Goal: Task Accomplishment & Management: Complete application form

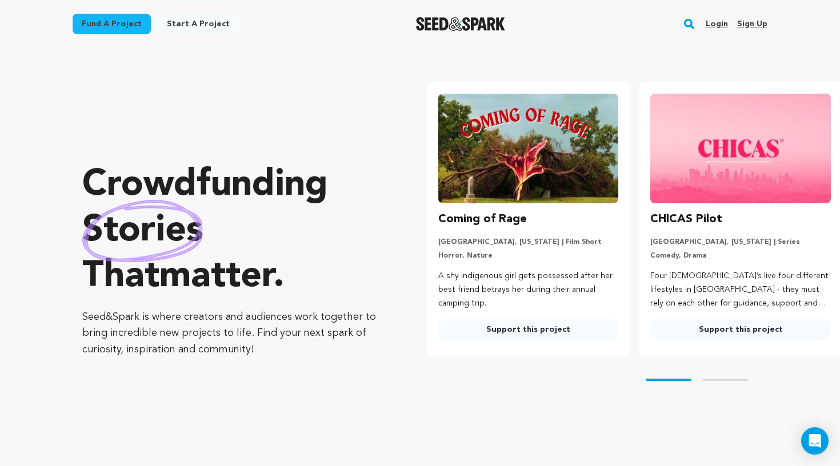
click at [721, 25] on link "Login" at bounding box center [716, 24] width 22 height 18
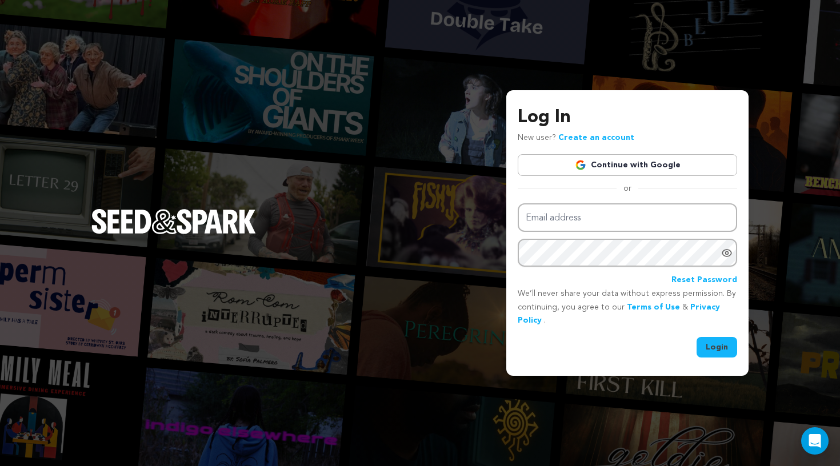
click at [673, 165] on link "Continue with Google" at bounding box center [627, 165] width 219 height 22
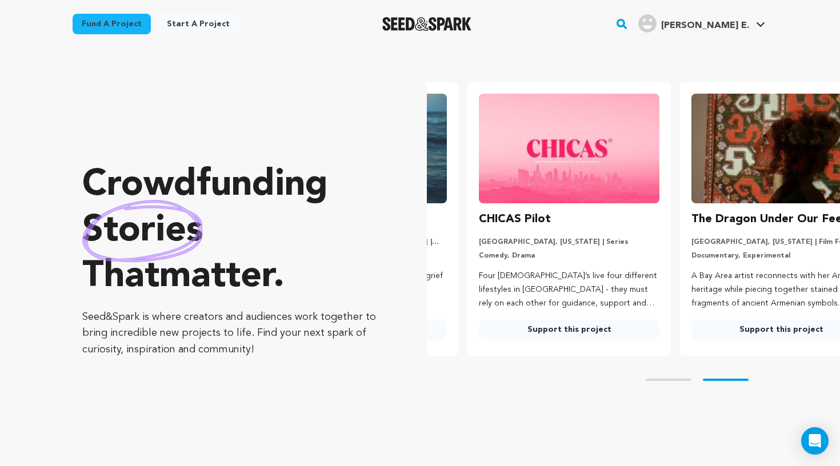
scroll to position [0, 222]
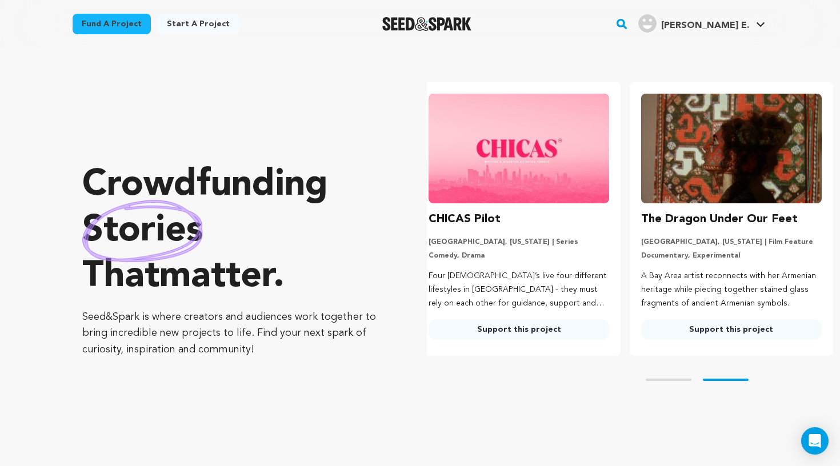
click at [177, 22] on link "Start a project" at bounding box center [198, 24] width 81 height 21
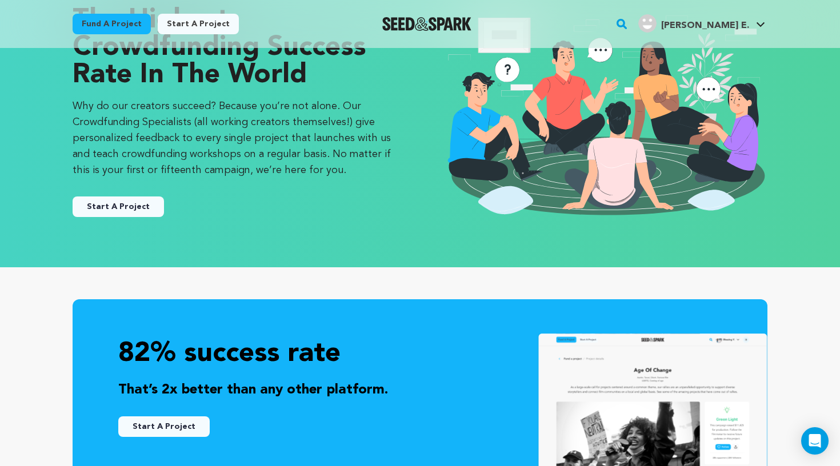
scroll to position [195, 0]
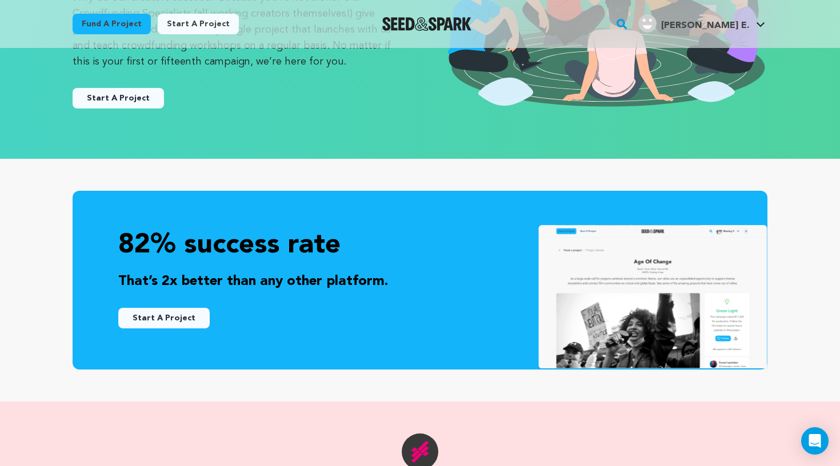
click at [119, 103] on button "Start A Project" at bounding box center [118, 98] width 91 height 21
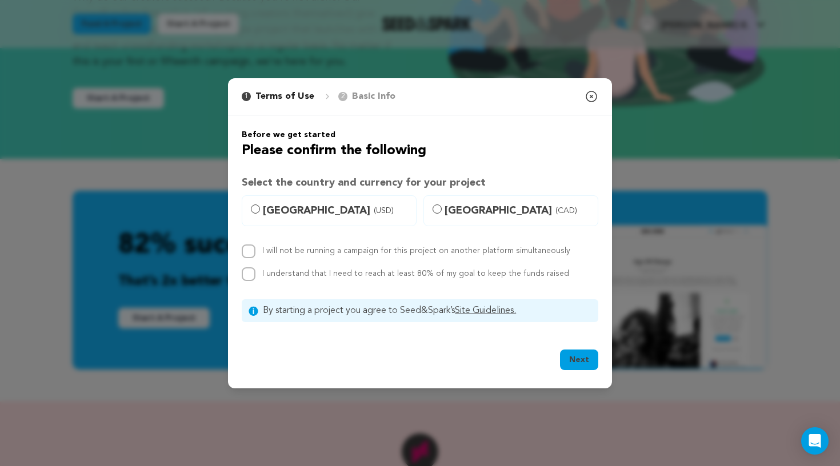
click at [326, 209] on span "United States (USD)" at bounding box center [336, 211] width 146 height 16
click at [260, 209] on input "United States (USD)" at bounding box center [255, 209] width 9 height 9
radio input "true"
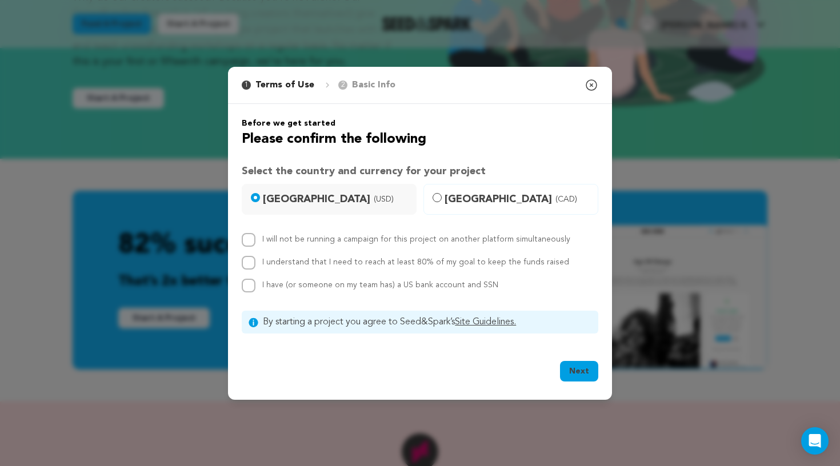
click at [323, 238] on label "I will not be running a campaign for this project on another platform simultane…" at bounding box center [416, 239] width 308 height 8
click at [255, 238] on input "I will not be running a campaign for this project on another platform simultane…" at bounding box center [249, 240] width 14 height 14
checkbox input "true"
click at [323, 260] on label "I understand that I need to reach at least 80% of my goal to keep the funds rai…" at bounding box center [415, 262] width 307 height 8
click at [255, 260] on input "I understand that I need to reach at least 80% of my goal to keep the funds rai…" at bounding box center [249, 263] width 14 height 14
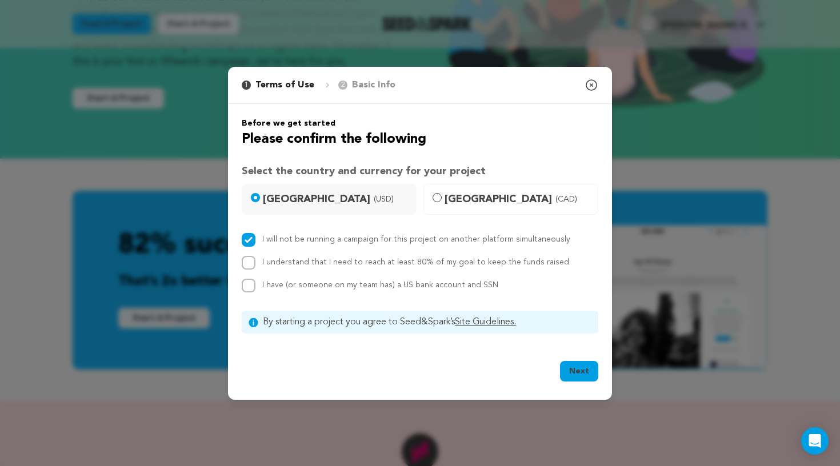
checkbox input "true"
click at [323, 280] on div "I have (or someone on my team has) a US bank account and SSN" at bounding box center [380, 286] width 236 height 14
click at [326, 287] on span "I have (or someone on my team has) a US bank account and SSN" at bounding box center [380, 285] width 236 height 8
click at [255, 287] on input "I have (or someone on my team has) a US bank account and SSN" at bounding box center [249, 286] width 14 height 14
checkbox input "true"
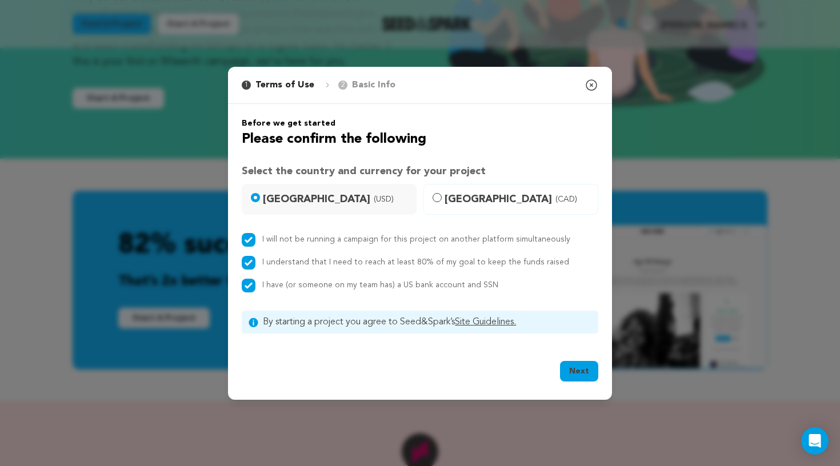
click at [587, 370] on button "Next" at bounding box center [579, 371] width 38 height 21
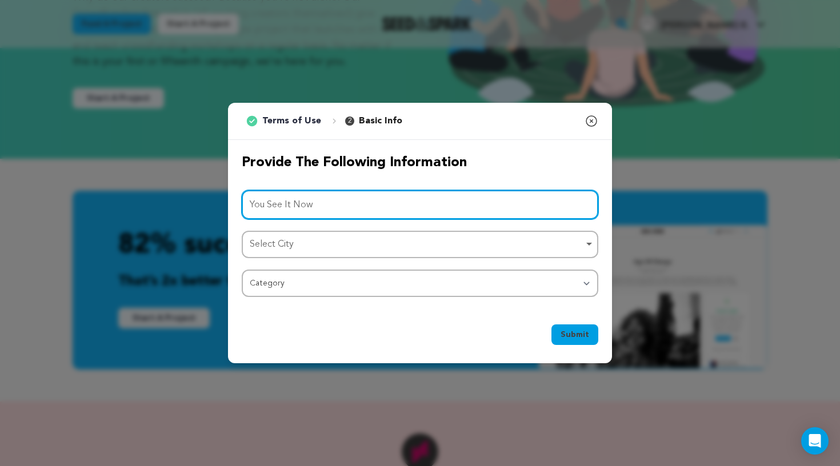
click at [450, 246] on div "Select City Remove item" at bounding box center [417, 244] width 334 height 17
type input "You See It Now"
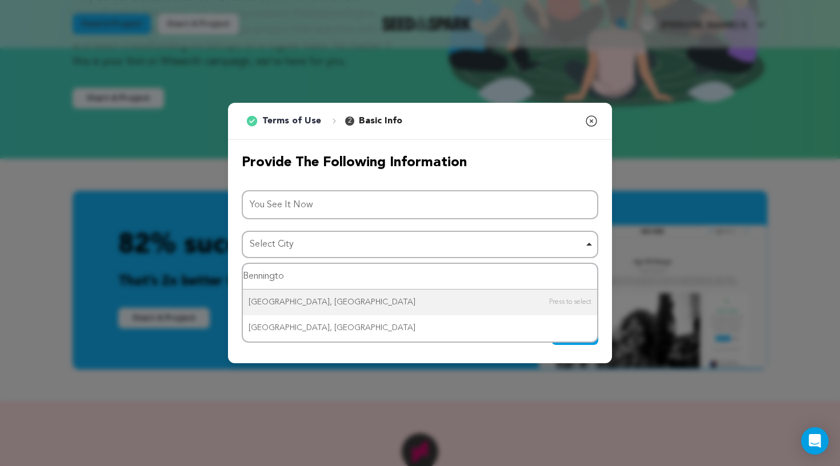
type input "Bennington"
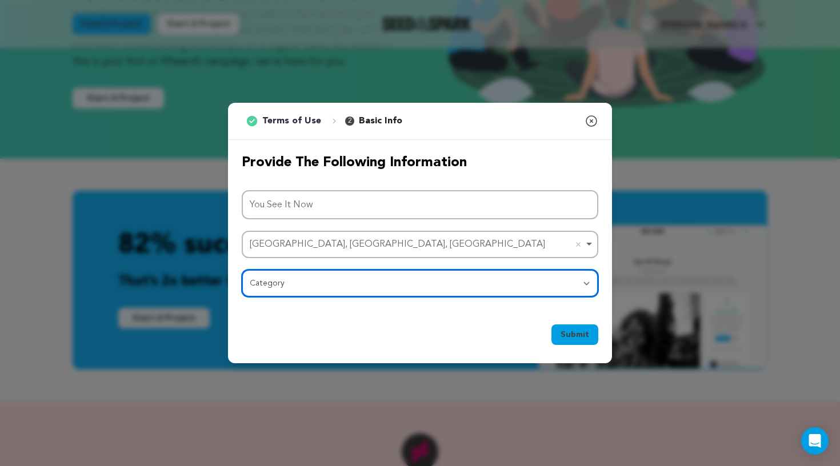
select select "383"
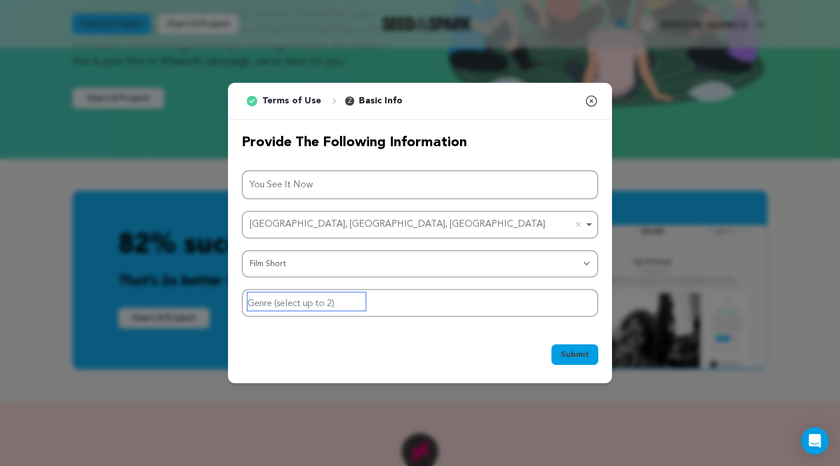
click at [314, 299] on input "Genre (select up to 2)" at bounding box center [306, 301] width 118 height 18
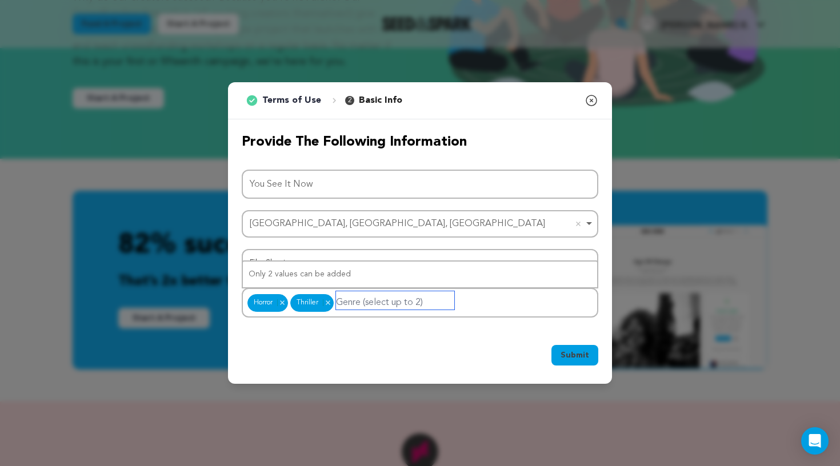
scroll to position [0, 0]
click at [560, 350] on button "Submit" at bounding box center [574, 355] width 47 height 21
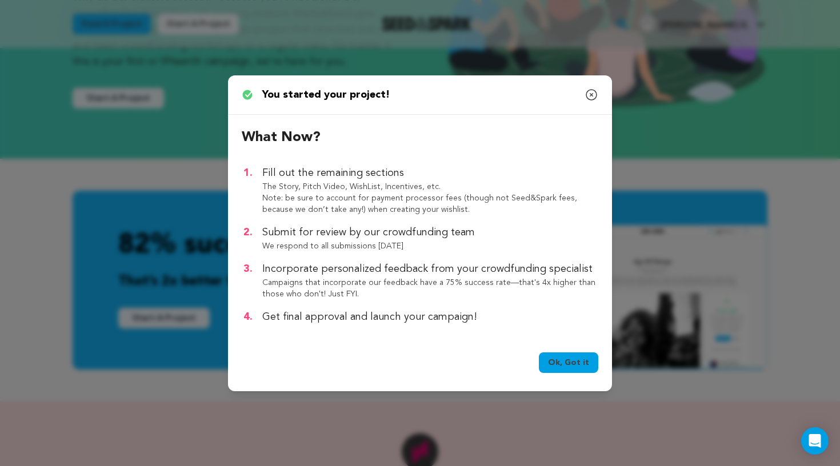
click at [567, 359] on link "Ok, Got it" at bounding box center [568, 362] width 59 height 21
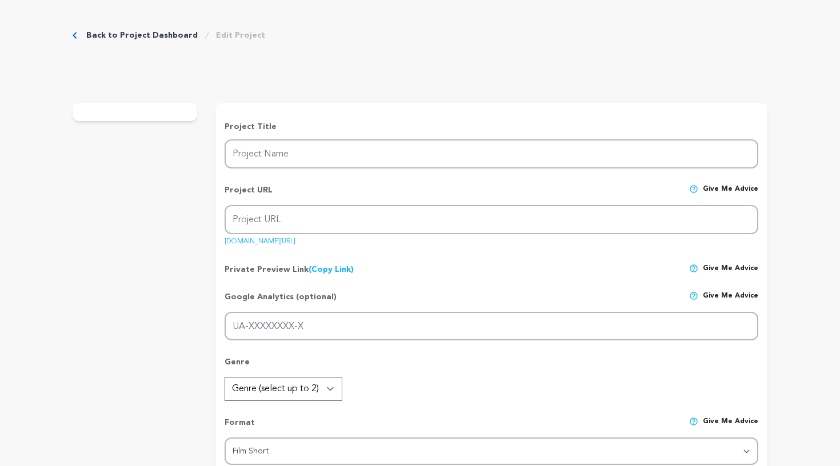
type input "You See It Now"
type input "you-see-it-now-2"
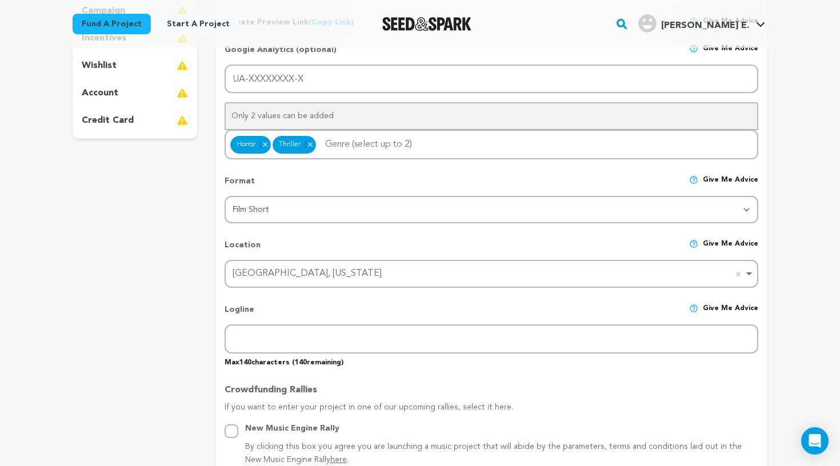
scroll to position [324, 0]
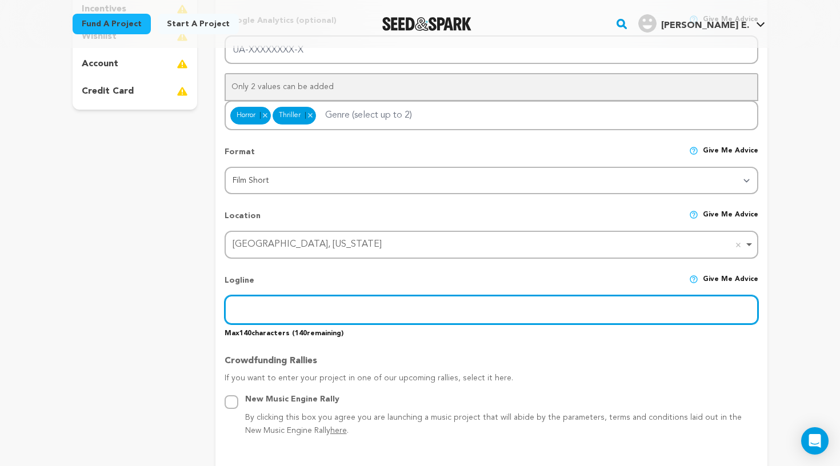
click at [368, 303] on input "text" at bounding box center [491, 309] width 534 height 29
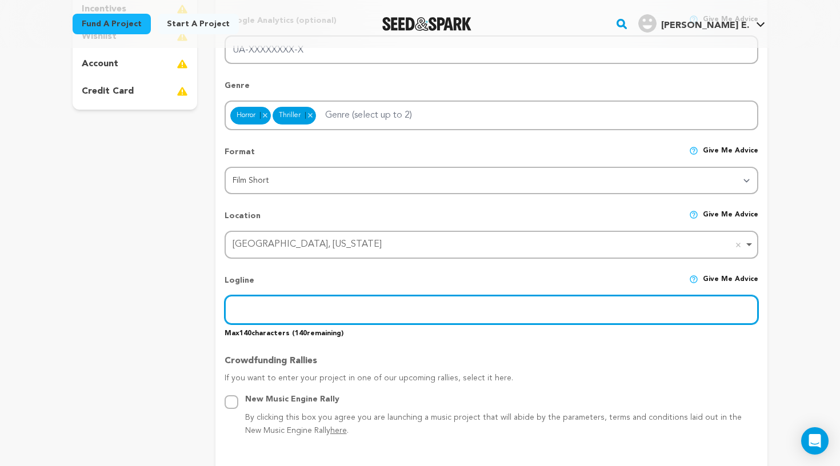
paste input "“You See It Now” is a horror short about the process of grief as it manifests p…"
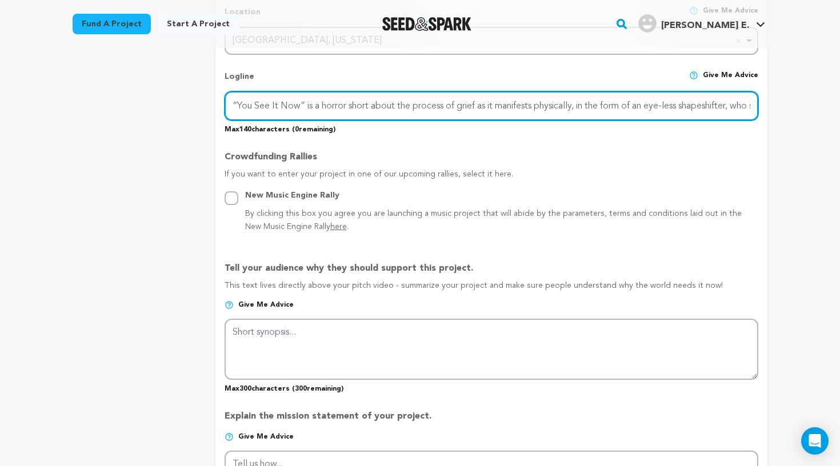
scroll to position [532, 0]
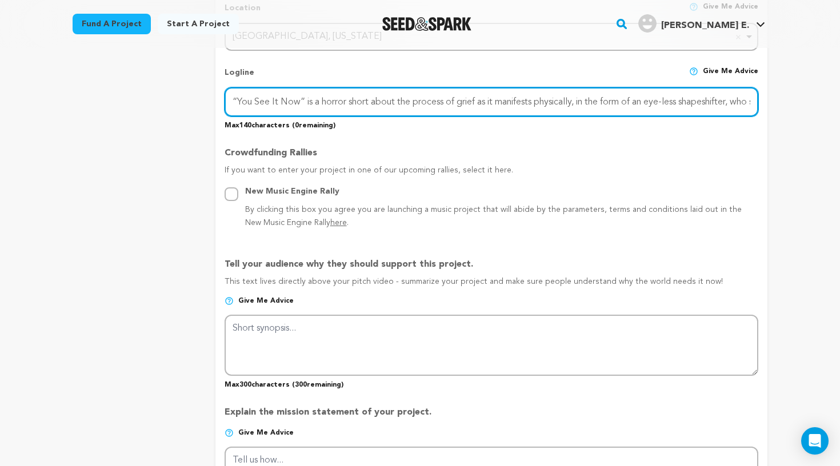
type input "“You See It Now” is a horror short about the process of grief as it manifests p…"
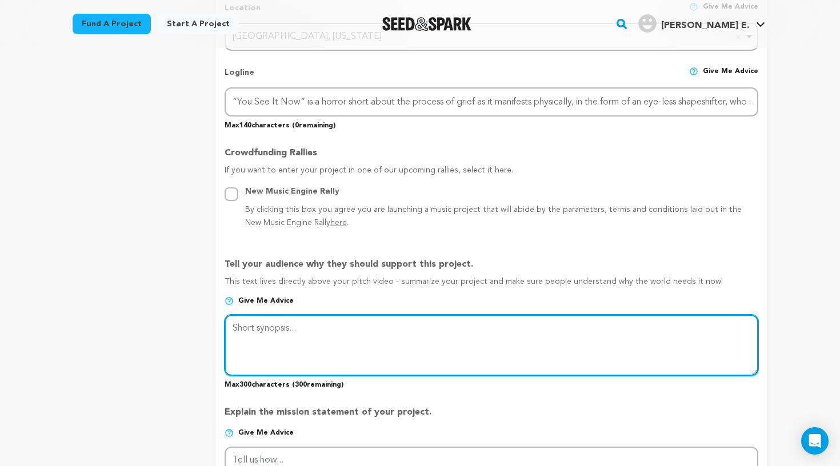
click at [303, 330] on textarea at bounding box center [491, 345] width 534 height 61
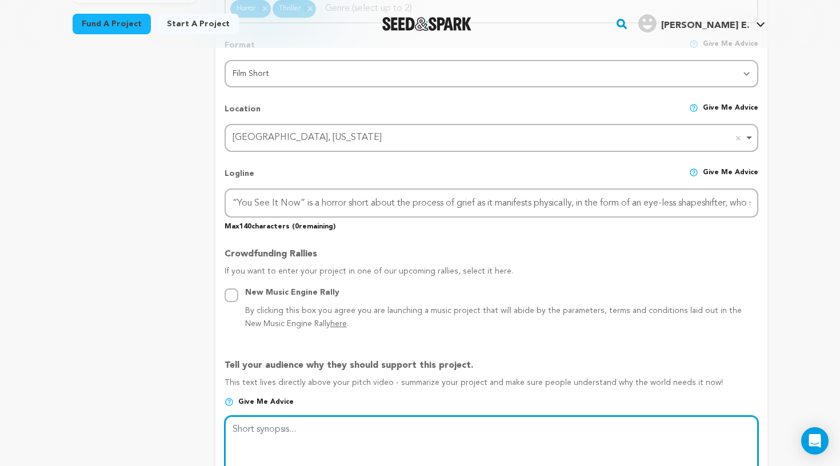
scroll to position [459, 0]
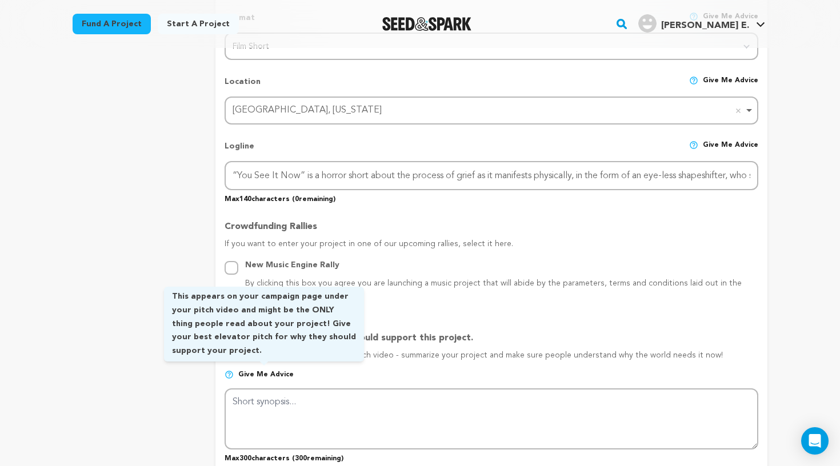
click at [268, 370] on span "Give me advice" at bounding box center [265, 374] width 55 height 9
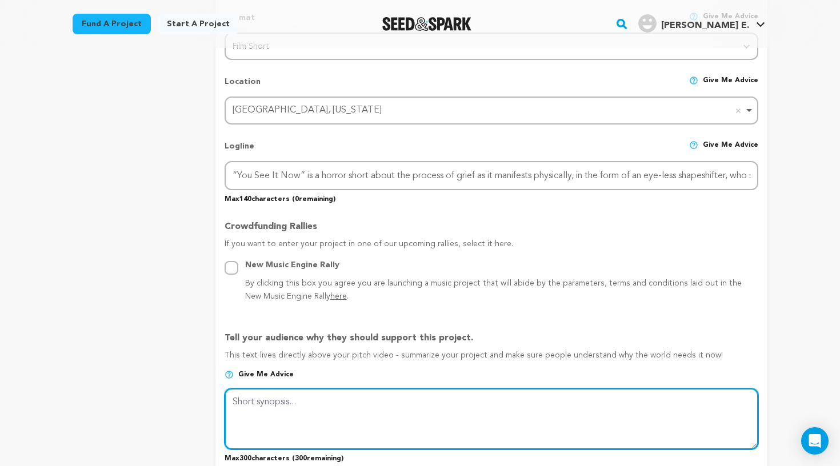
click at [263, 395] on textarea at bounding box center [491, 418] width 534 height 61
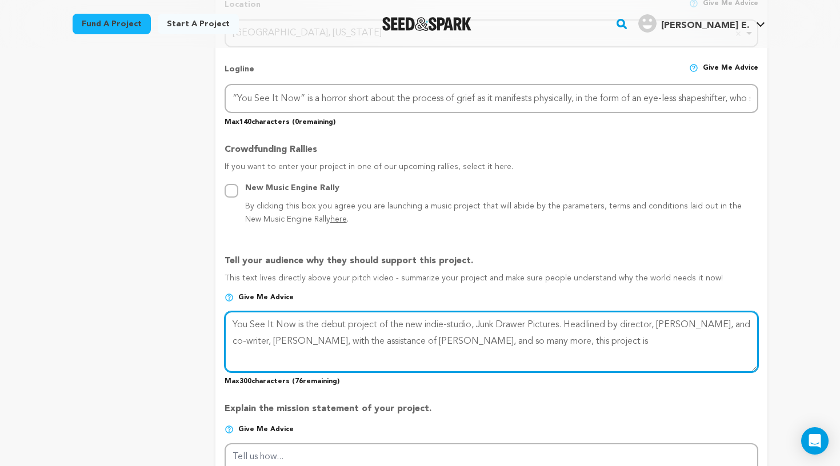
scroll to position [538, 0]
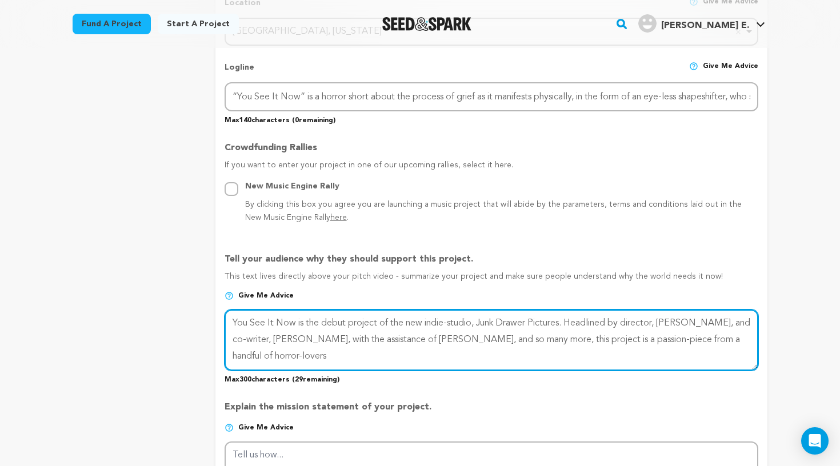
drag, startPoint x: 564, startPoint y: 335, endPoint x: 483, endPoint y: 339, distance: 80.6
click at [483, 339] on textarea at bounding box center [491, 340] width 534 height 61
click at [492, 350] on textarea at bounding box center [491, 340] width 534 height 61
drag, startPoint x: 403, startPoint y: 335, endPoint x: 361, endPoint y: 336, distance: 41.7
click at [361, 336] on textarea at bounding box center [491, 340] width 534 height 61
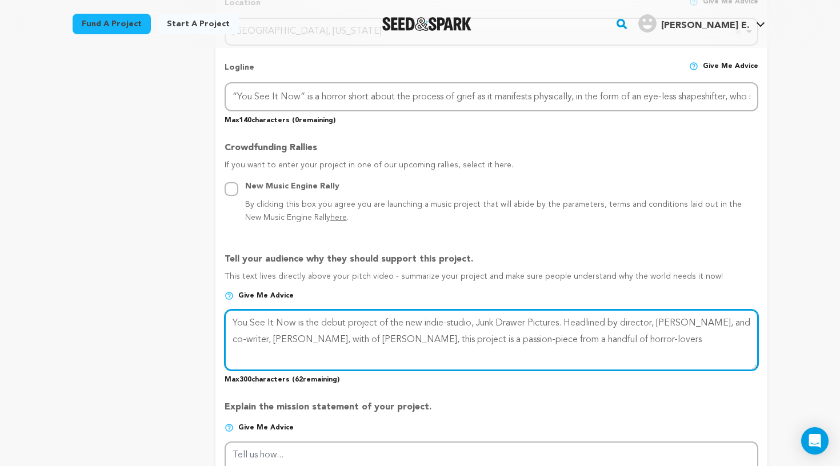
drag, startPoint x: 359, startPoint y: 337, endPoint x: 346, endPoint y: 338, distance: 12.6
click at [346, 338] on textarea at bounding box center [491, 340] width 534 height 61
click at [329, 338] on textarea at bounding box center [491, 340] width 534 height 61
click at [467, 336] on textarea at bounding box center [491, 340] width 534 height 61
click at [685, 338] on textarea at bounding box center [491, 340] width 534 height 61
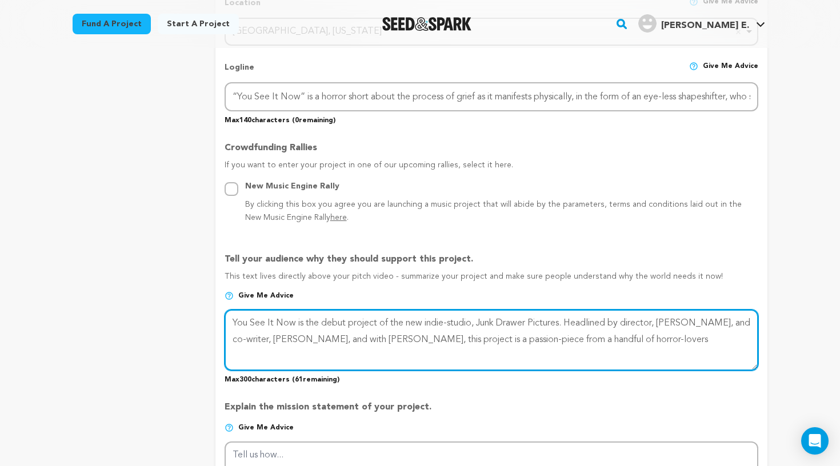
drag, startPoint x: 738, startPoint y: 322, endPoint x: 723, endPoint y: 322, distance: 14.9
click at [723, 322] on textarea at bounding box center [491, 340] width 534 height 61
drag, startPoint x: 351, startPoint y: 337, endPoint x: 333, endPoint y: 337, distance: 18.3
click at [333, 337] on textarea at bounding box center [491, 340] width 534 height 61
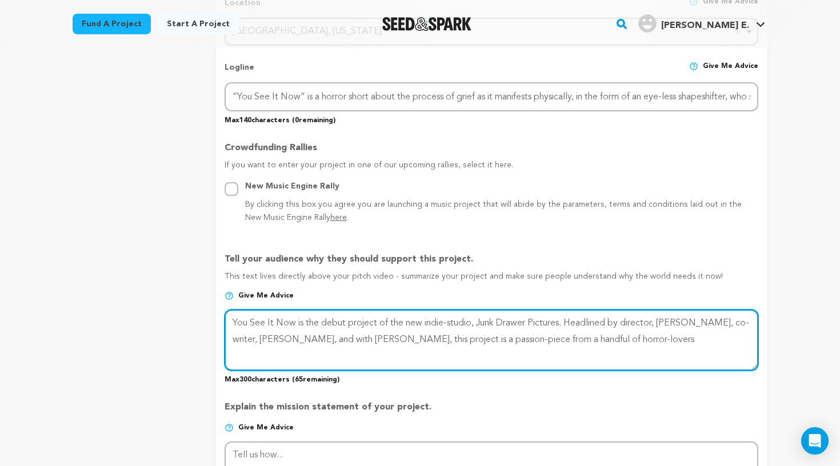
drag, startPoint x: 352, startPoint y: 336, endPoint x: 335, endPoint y: 336, distance: 17.1
click at [335, 336] on textarea at bounding box center [491, 340] width 534 height 61
click at [329, 337] on textarea at bounding box center [491, 340] width 534 height 61
click at [428, 336] on textarea at bounding box center [491, 340] width 534 height 61
click at [499, 340] on textarea at bounding box center [491, 340] width 534 height 61
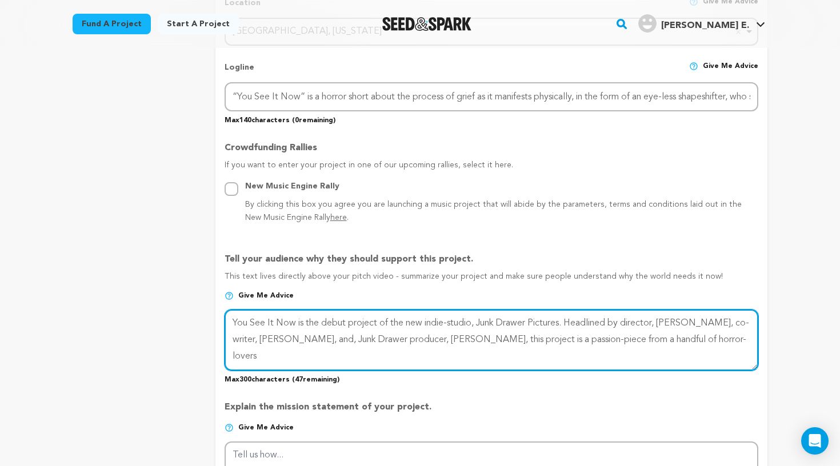
click at [563, 335] on textarea at bounding box center [491, 340] width 534 height 61
click at [747, 340] on textarea at bounding box center [491, 340] width 534 height 61
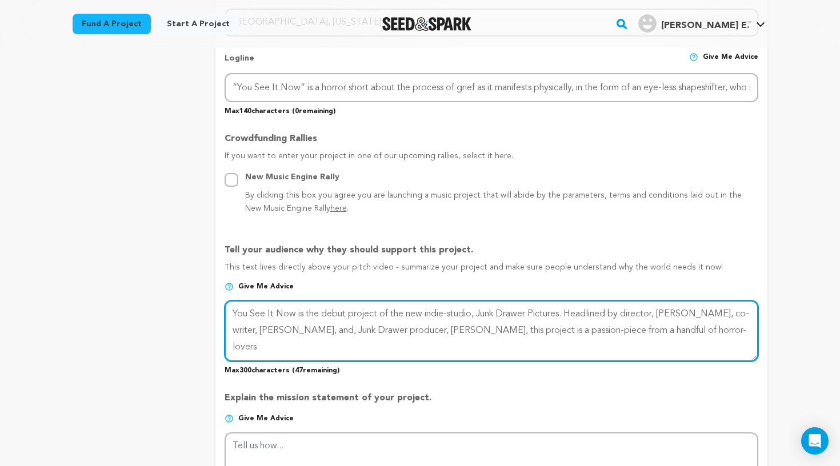
scroll to position [547, 0]
drag, startPoint x: 751, startPoint y: 328, endPoint x: 571, endPoint y: 304, distance: 181.5
click at [571, 304] on textarea at bounding box center [491, 330] width 534 height 61
drag, startPoint x: 569, startPoint y: 310, endPoint x: 295, endPoint y: 314, distance: 273.6
click at [295, 314] on textarea at bounding box center [491, 330] width 534 height 61
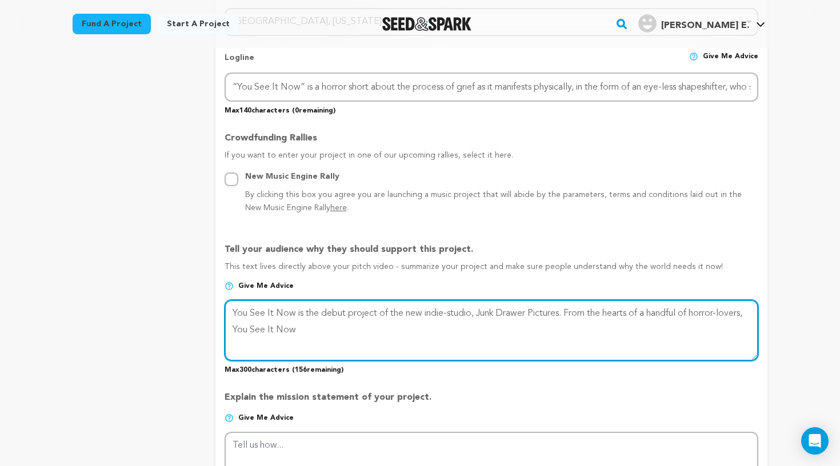
click at [295, 314] on textarea at bounding box center [491, 330] width 534 height 61
drag, startPoint x: 297, startPoint y: 311, endPoint x: 567, endPoint y: 313, distance: 270.2
click at [567, 313] on textarea at bounding box center [491, 330] width 534 height 61
click at [587, 311] on textarea at bounding box center [491, 330] width 534 height 61
paste textarea "is the debut project of the new indie-studio, Junk Drawer Pictures."
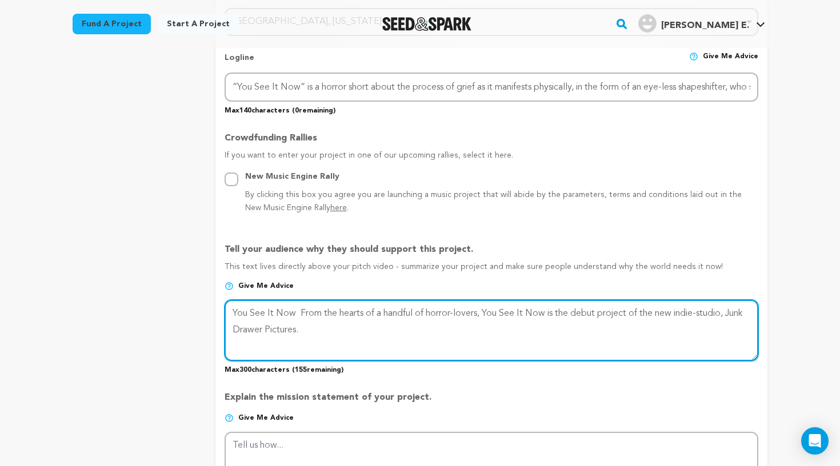
drag, startPoint x: 302, startPoint y: 311, endPoint x: 223, endPoint y: 309, distance: 78.9
click at [223, 309] on form "Project Title Project Name You See It Now Project URL Give me advice Project UR…" at bounding box center [491, 266] width 552 height 1288
click at [358, 320] on textarea at bounding box center [491, 330] width 534 height 61
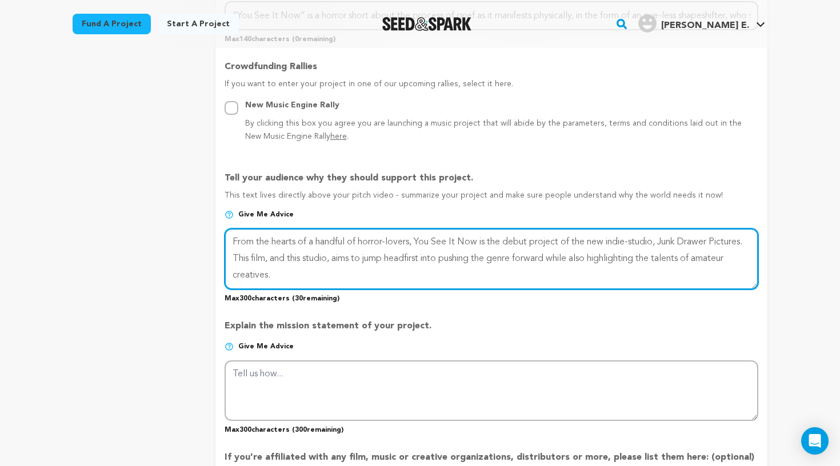
type textarea "From the hearts of a handful of horror-lovers, You See It Now is the debut proj…"
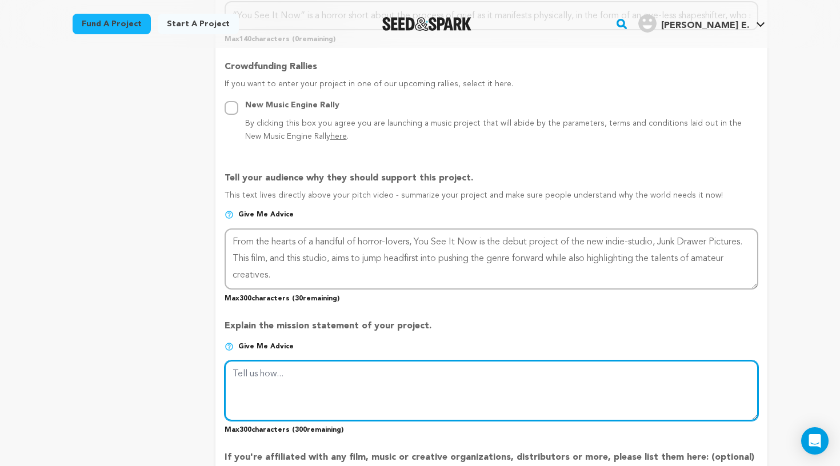
click at [389, 372] on textarea at bounding box center [491, 390] width 534 height 61
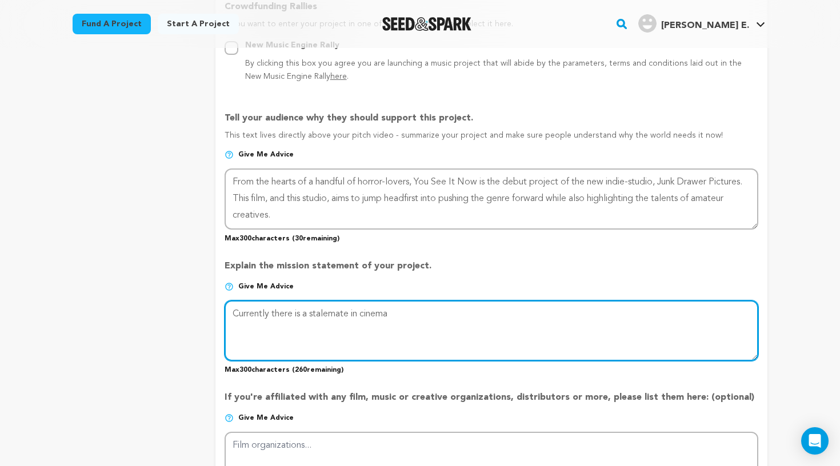
scroll to position [712, 0]
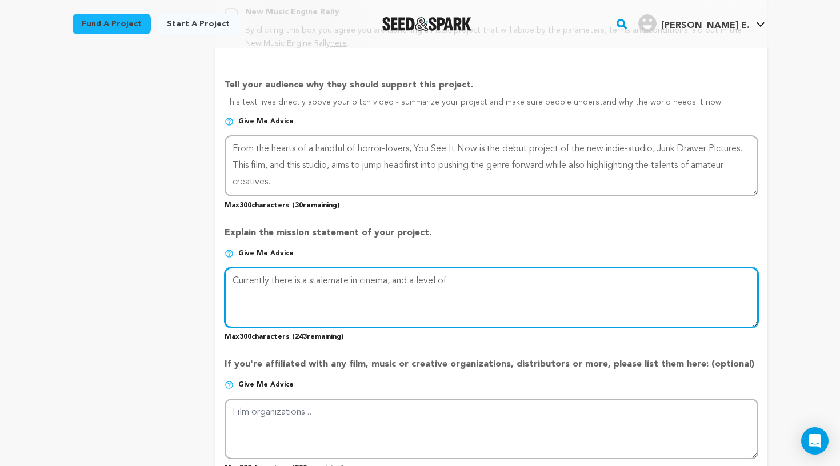
drag, startPoint x: 491, startPoint y: 279, endPoint x: 398, endPoint y: 279, distance: 92.5
click at [398, 279] on textarea at bounding box center [491, 297] width 534 height 61
click at [594, 276] on textarea at bounding box center [491, 297] width 534 height 61
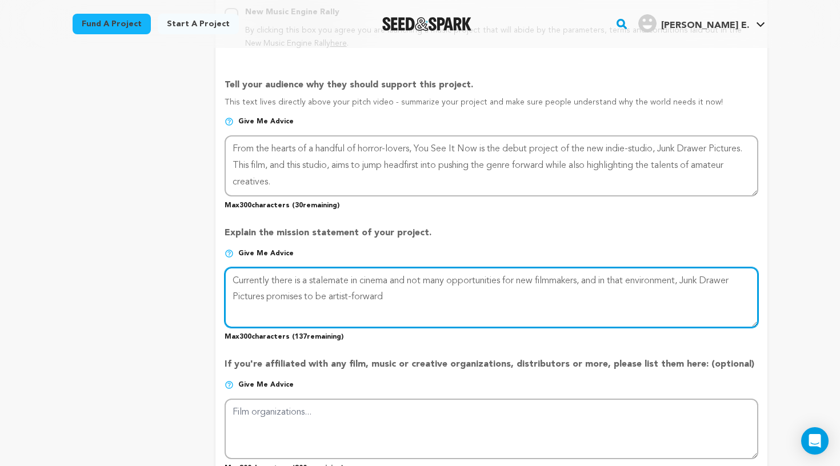
click at [592, 290] on textarea at bounding box center [491, 297] width 534 height 61
drag, startPoint x: 591, startPoint y: 293, endPoint x: 391, endPoint y: 298, distance: 199.4
click at [391, 298] on textarea at bounding box center [491, 297] width 534 height 61
click at [586, 292] on textarea at bounding box center [491, 297] width 534 height 61
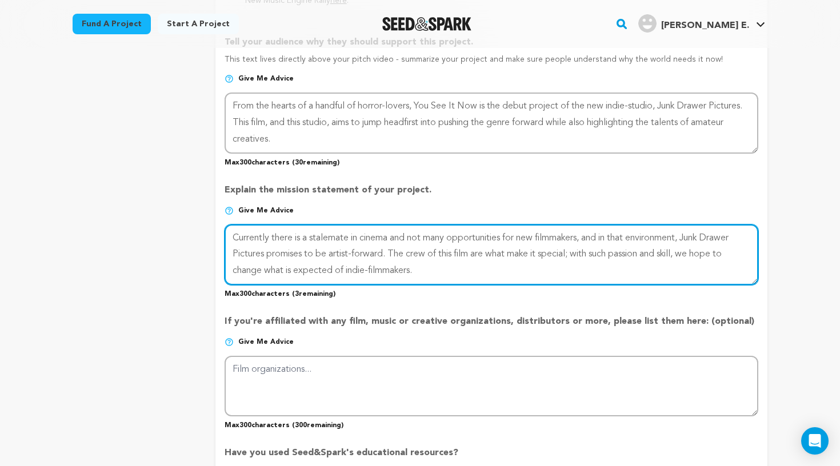
scroll to position [755, 0]
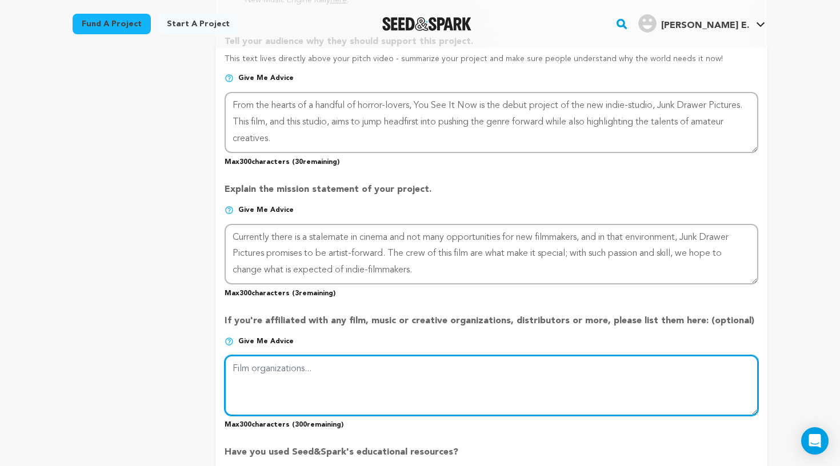
click at [576, 375] on textarea at bounding box center [491, 385] width 534 height 61
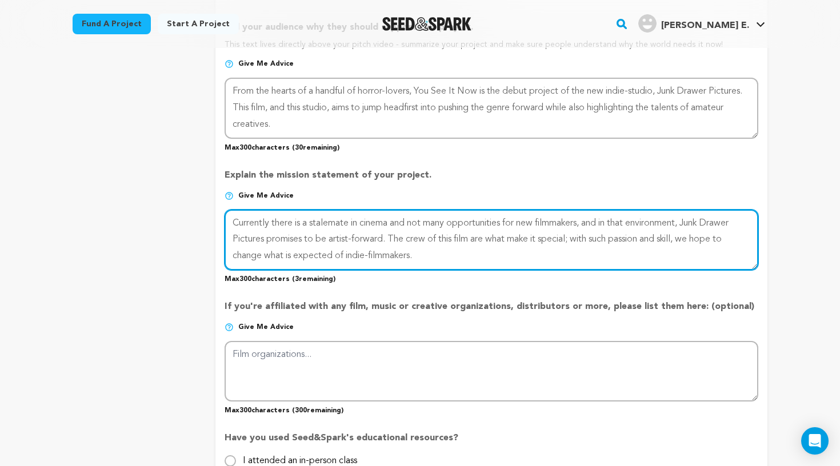
click at [493, 251] on textarea at bounding box center [491, 240] width 534 height 61
drag, startPoint x: 496, startPoint y: 255, endPoint x: 318, endPoint y: 254, distance: 178.2
click at [318, 254] on textarea at bounding box center [491, 240] width 534 height 61
drag, startPoint x: 347, startPoint y: 252, endPoint x: 232, endPoint y: 252, distance: 114.8
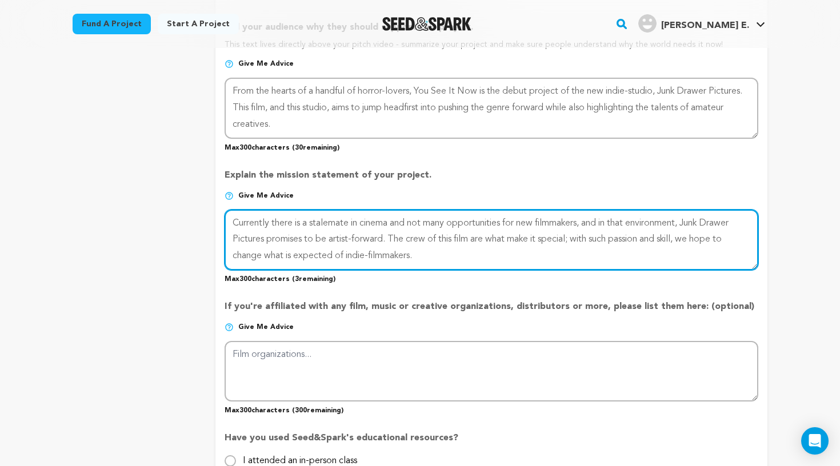
click at [232, 252] on textarea at bounding box center [491, 240] width 534 height 61
click at [405, 242] on textarea at bounding box center [491, 240] width 534 height 61
click at [446, 251] on textarea at bounding box center [491, 240] width 534 height 61
drag, startPoint x: 446, startPoint y: 251, endPoint x: 576, endPoint y: 236, distance: 131.7
click at [576, 236] on textarea at bounding box center [491, 240] width 534 height 61
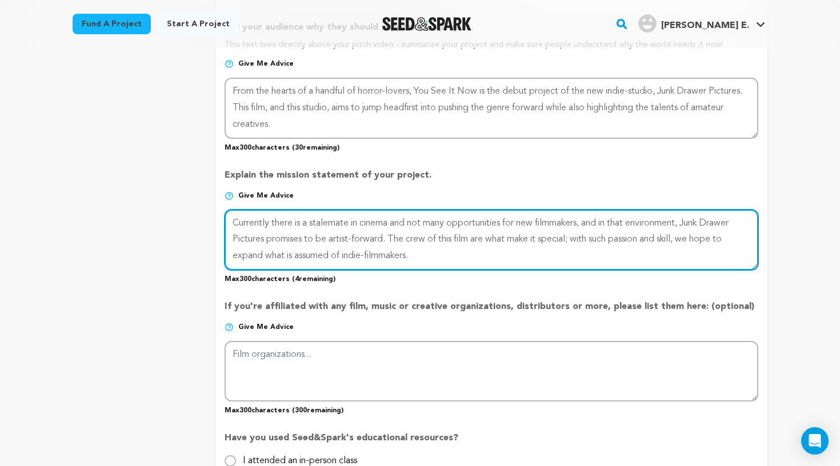
click at [576, 236] on textarea at bounding box center [491, 240] width 534 height 61
drag, startPoint x: 391, startPoint y: 232, endPoint x: 435, endPoint y: 259, distance: 52.0
click at [436, 260] on textarea at bounding box center [491, 240] width 534 height 61
drag, startPoint x: 661, startPoint y: 236, endPoint x: 604, endPoint y: 237, distance: 56.6
click at [604, 237] on textarea at bounding box center [491, 240] width 534 height 61
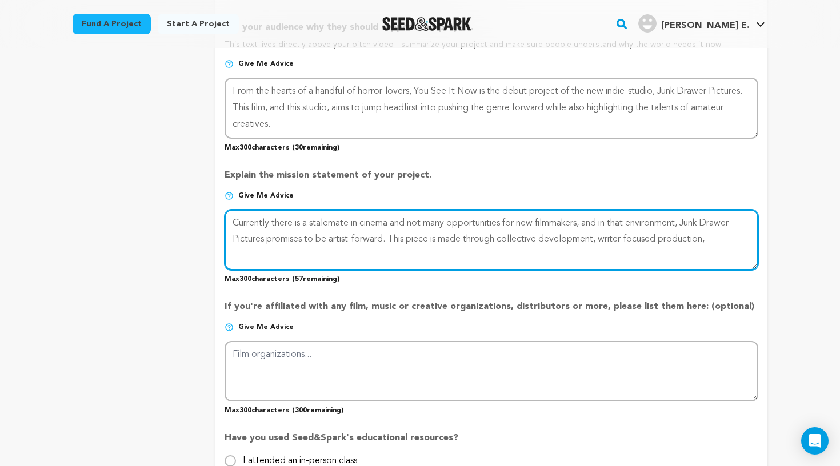
click at [607, 237] on textarea at bounding box center [491, 240] width 534 height 61
drag, startPoint x: 624, startPoint y: 236, endPoint x: 604, endPoint y: 236, distance: 20.0
click at [604, 236] on textarea at bounding box center [491, 240] width 534 height 61
click at [709, 235] on textarea at bounding box center [491, 240] width 534 height 61
drag, startPoint x: 603, startPoint y: 235, endPoint x: 540, endPoint y: 238, distance: 62.9
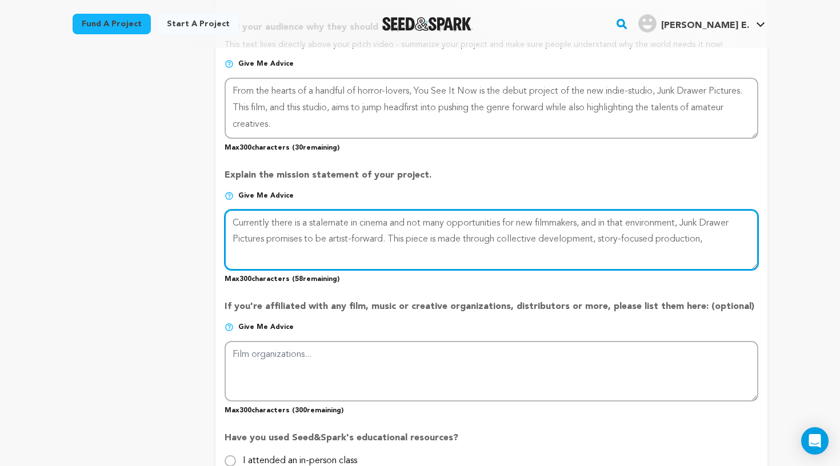
click at [540, 238] on textarea at bounding box center [491, 240] width 534 height 61
click at [662, 235] on textarea at bounding box center [491, 240] width 534 height 61
drag, startPoint x: 723, startPoint y: 236, endPoint x: 689, endPoint y: 237, distance: 33.7
click at [689, 237] on textarea at bounding box center [491, 240] width 534 height 61
drag, startPoint x: 390, startPoint y: 252, endPoint x: 304, endPoint y: 253, distance: 85.1
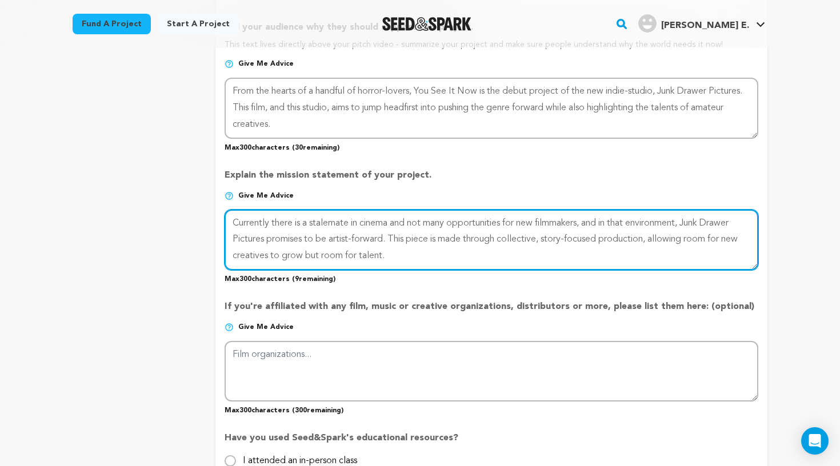
click at [304, 253] on textarea at bounding box center [491, 240] width 534 height 61
type textarea "Currently there is a stalemate in cinema and not many opportunities for new fil…"
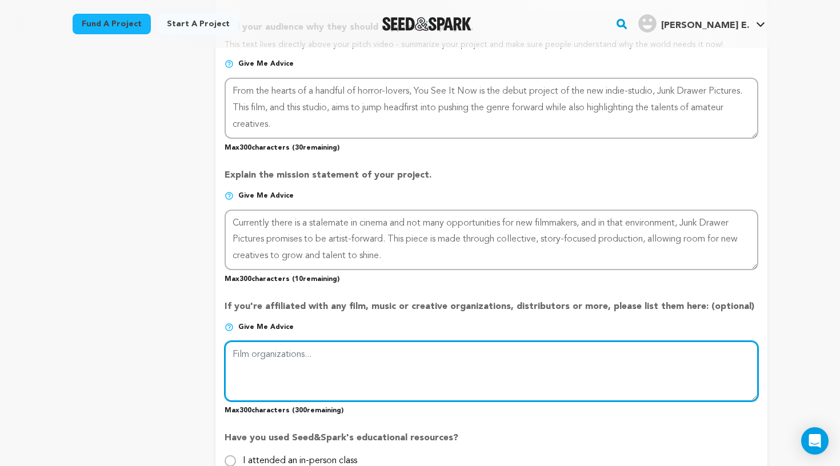
click at [320, 347] on textarea at bounding box center [491, 371] width 534 height 61
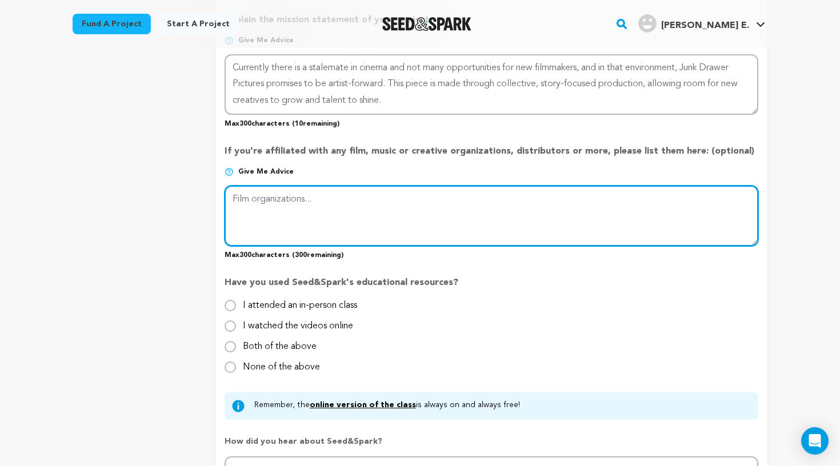
scroll to position [926, 0]
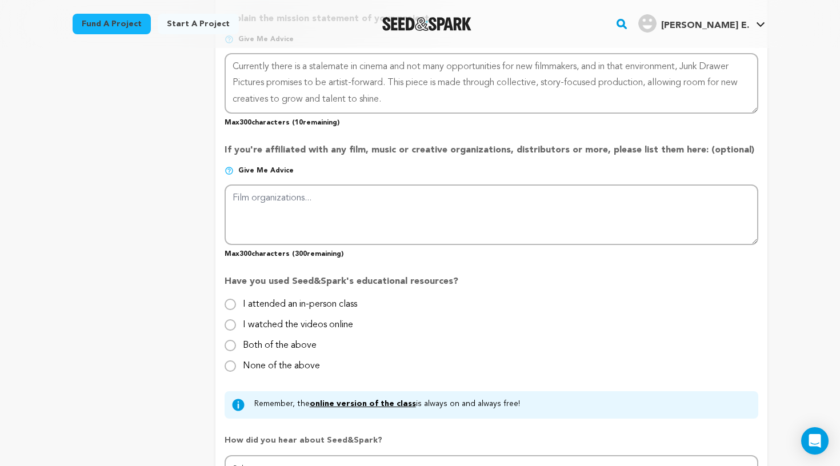
click at [288, 363] on label "None of the above" at bounding box center [281, 361] width 77 height 18
click at [236, 363] on input "None of the above" at bounding box center [229, 365] width 11 height 11
radio input "true"
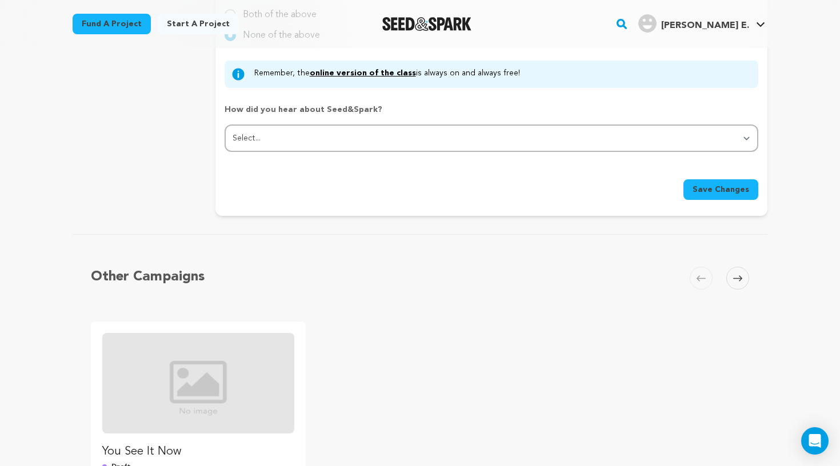
scroll to position [1254, 0]
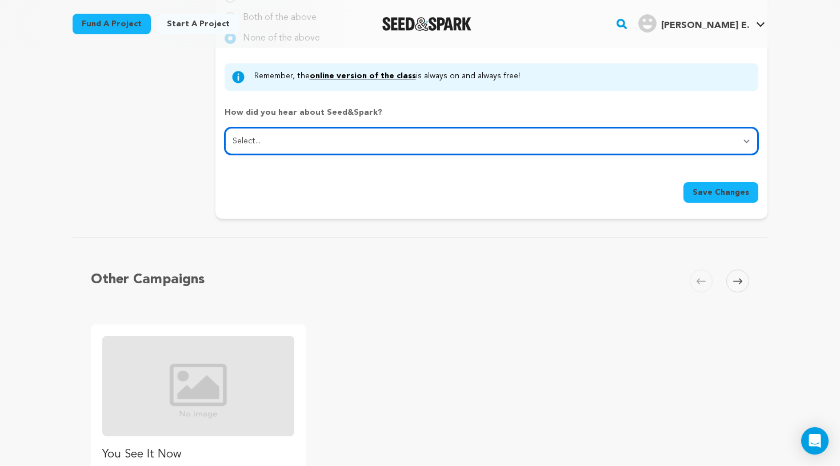
select select "1"
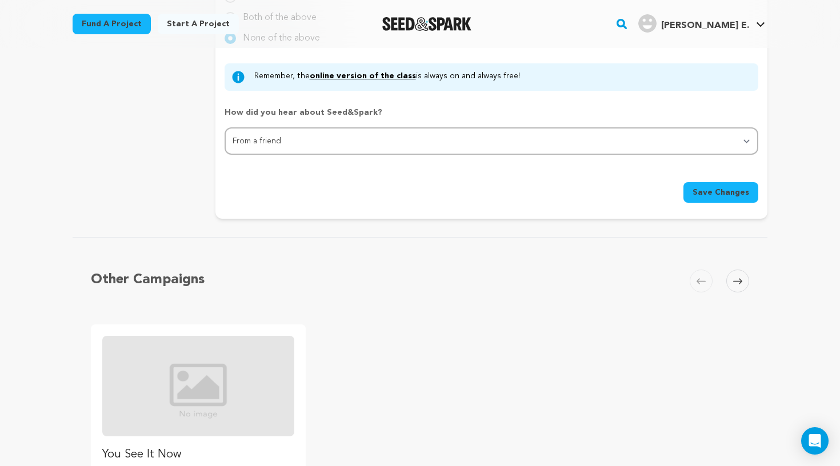
click at [705, 187] on span "Save Changes" at bounding box center [720, 192] width 57 height 11
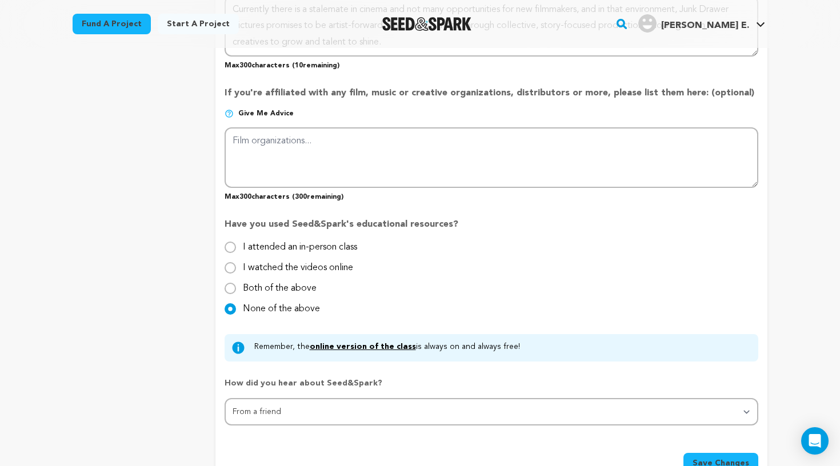
scroll to position [1008, 0]
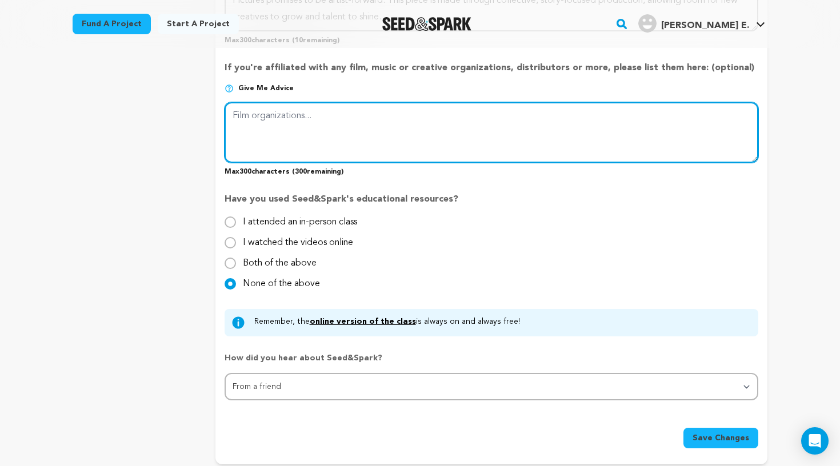
click at [566, 139] on textarea at bounding box center [491, 132] width 534 height 61
type textarea "N"
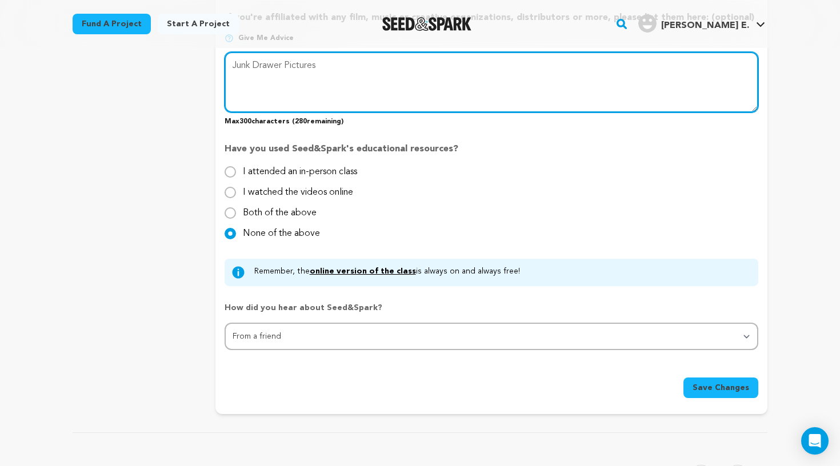
scroll to position [1063, 0]
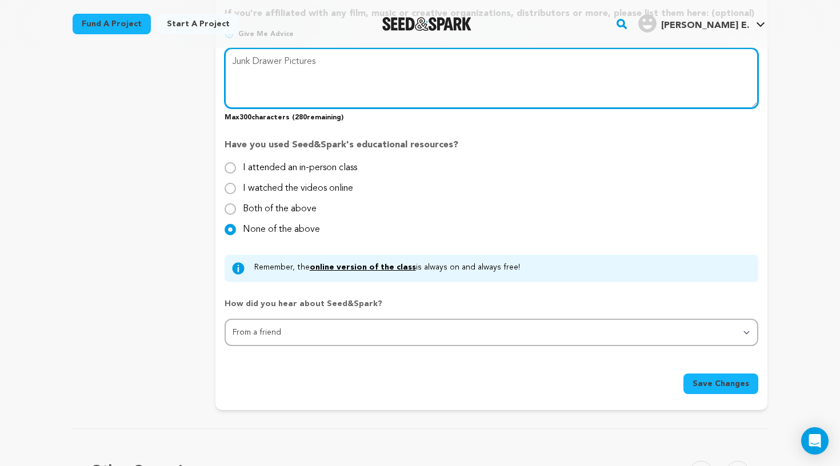
type textarea "Junk Drawer Pictures"
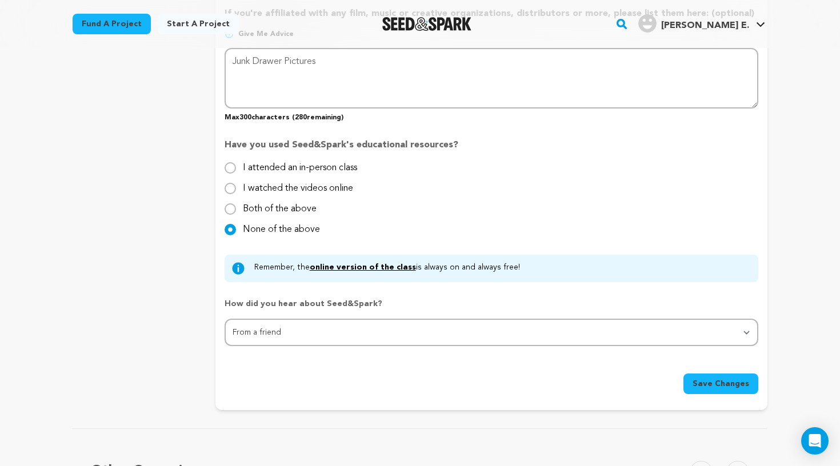
click at [717, 378] on span "Save Changes" at bounding box center [720, 383] width 57 height 11
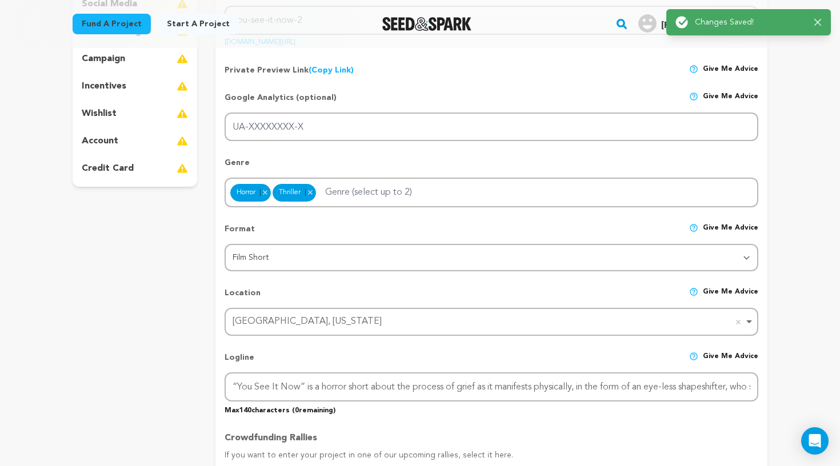
scroll to position [0, 0]
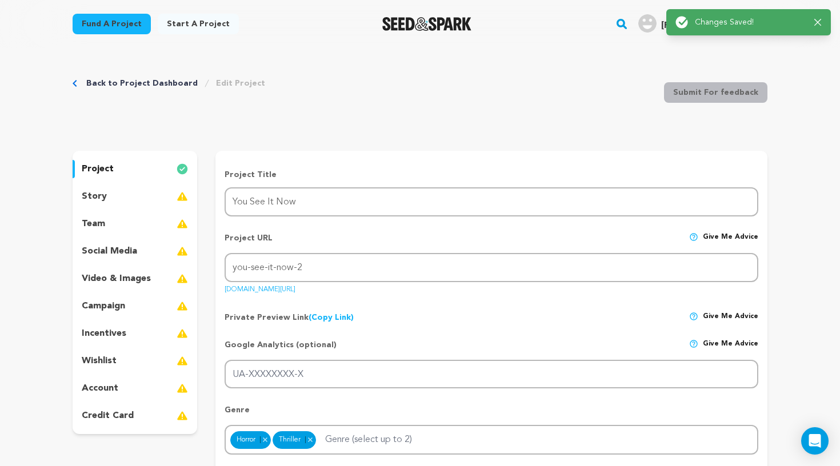
click at [135, 202] on div "story" at bounding box center [135, 196] width 125 height 18
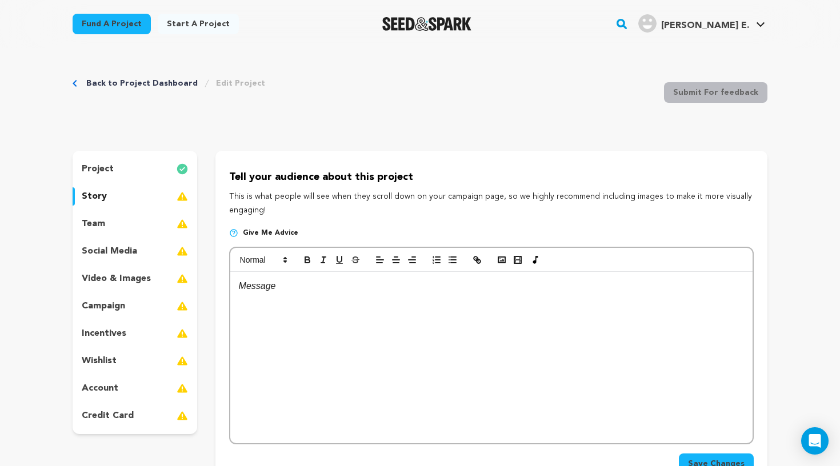
click at [333, 294] on div at bounding box center [491, 357] width 522 height 171
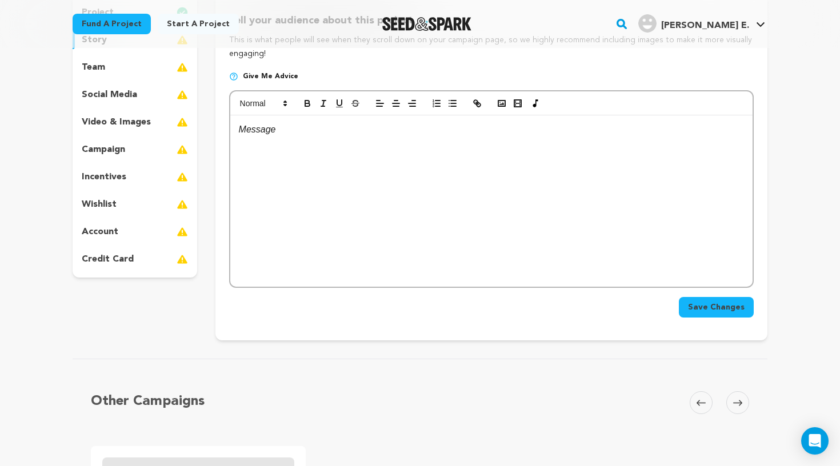
scroll to position [86, 0]
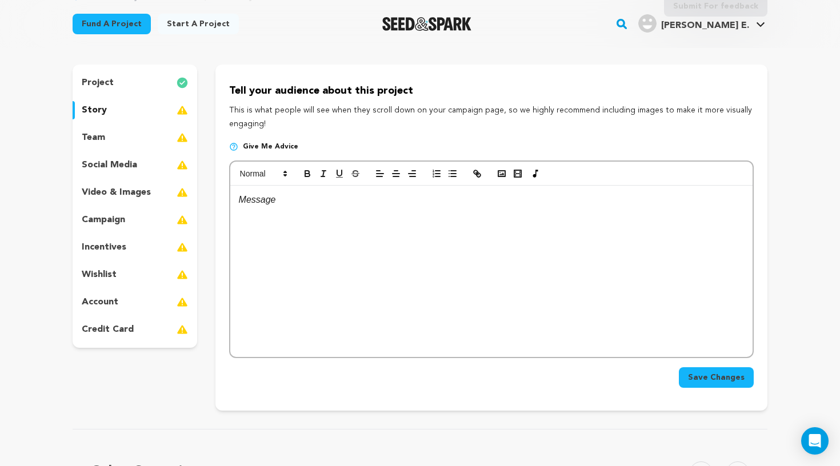
click at [133, 86] on div "project" at bounding box center [135, 83] width 125 height 18
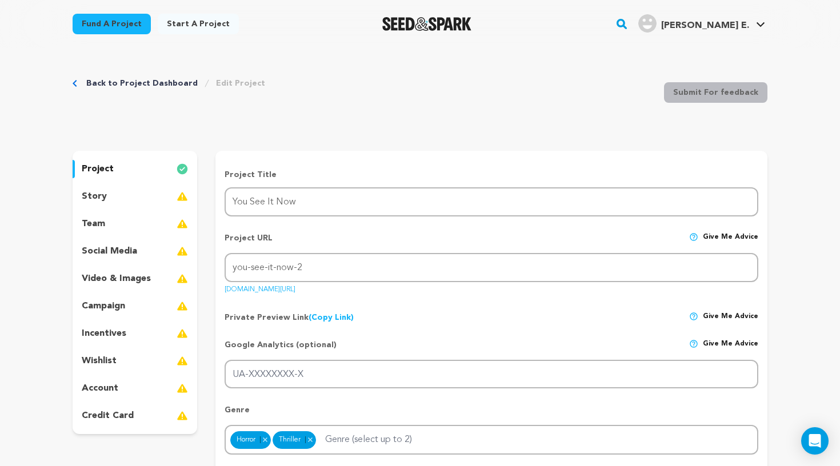
click at [160, 195] on div "story" at bounding box center [135, 196] width 125 height 18
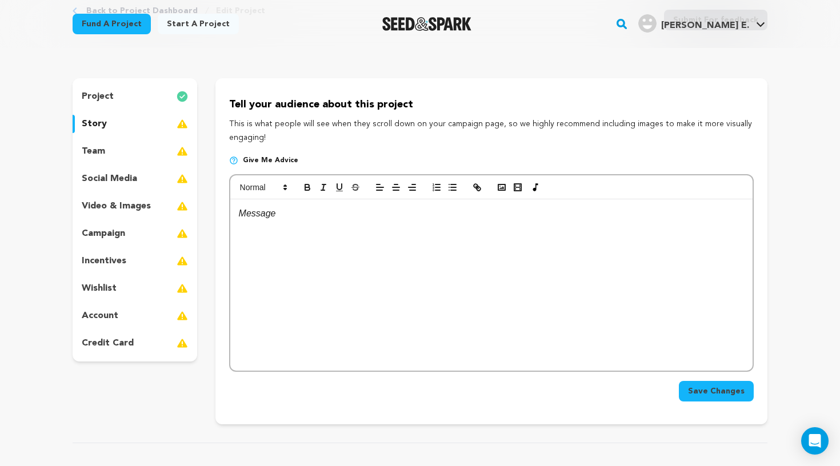
scroll to position [81, 0]
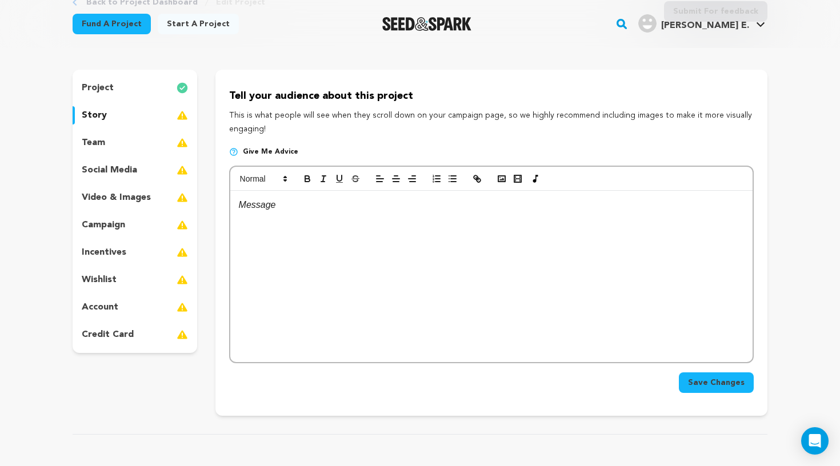
click at [150, 139] on div "team" at bounding box center [135, 143] width 125 height 18
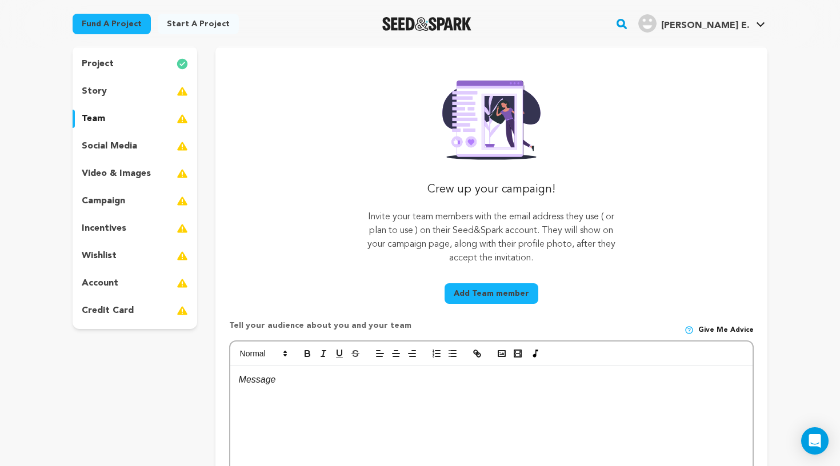
scroll to position [96, 0]
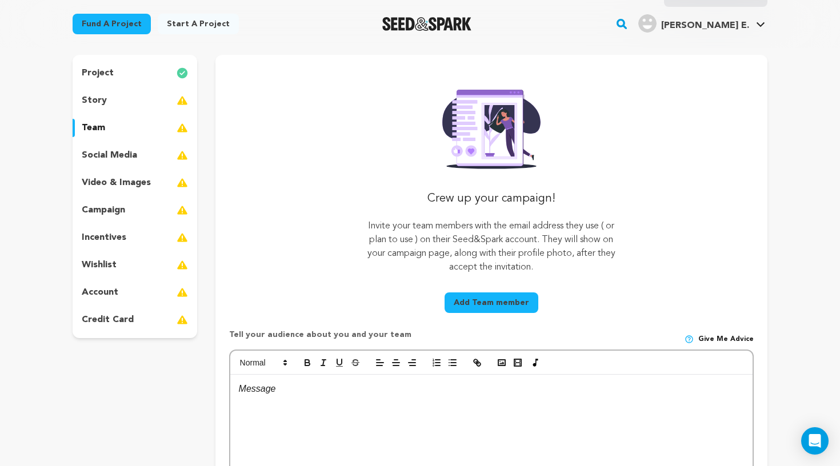
click at [284, 389] on p at bounding box center [491, 389] width 505 height 15
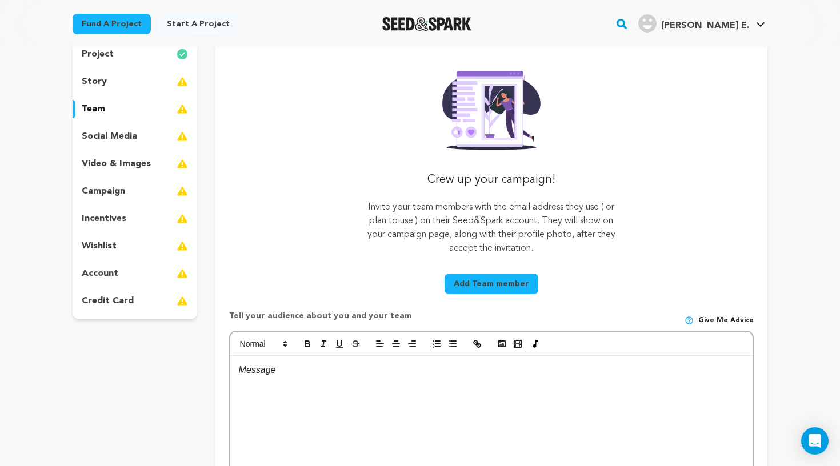
scroll to position [115, 0]
click at [475, 287] on button "Add Team member" at bounding box center [491, 283] width 94 height 21
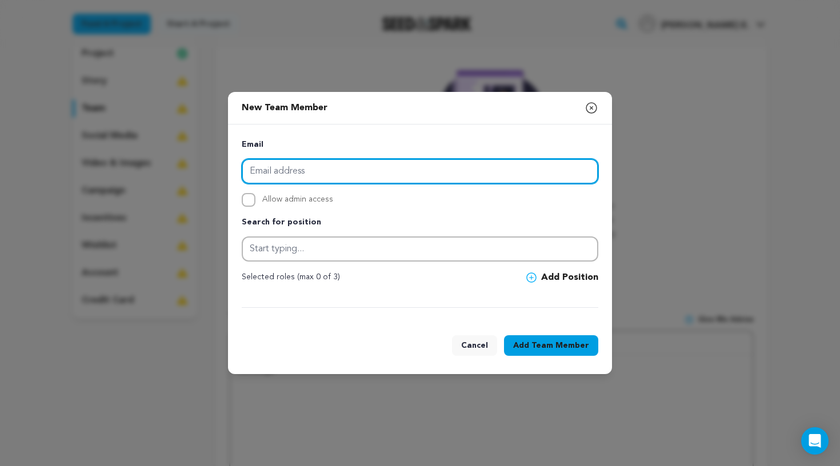
click at [388, 165] on input "email" at bounding box center [420, 171] width 356 height 25
type input "[EMAIL_ADDRESS][DOMAIN_NAME]"
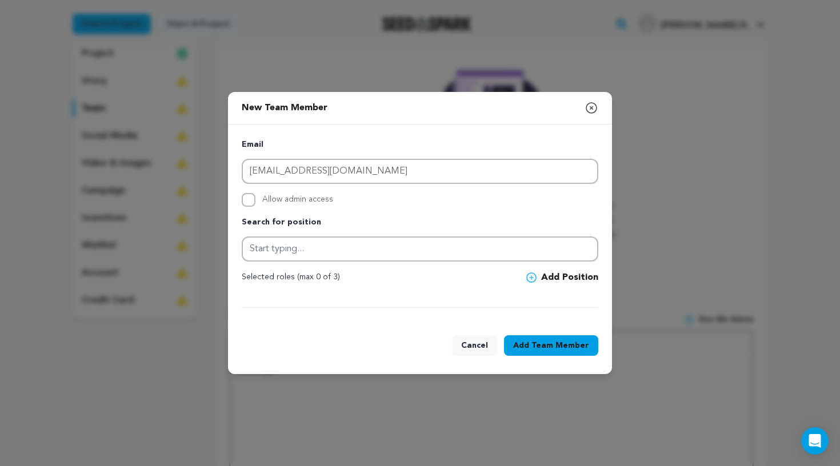
click at [314, 199] on span "Allow admin access" at bounding box center [297, 200] width 71 height 14
click at [255, 199] on input "Allow admin access" at bounding box center [249, 200] width 14 height 14
checkbox input "true"
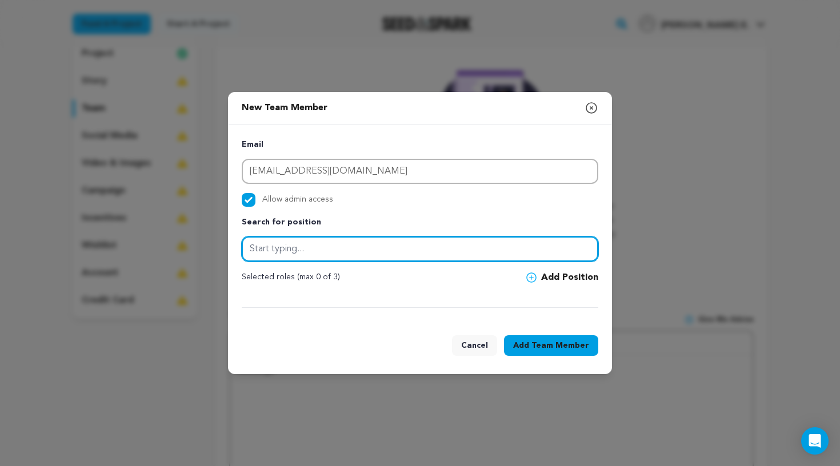
click at [323, 260] on input "text" at bounding box center [420, 248] width 356 height 25
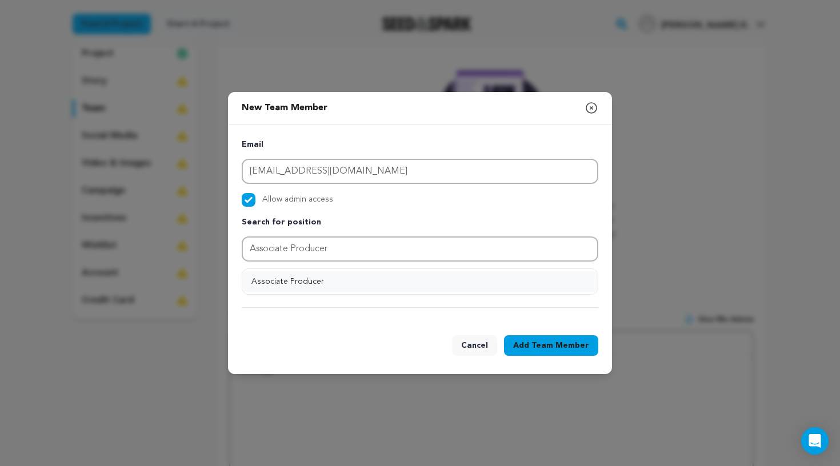
click at [534, 278] on button "Associate Producer" at bounding box center [419, 281] width 355 height 21
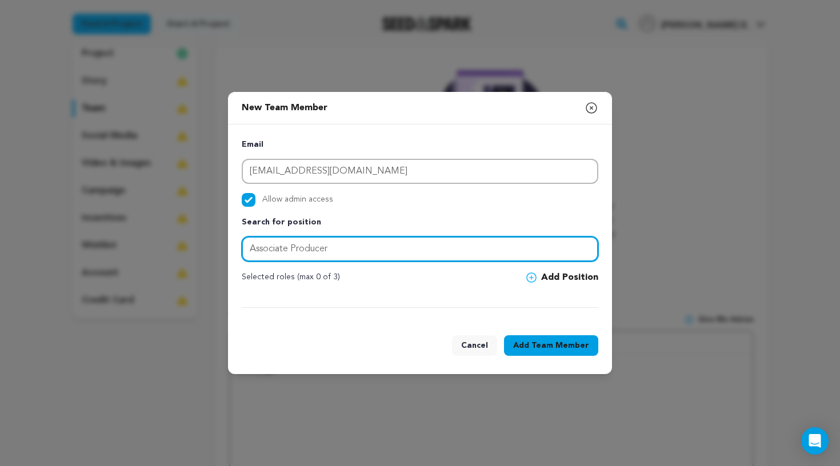
click at [491, 251] on input "Associate Producer" at bounding box center [420, 248] width 356 height 25
type input "Associate Producer"
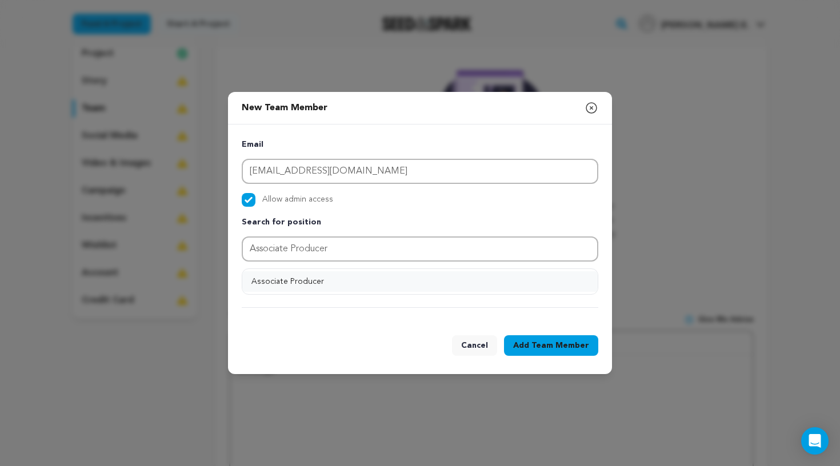
click at [367, 281] on button "Associate Producer" at bounding box center [419, 281] width 355 height 21
click at [539, 276] on span at bounding box center [533, 277] width 15 height 10
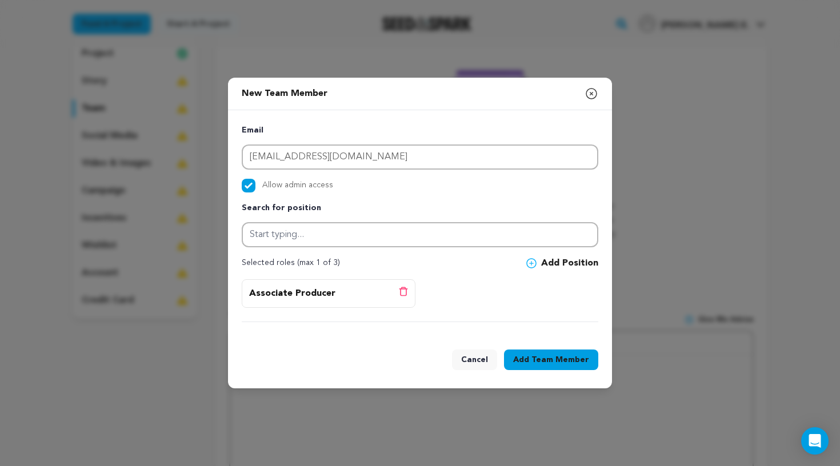
click at [526, 363] on button "Add Team Member" at bounding box center [551, 360] width 94 height 21
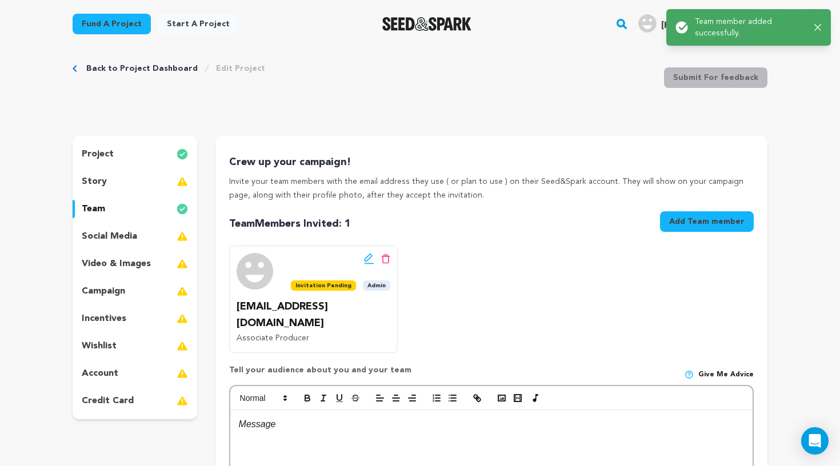
scroll to position [0, 0]
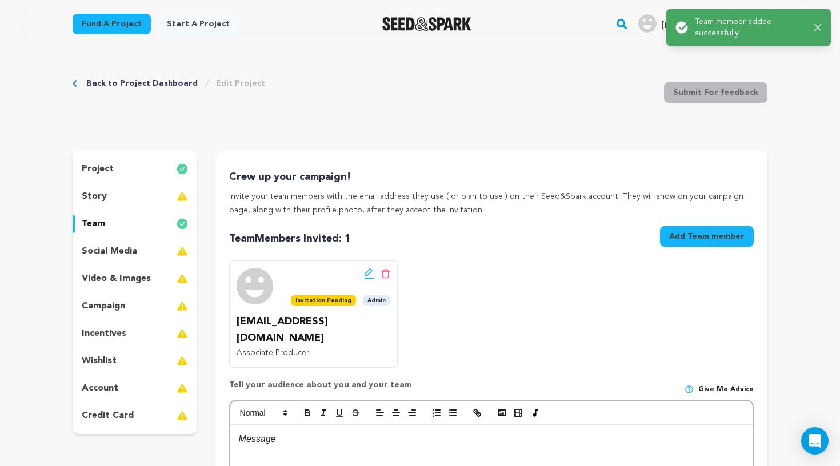
click at [703, 242] on button "Add Team member" at bounding box center [707, 236] width 94 height 21
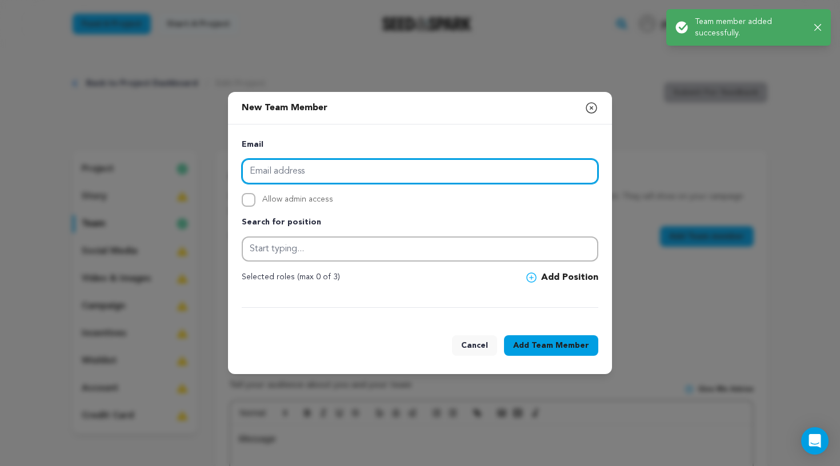
click at [437, 172] on input "email" at bounding box center [420, 171] width 356 height 25
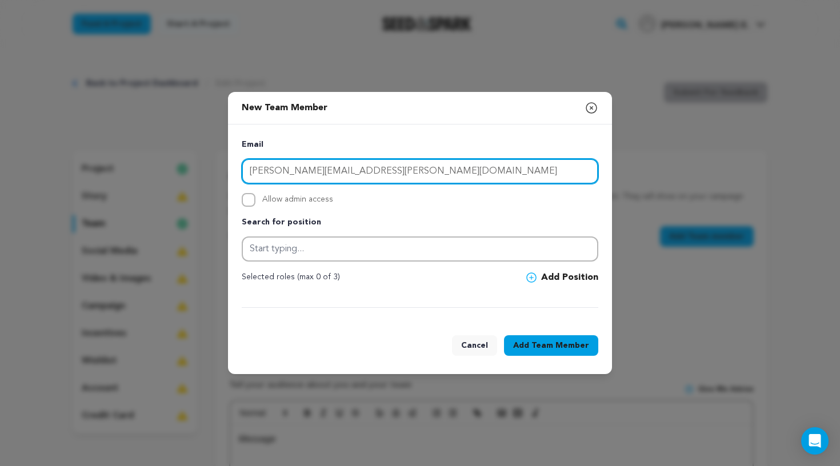
type input "[PERSON_NAME][EMAIL_ADDRESS][PERSON_NAME][DOMAIN_NAME]"
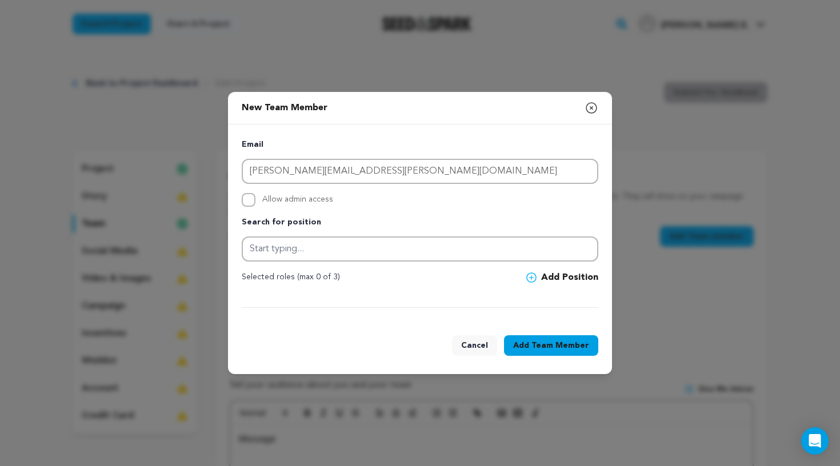
click at [322, 201] on span "Allow admin access" at bounding box center [297, 200] width 71 height 14
click at [255, 201] on input "Allow admin access" at bounding box center [249, 200] width 14 height 14
checkbox input "true"
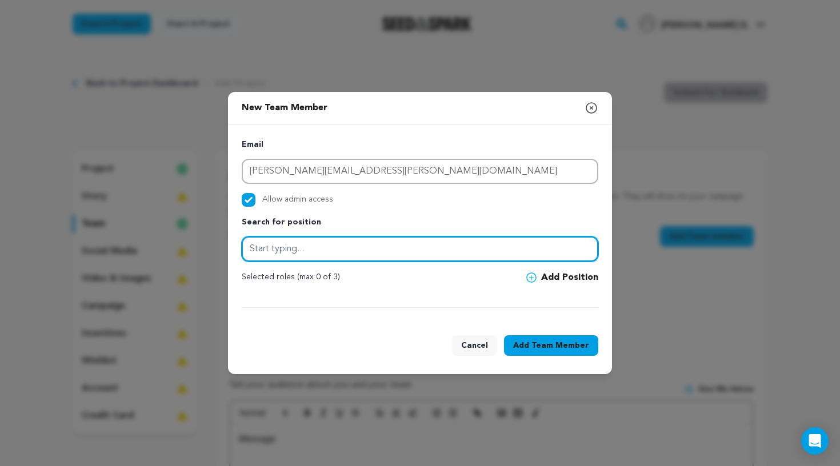
click at [487, 254] on input "text" at bounding box center [420, 248] width 356 height 25
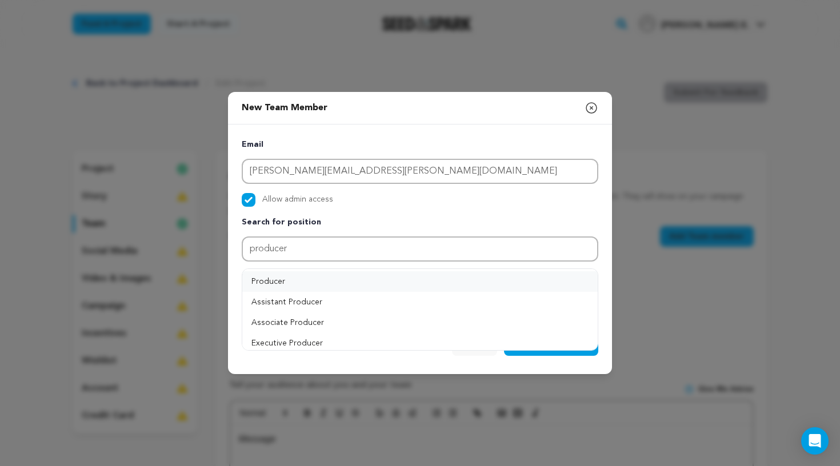
click at [545, 279] on button "Producer" at bounding box center [419, 281] width 355 height 21
type input "Producer"
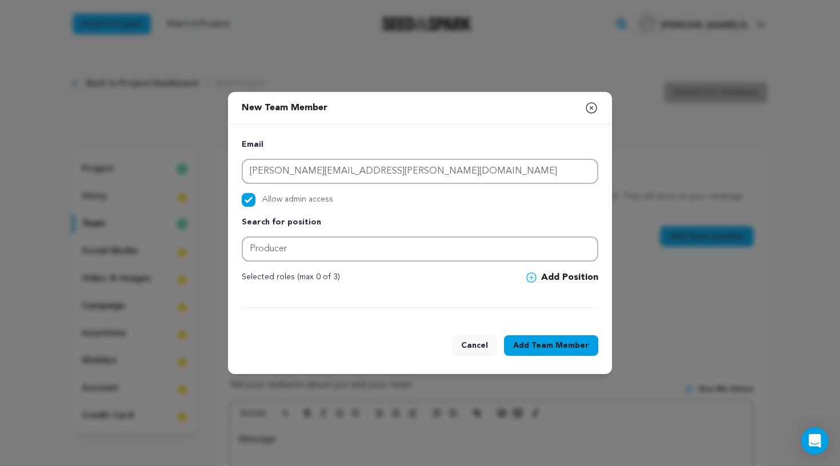
click at [558, 340] on span "Team Member" at bounding box center [560, 345] width 58 height 11
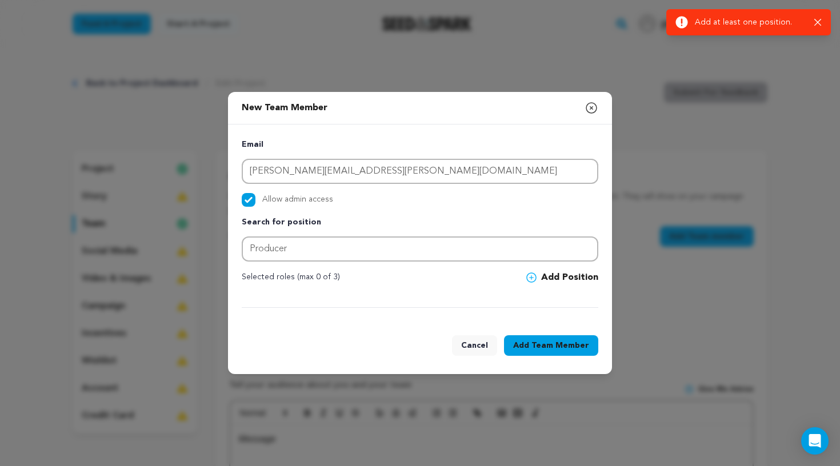
click at [576, 277] on button "Add Position" at bounding box center [562, 278] width 72 height 14
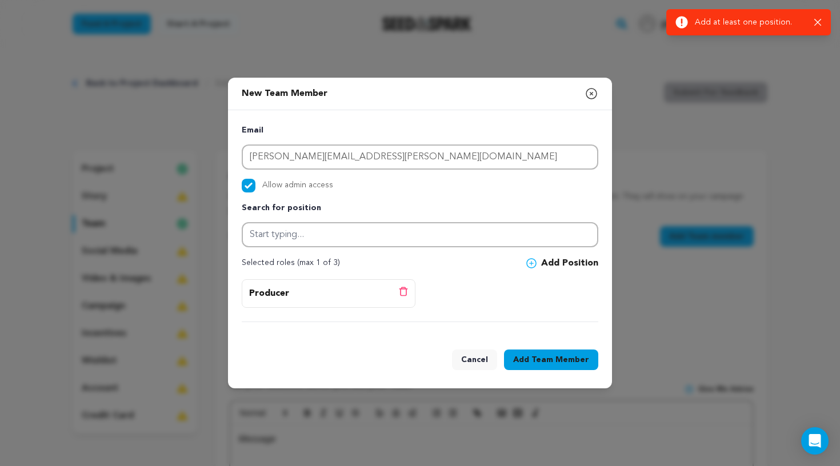
click at [564, 359] on span "Team Member" at bounding box center [560, 359] width 58 height 11
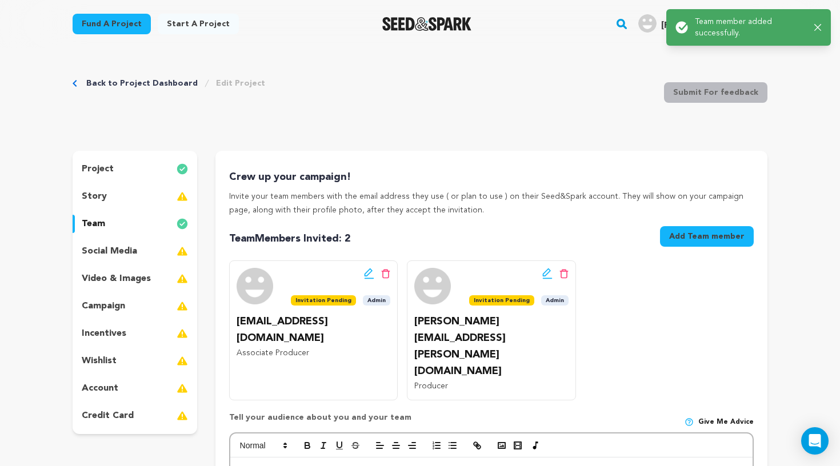
click at [696, 240] on button "Add Team member" at bounding box center [707, 236] width 94 height 21
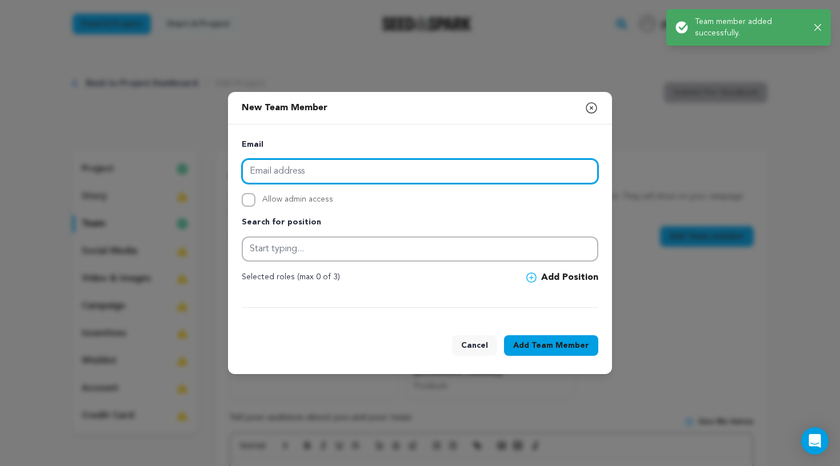
click at [499, 177] on input "email" at bounding box center [420, 171] width 356 height 25
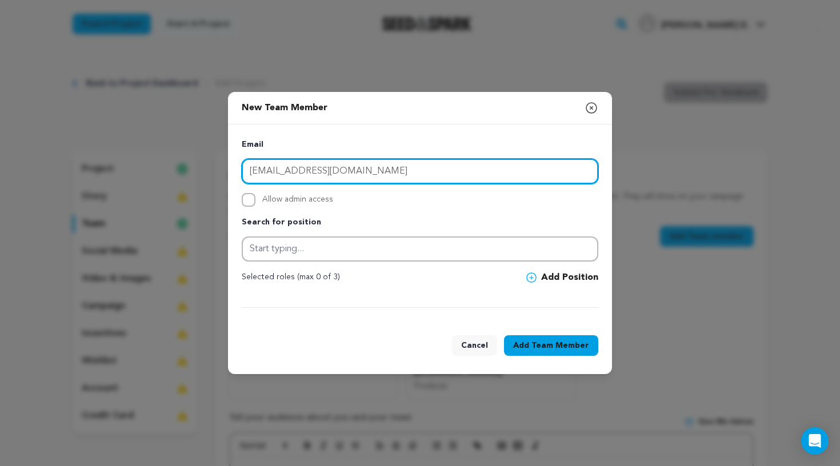
type input "[EMAIL_ADDRESS][DOMAIN_NAME]"
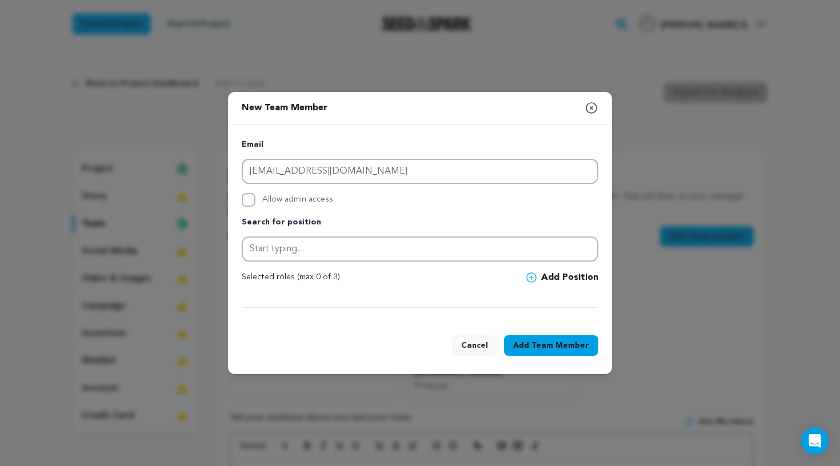
click at [319, 199] on span "Allow admin access" at bounding box center [297, 200] width 71 height 14
click at [255, 199] on input "Allow admin access" at bounding box center [249, 200] width 14 height 14
checkbox input "true"
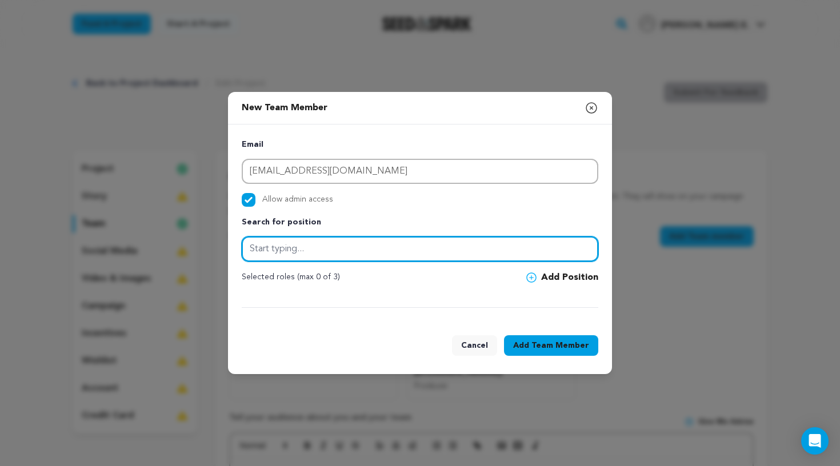
click at [320, 244] on input "text" at bounding box center [420, 248] width 356 height 25
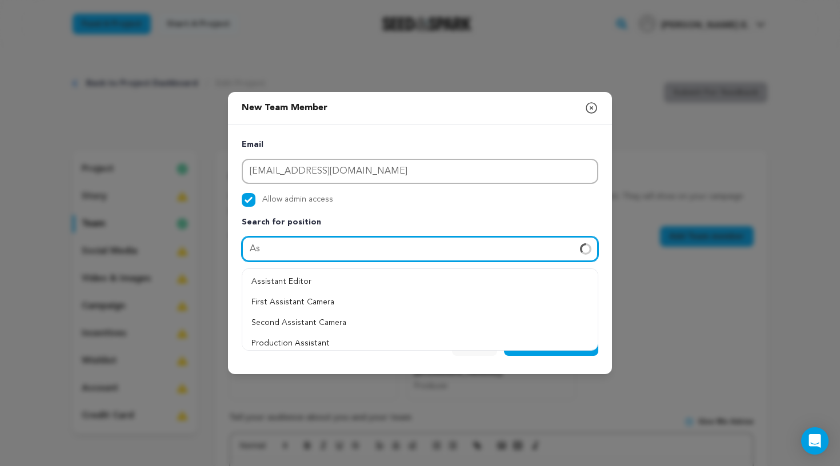
type input "A"
type input "Producer"
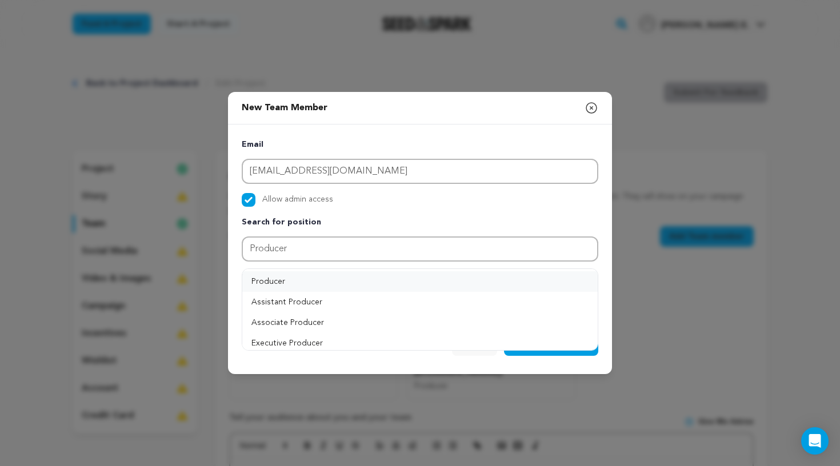
click at [534, 279] on button "Producer" at bounding box center [419, 281] width 355 height 21
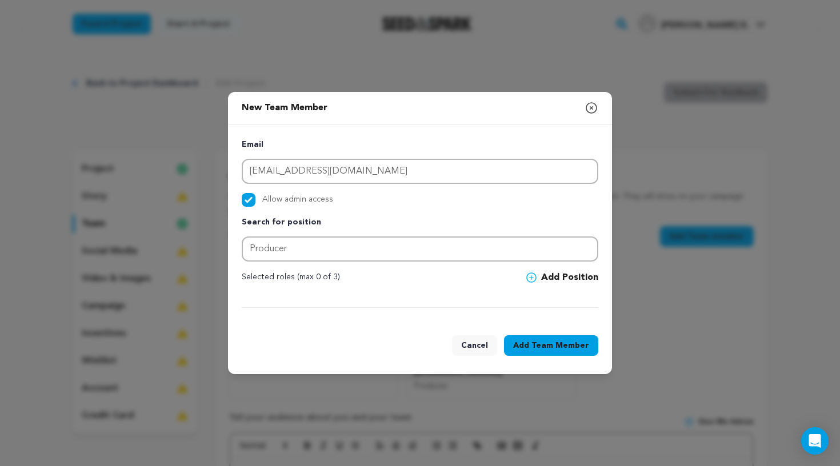
click at [579, 279] on button "Add Position" at bounding box center [562, 278] width 72 height 14
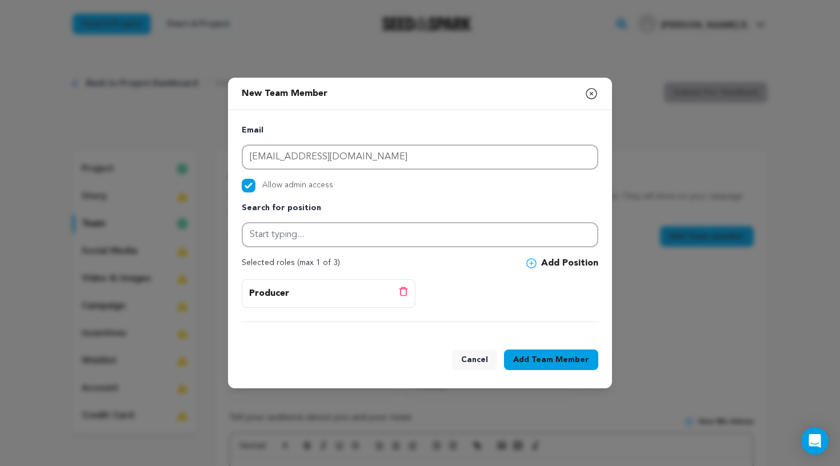
click at [574, 355] on span "Team Member" at bounding box center [560, 359] width 58 height 11
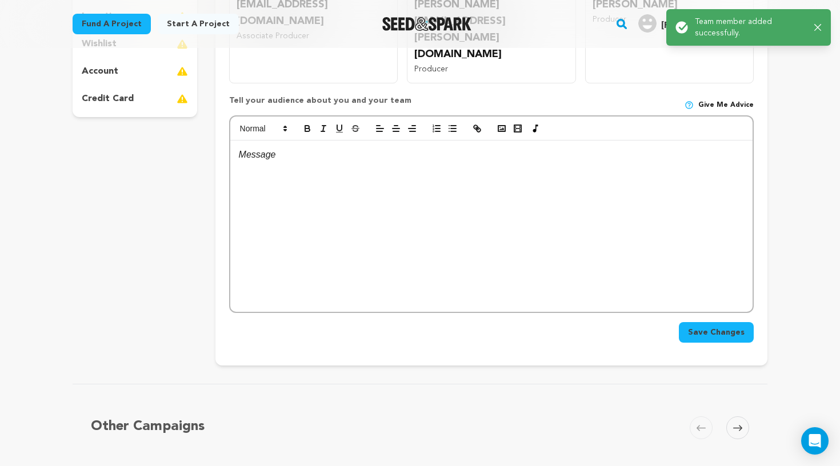
scroll to position [249, 0]
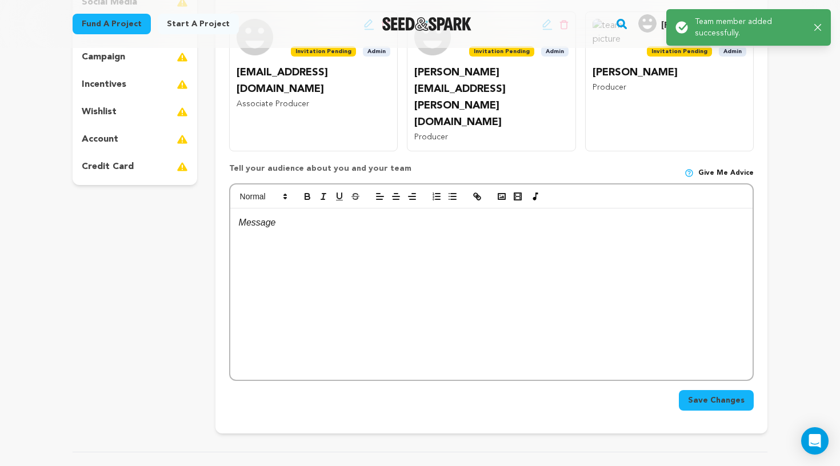
click at [693, 395] on span "Save Changes" at bounding box center [716, 400] width 57 height 11
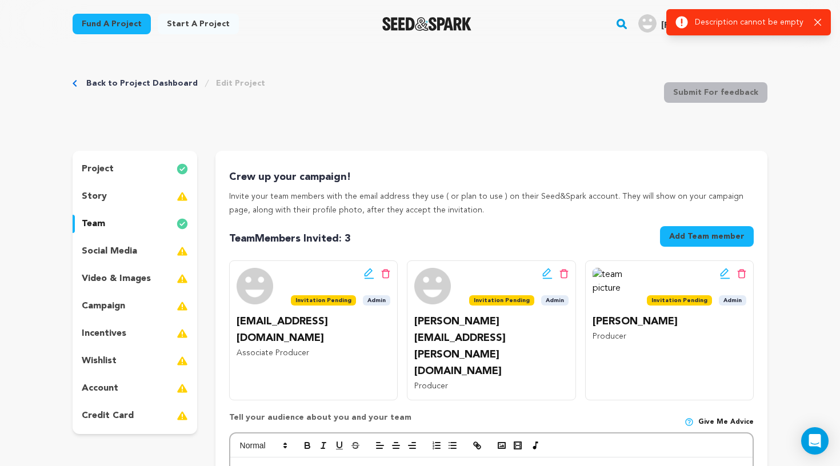
scroll to position [0, 0]
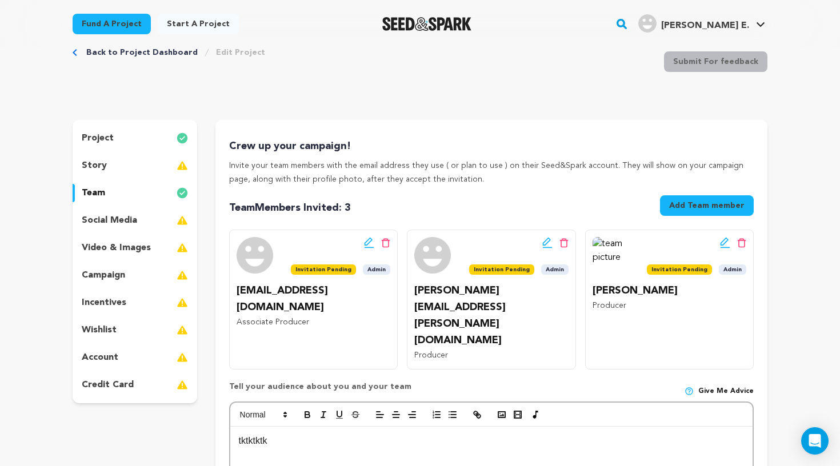
scroll to position [136, 0]
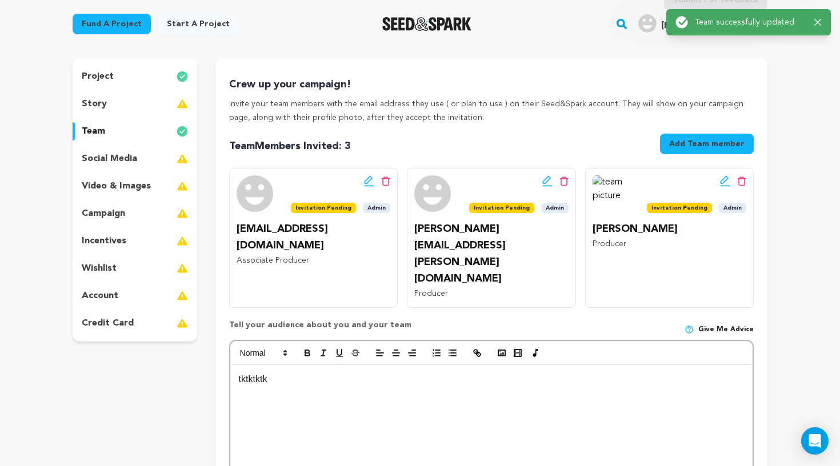
scroll to position [0, 0]
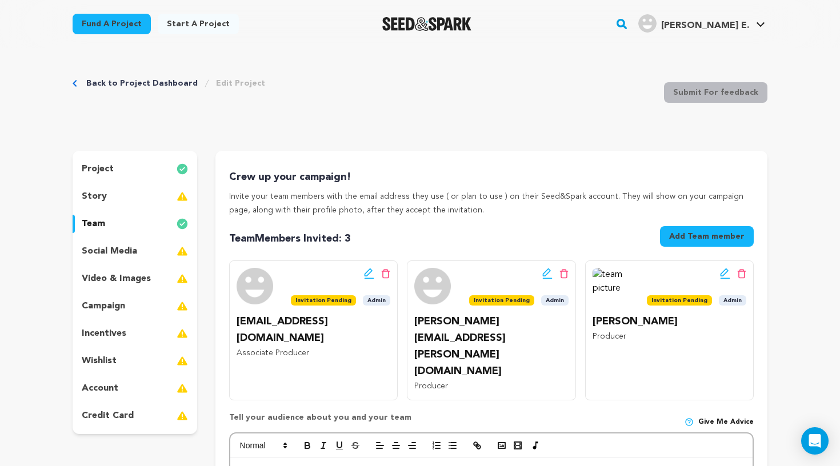
click at [130, 256] on p "social media" at bounding box center [109, 251] width 55 height 14
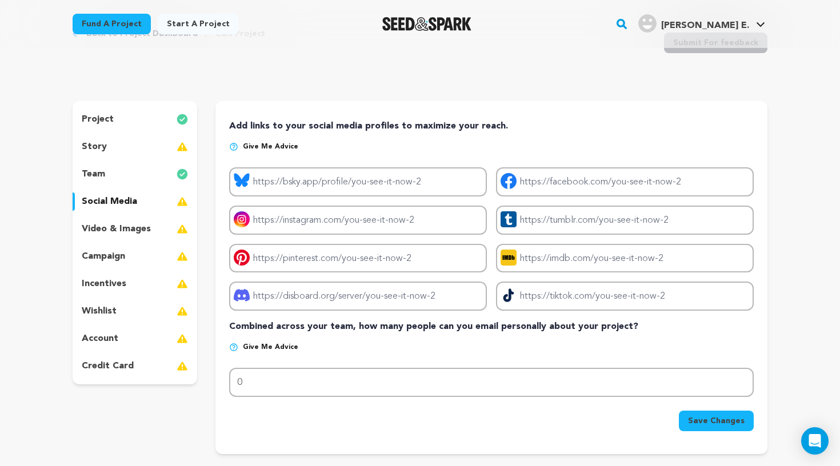
scroll to position [41, 0]
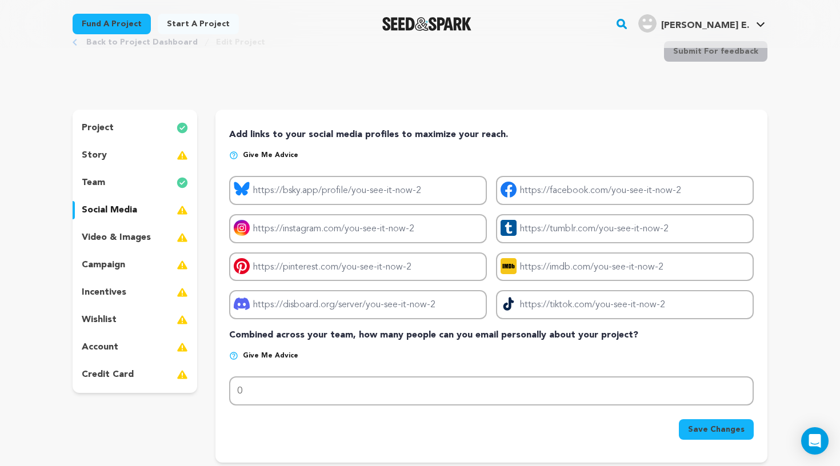
click at [173, 236] on div "video & images" at bounding box center [135, 237] width 125 height 18
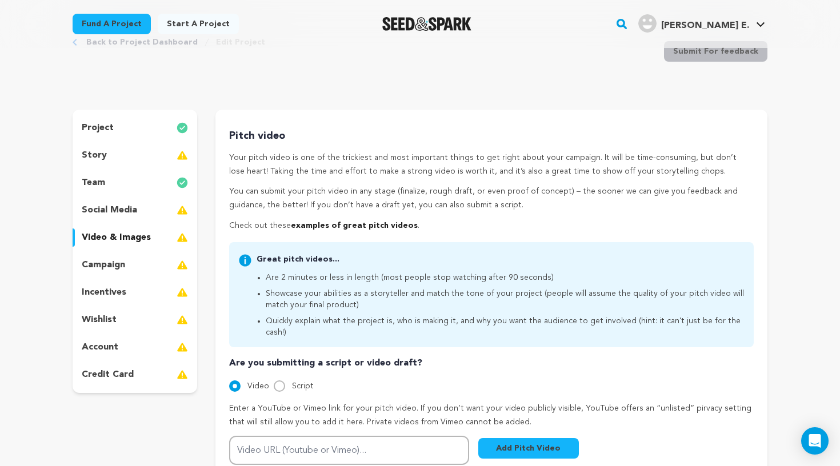
click at [166, 267] on div "campaign" at bounding box center [135, 265] width 125 height 18
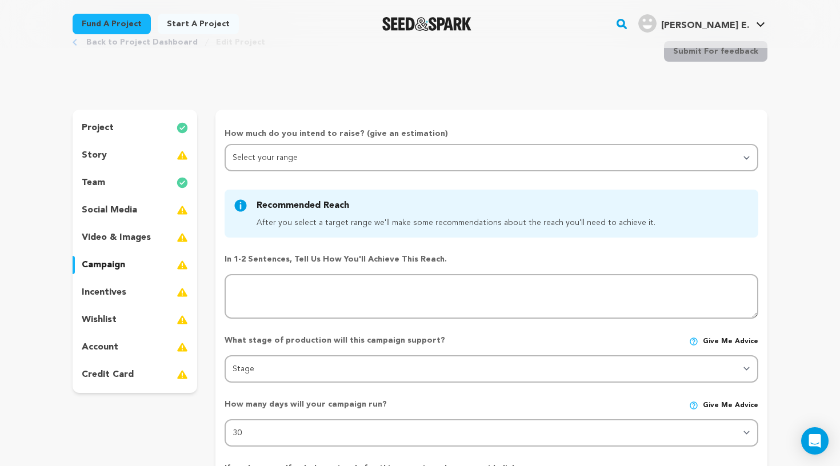
click at [161, 205] on div "social media" at bounding box center [135, 210] width 125 height 18
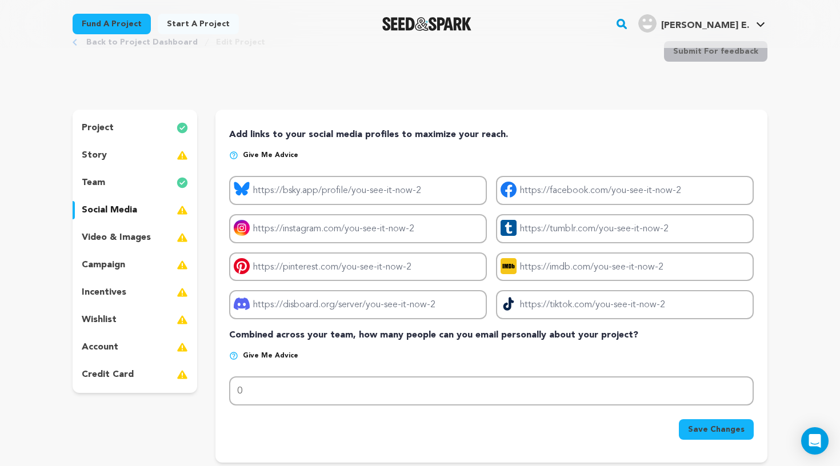
click at [141, 178] on div "team" at bounding box center [135, 183] width 125 height 18
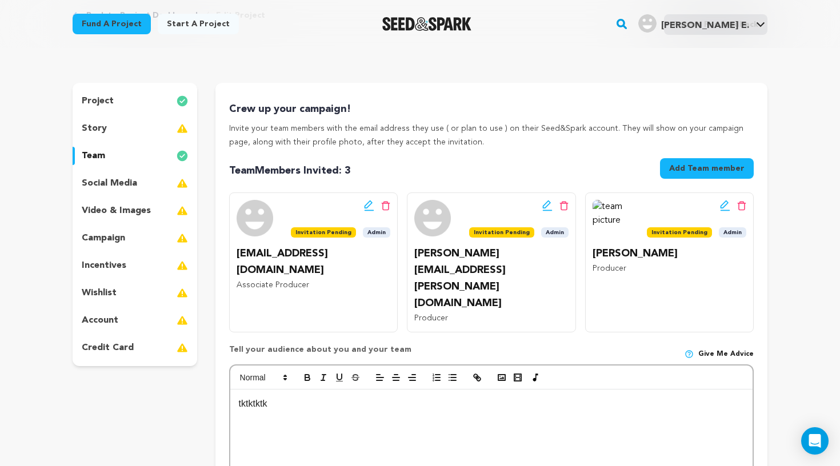
scroll to position [87, 0]
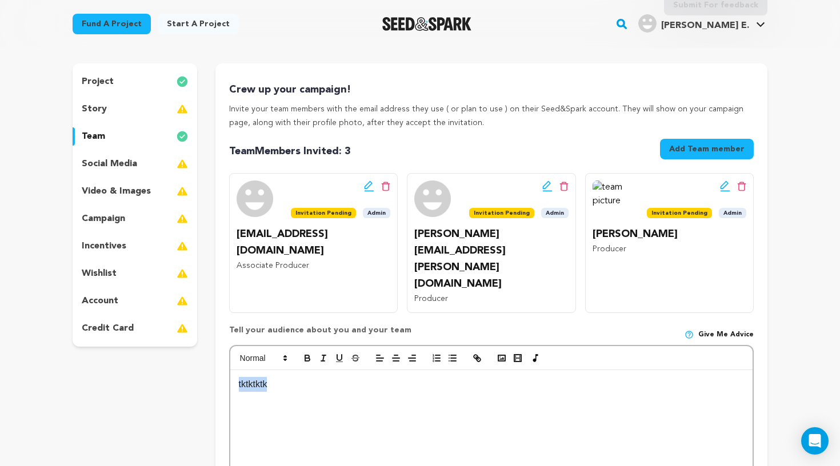
drag, startPoint x: 289, startPoint y: 337, endPoint x: 217, endPoint y: 333, distance: 72.1
click at [217, 333] on div "Crew up your campaign! Invite your team members with the email address they use…" at bounding box center [491, 329] width 552 height 532
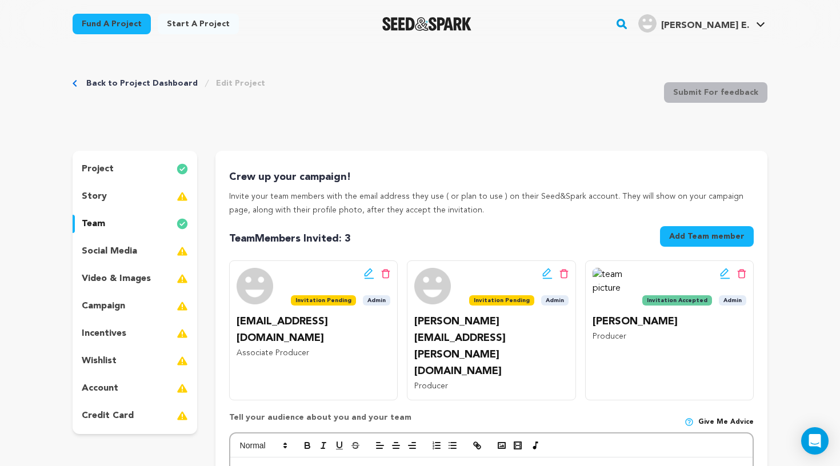
scroll to position [87, 0]
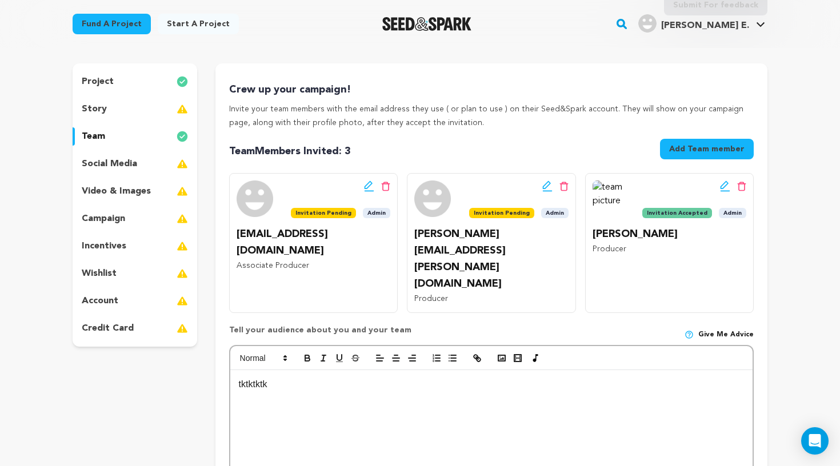
click at [727, 185] on icon at bounding box center [725, 186] width 10 height 11
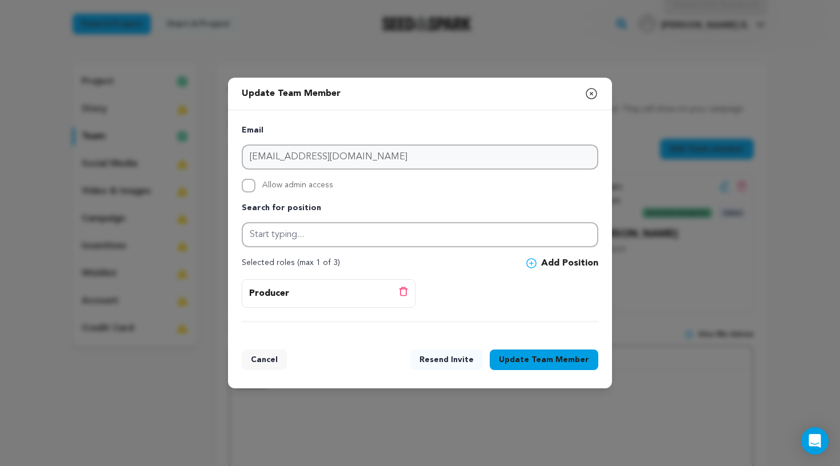
click at [306, 185] on span "Allow admin access" at bounding box center [297, 186] width 71 height 14
click at [255, 185] on input "Allow admin access" at bounding box center [249, 186] width 14 height 14
checkbox input "true"
click at [536, 360] on span "Team Member" at bounding box center [560, 359] width 58 height 11
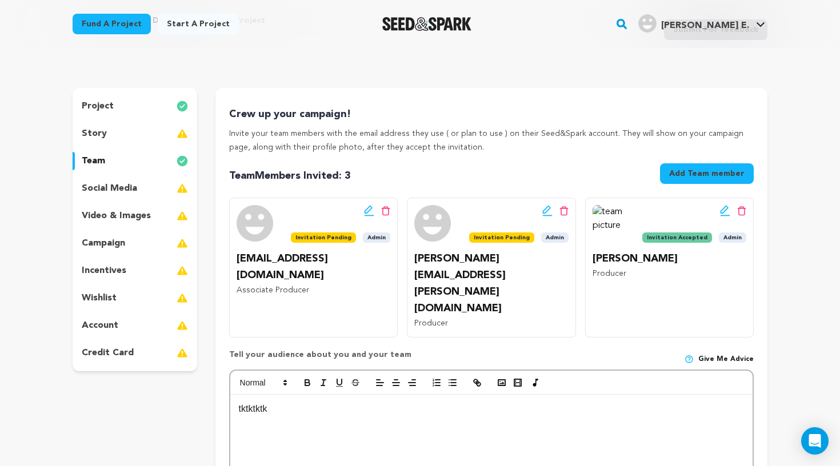
scroll to position [74, 0]
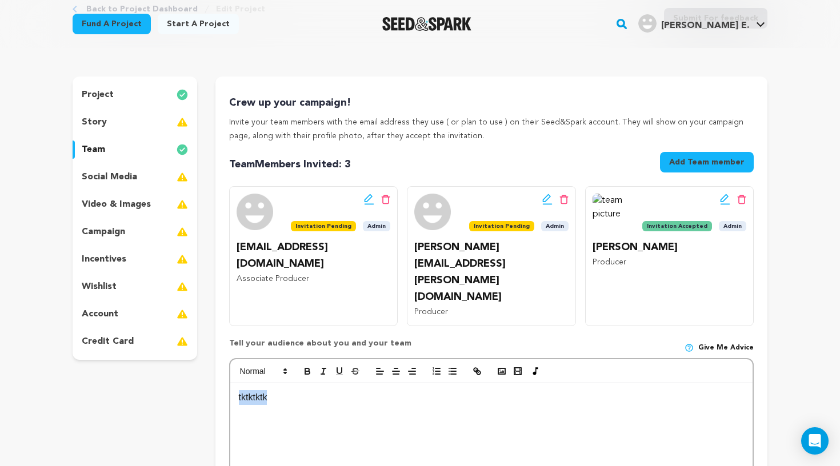
drag, startPoint x: 279, startPoint y: 350, endPoint x: 214, endPoint y: 348, distance: 65.1
click at [214, 348] on div "project story team social media video & images campaign incentives wishlist" at bounding box center [420, 343] width 695 height 532
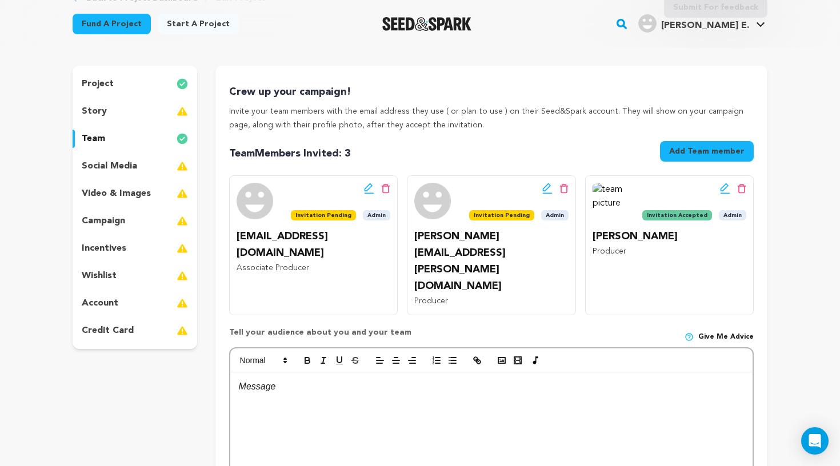
scroll to position [87, 0]
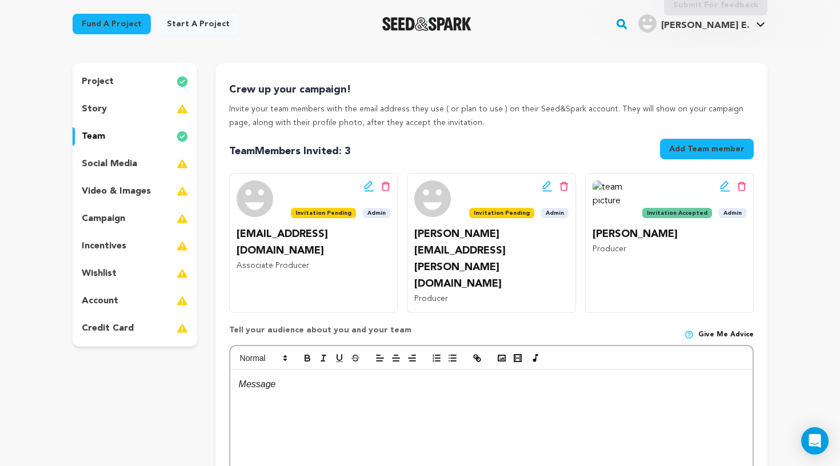
click at [165, 113] on div "story" at bounding box center [135, 109] width 125 height 18
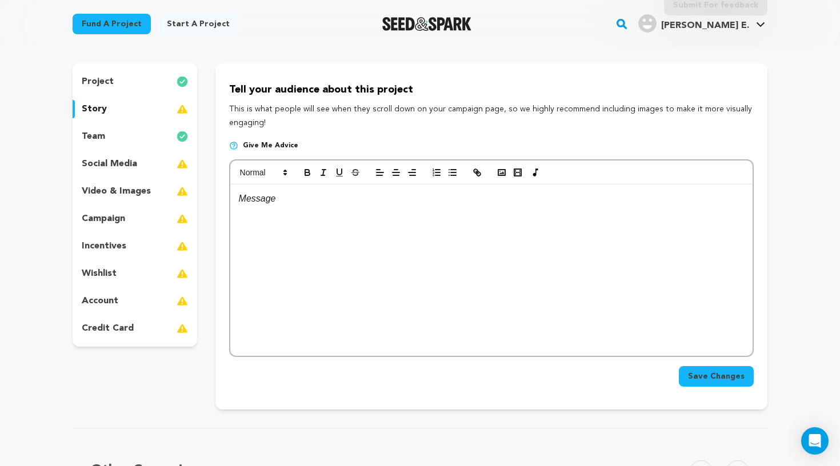
click at [263, 194] on p at bounding box center [491, 198] width 505 height 15
click at [136, 250] on div "incentives" at bounding box center [135, 246] width 125 height 18
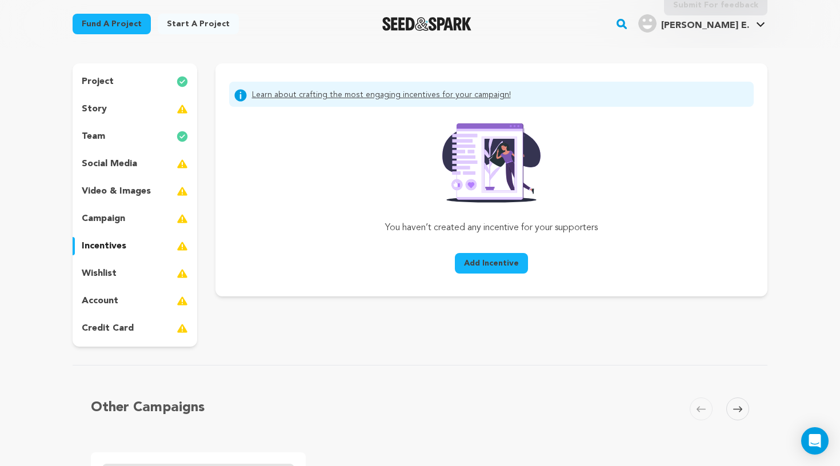
click at [496, 270] on button "Add Incentive" at bounding box center [491, 263] width 73 height 21
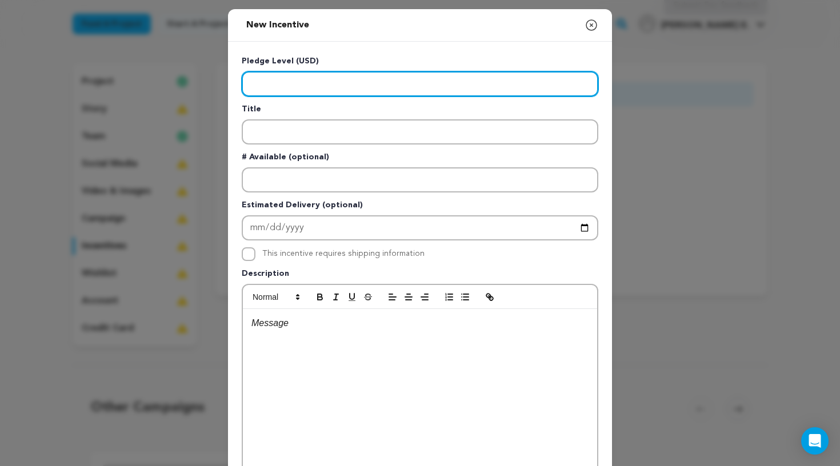
click at [337, 89] on input "Enter level" at bounding box center [420, 83] width 356 height 25
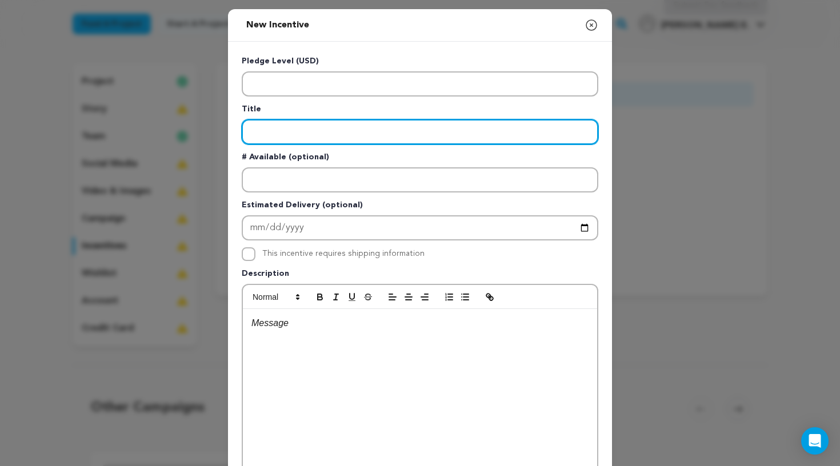
click at [286, 130] on input "Enter title" at bounding box center [420, 131] width 356 height 25
type input "Executive Producer"
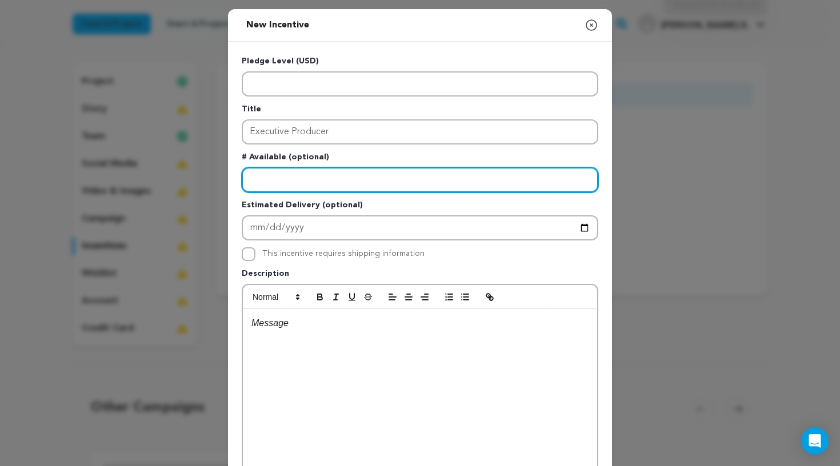
click at [296, 179] on input "Enter number available" at bounding box center [420, 179] width 356 height 25
type input "2"
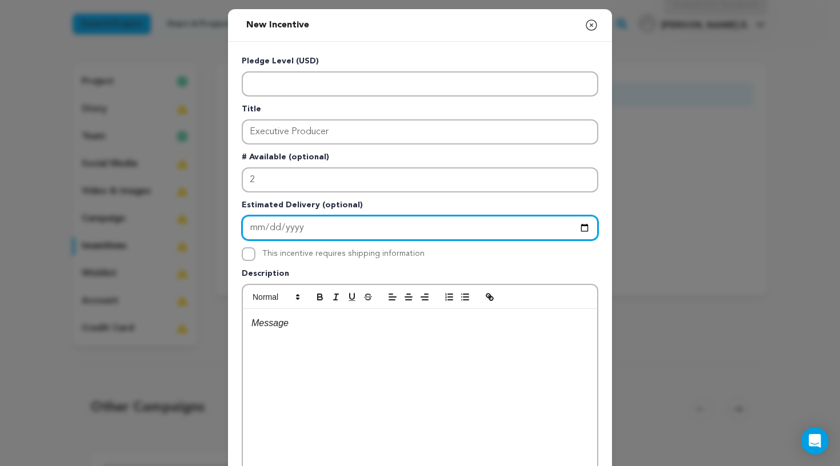
click at [312, 228] on input "Enter Estimated Delivery" at bounding box center [420, 227] width 356 height 25
type input "2025-09-27"
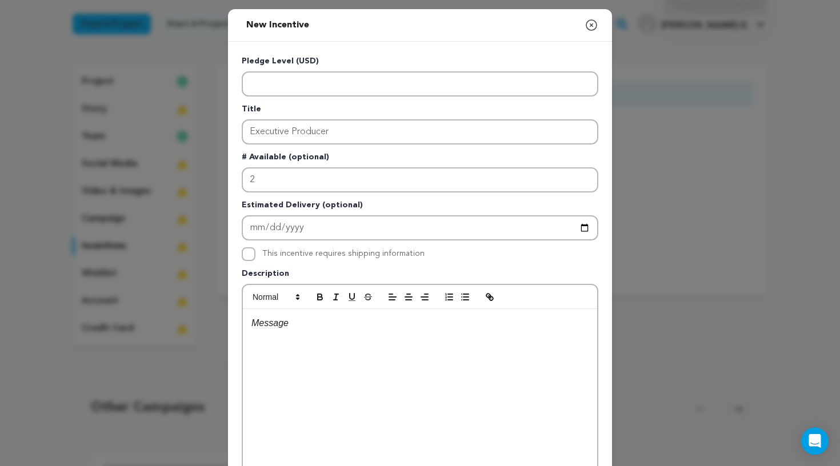
click at [347, 264] on div "Pledge Level (USD) Title Executive Producer # Available (optional) 2 Estimated …" at bounding box center [420, 296] width 356 height 482
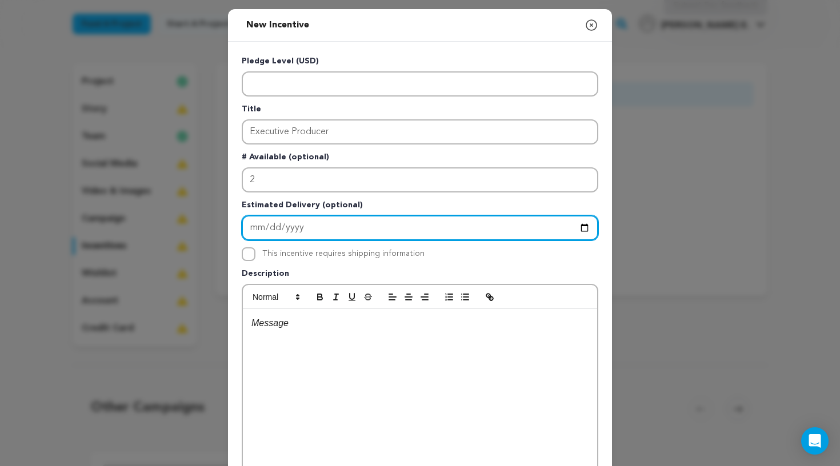
click at [295, 230] on input "2025-09-27" at bounding box center [420, 227] width 356 height 25
click at [350, 239] on input "2025-09-27" at bounding box center [420, 227] width 356 height 25
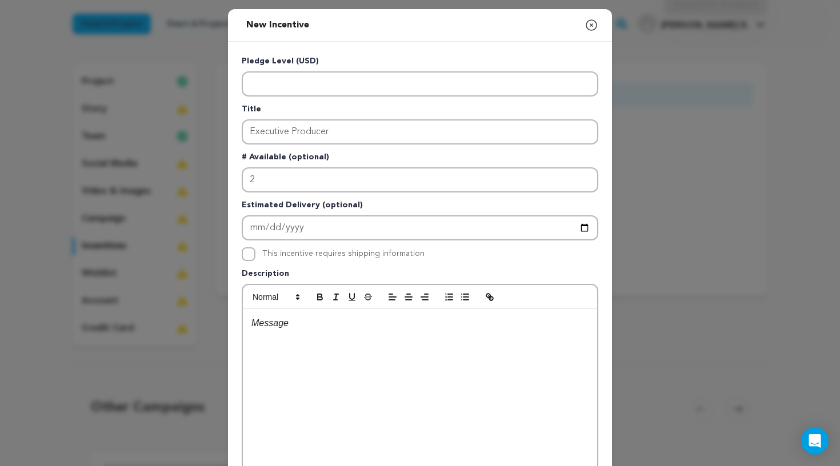
click at [350, 259] on div "This incentive requires shipping information" at bounding box center [343, 254] width 162 height 14
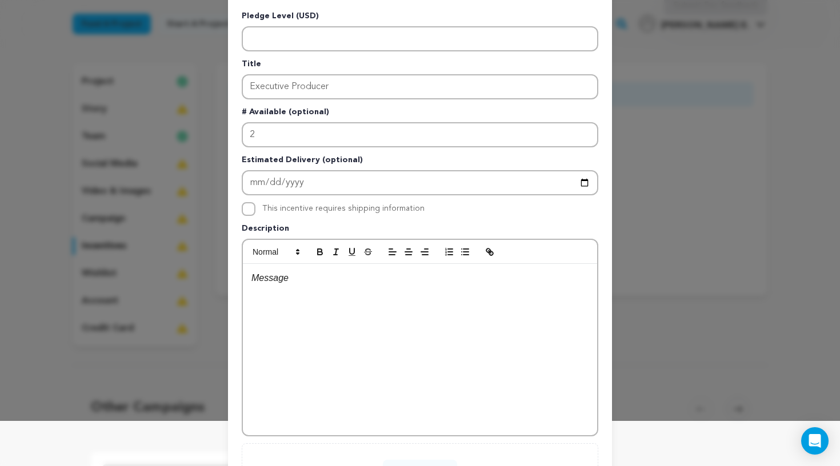
scroll to position [46, 0]
click at [332, 283] on p at bounding box center [419, 277] width 337 height 15
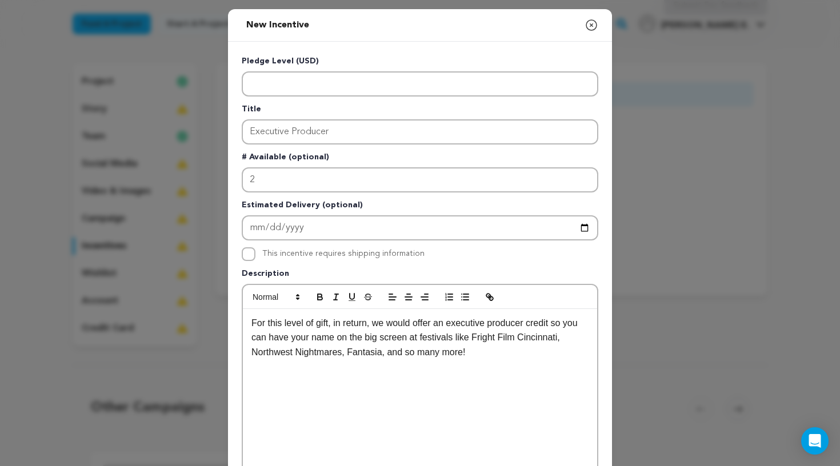
scroll to position [0, 0]
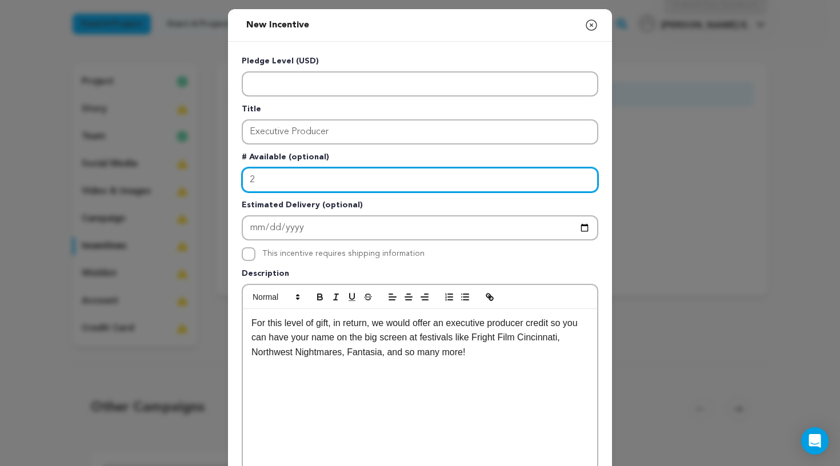
click at [319, 179] on input "2" at bounding box center [420, 179] width 356 height 25
type input "4"
type input "3"
type input "2"
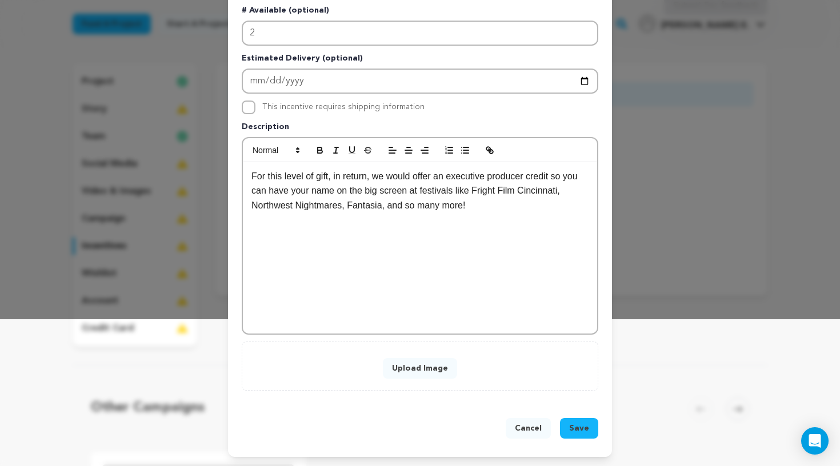
click at [577, 432] on span "Save" at bounding box center [579, 428] width 20 height 11
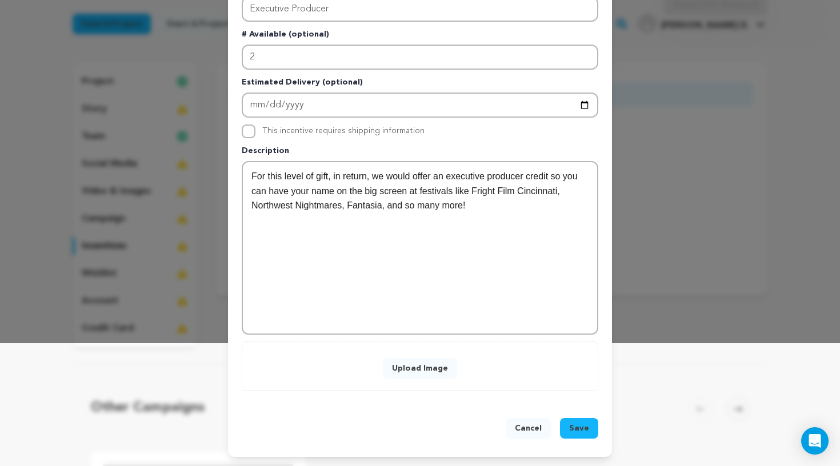
scroll to position [123, 0]
click at [578, 425] on span "Save" at bounding box center [579, 428] width 20 height 11
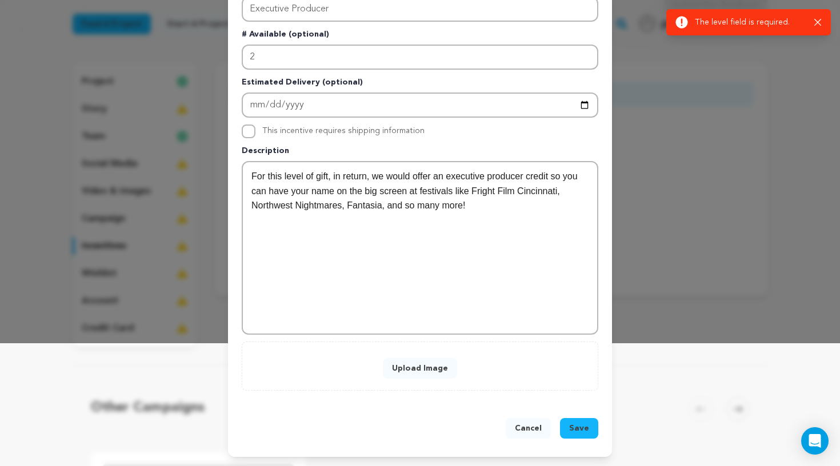
click at [431, 370] on button "Upload Image" at bounding box center [420, 368] width 74 height 21
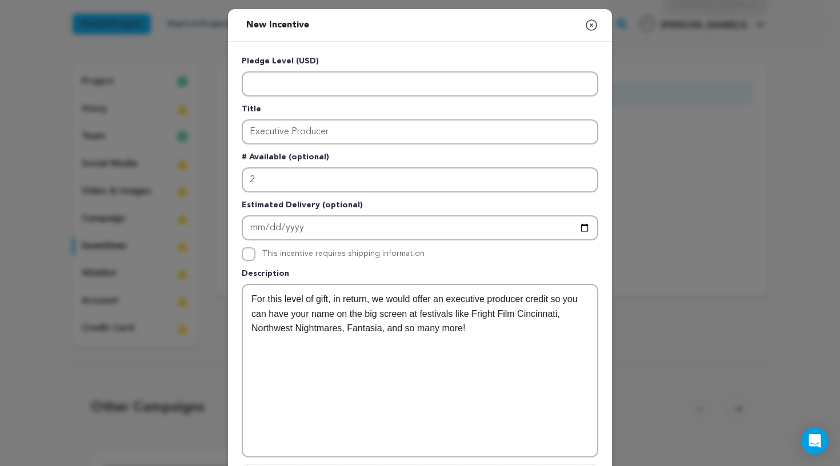
scroll to position [0, 0]
click at [588, 25] on icon "button" at bounding box center [591, 25] width 14 height 14
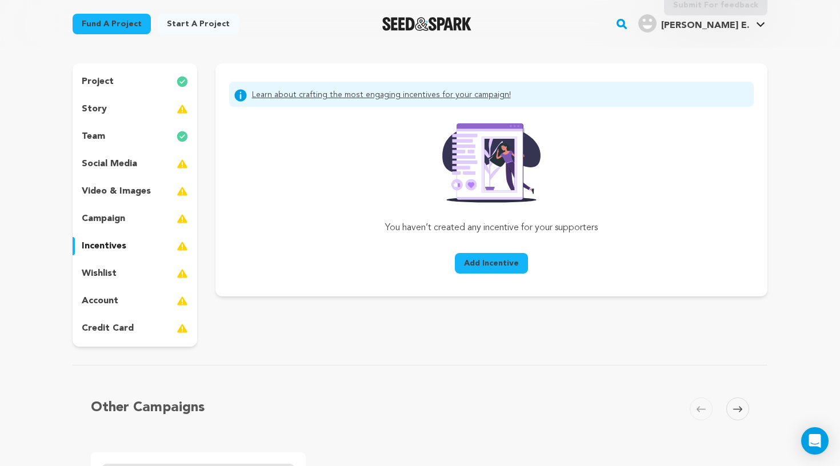
click at [154, 227] on div "campaign" at bounding box center [135, 219] width 125 height 18
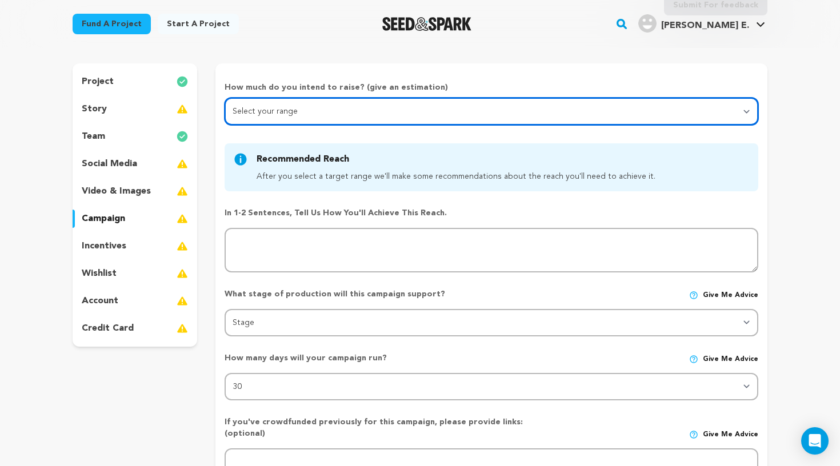
select select "1"
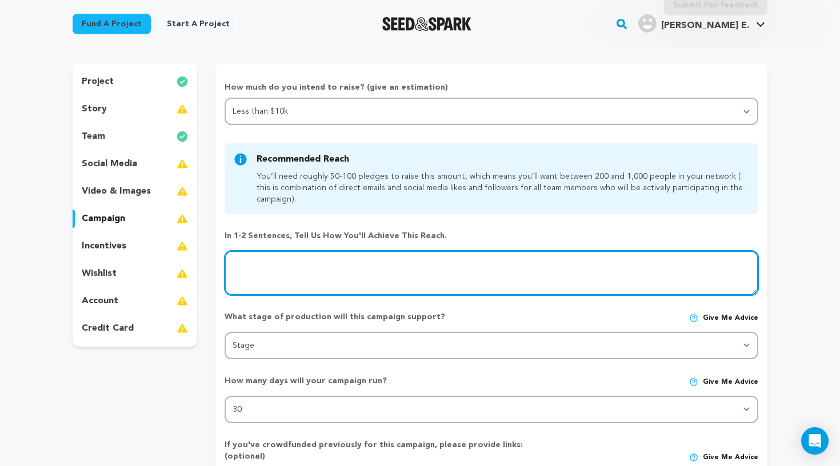
click at [315, 257] on textarea at bounding box center [491, 273] width 534 height 45
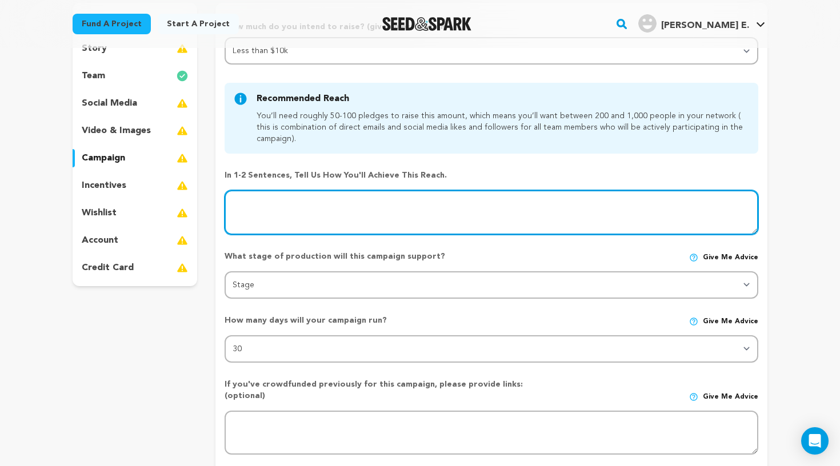
scroll to position [148, 0]
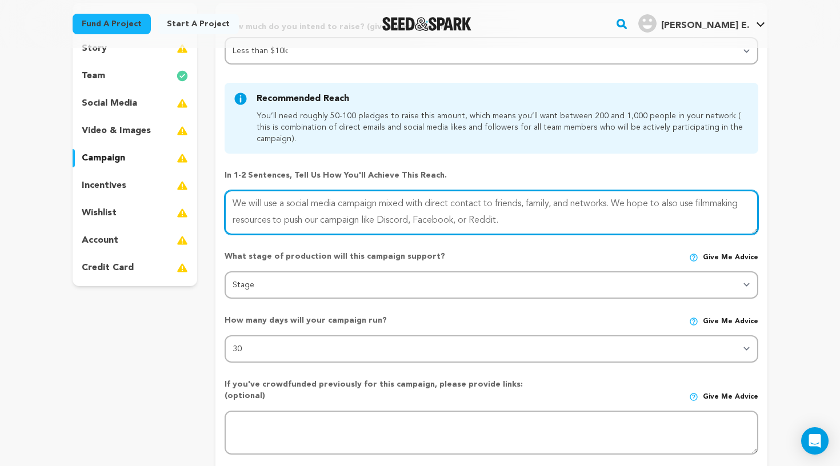
type textarea "We will use a social media campaign mixed with direct contact to friends, famil…"
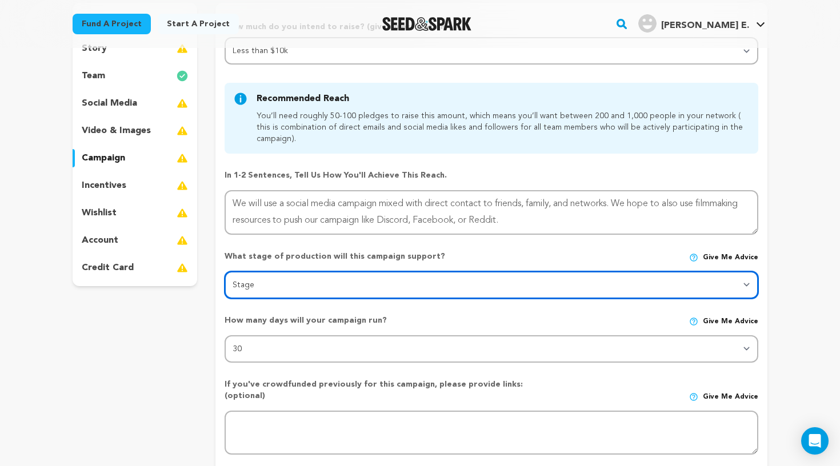
select select "1403"
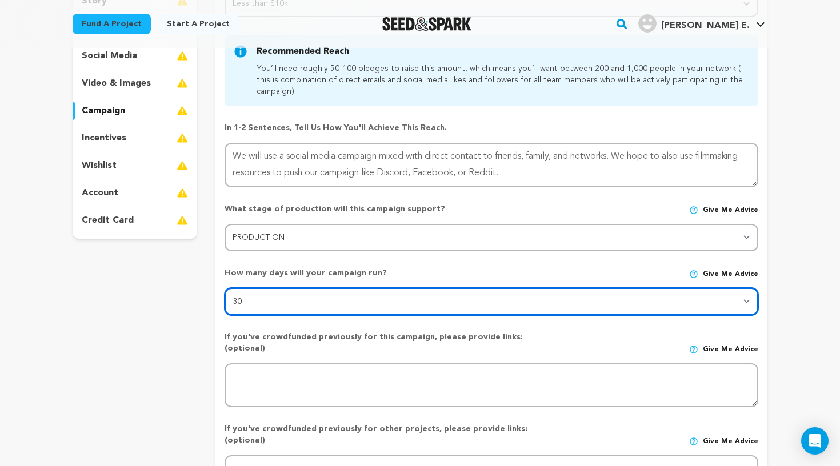
scroll to position [199, 0]
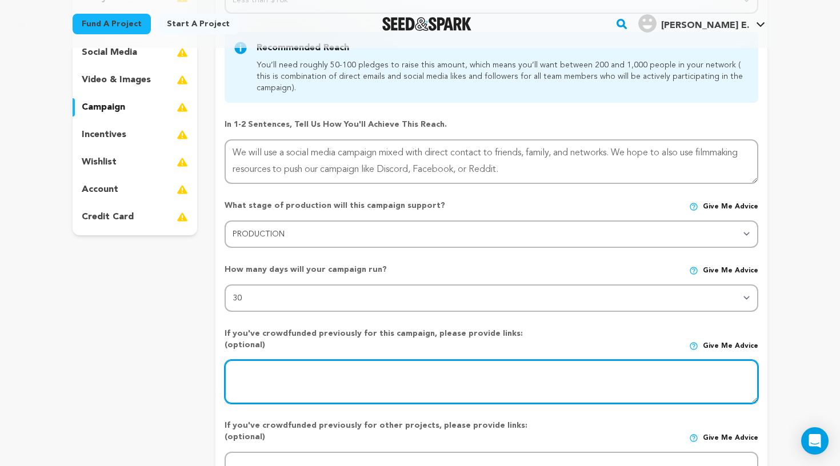
click at [533, 379] on textarea at bounding box center [491, 382] width 534 height 45
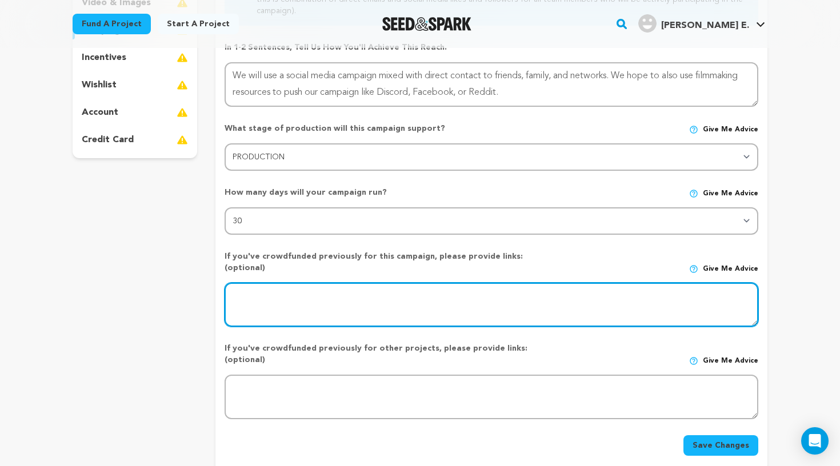
scroll to position [295, 0]
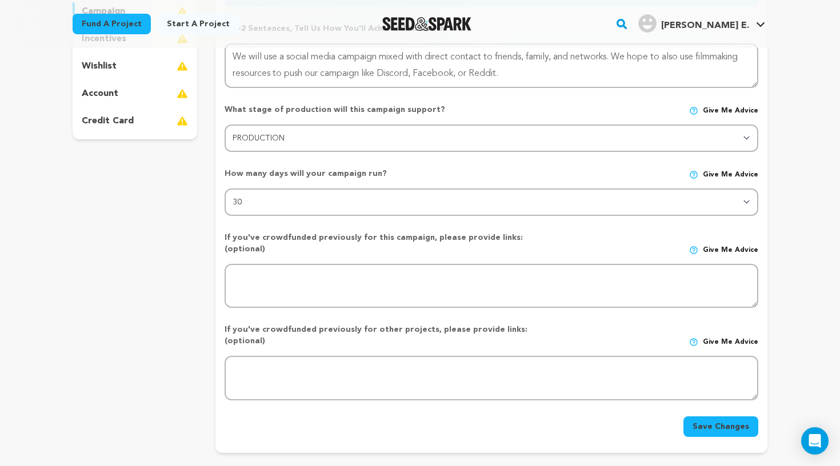
click at [702, 416] on button "Save Changes" at bounding box center [720, 426] width 75 height 21
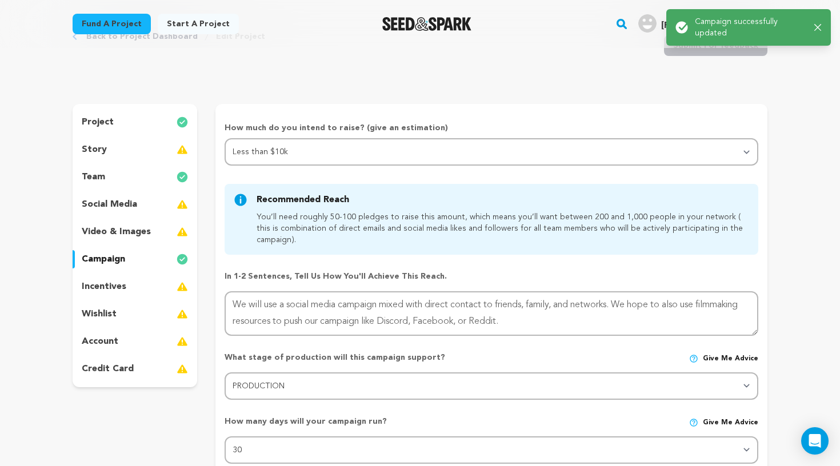
scroll to position [0, 0]
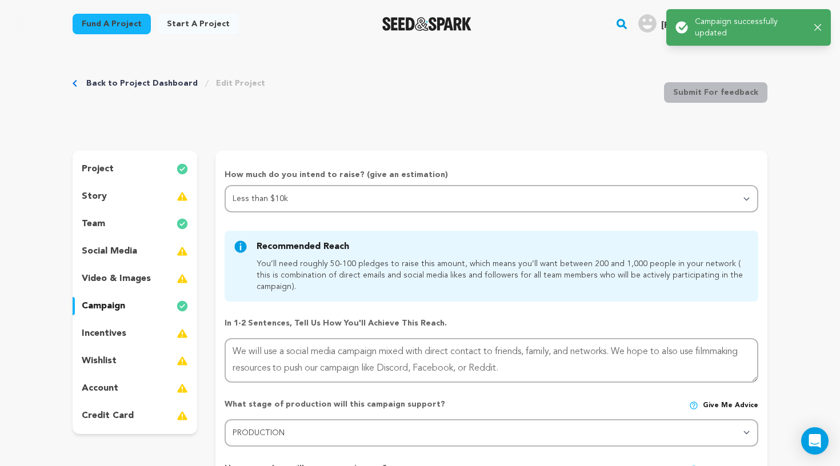
click at [165, 254] on div "social media" at bounding box center [135, 251] width 125 height 18
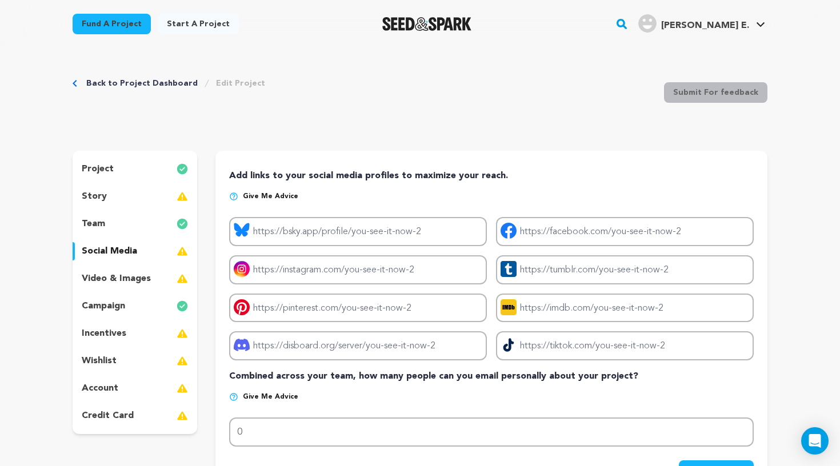
click at [161, 361] on div "wishlist" at bounding box center [135, 361] width 125 height 18
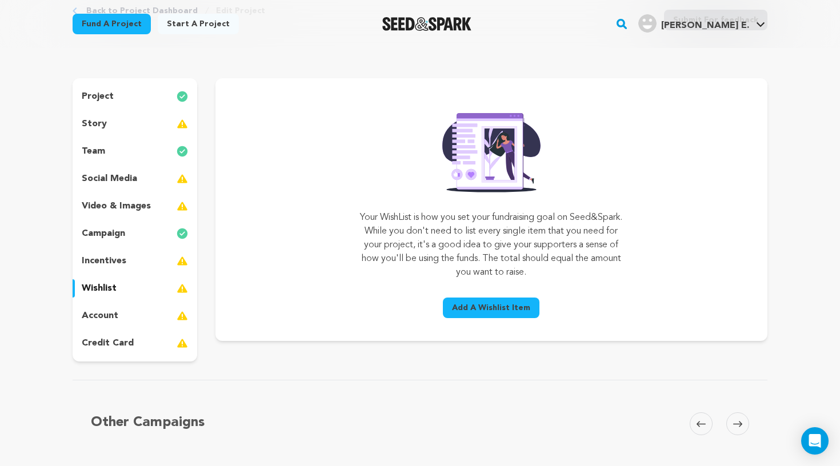
scroll to position [82, 0]
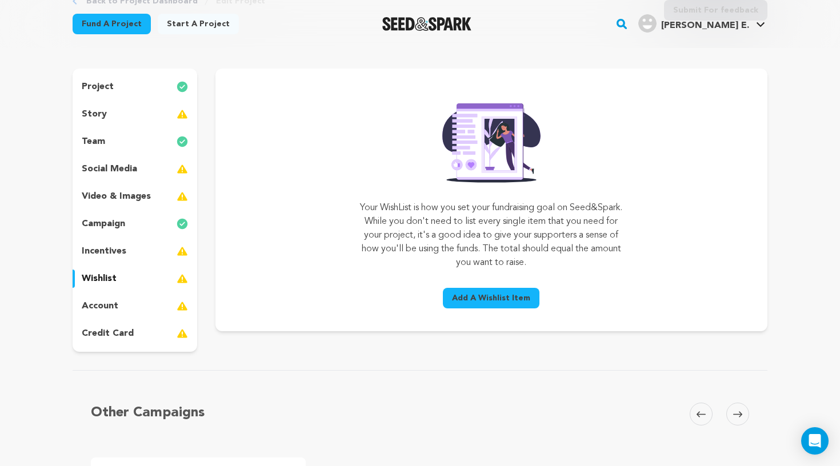
click at [479, 292] on button "Add A Wishlist Item" at bounding box center [491, 298] width 97 height 21
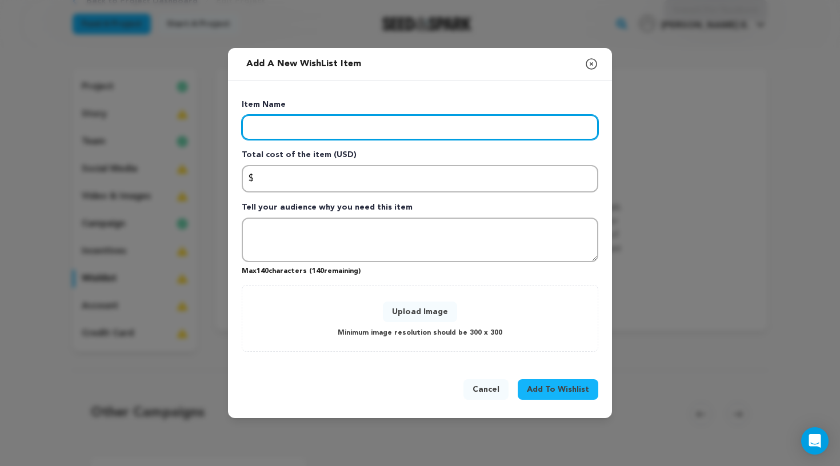
click at [403, 136] on input "Enter item name" at bounding box center [420, 127] width 356 height 25
type input "Festival/Competition Entry Fees"
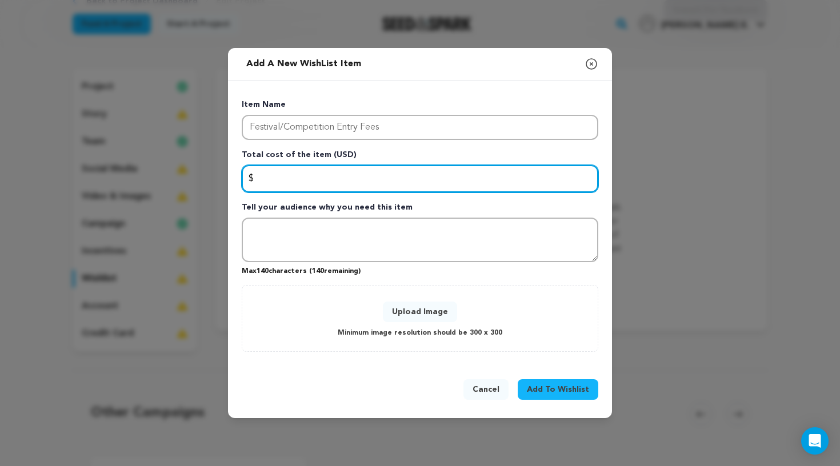
click at [389, 176] on input "Enter total cost of the item" at bounding box center [420, 178] width 356 height 27
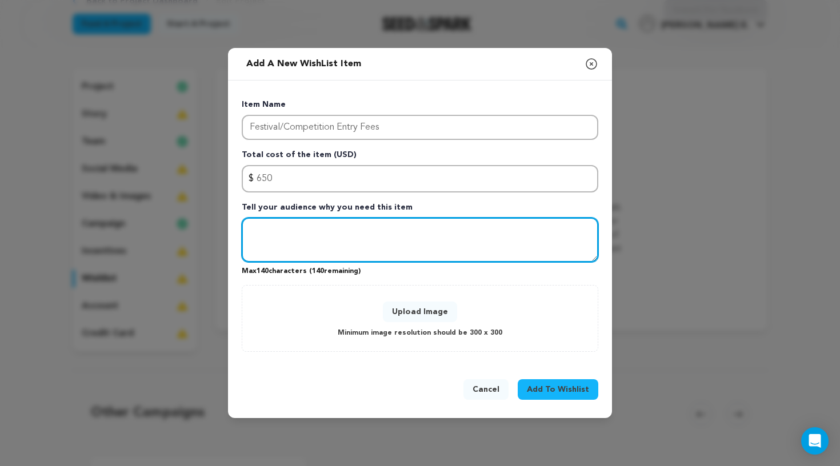
click at [345, 233] on textarea "Tell your audience why you need this item" at bounding box center [420, 240] width 356 height 45
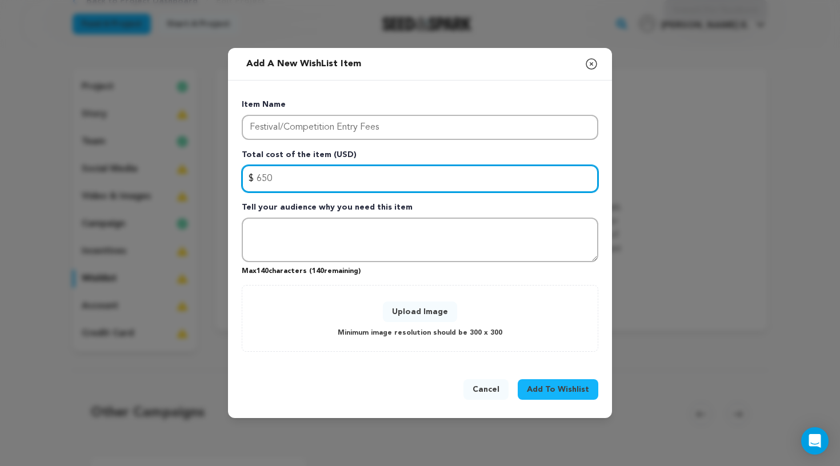
click at [289, 183] on input "650" at bounding box center [420, 178] width 356 height 27
type input "6"
type input "500"
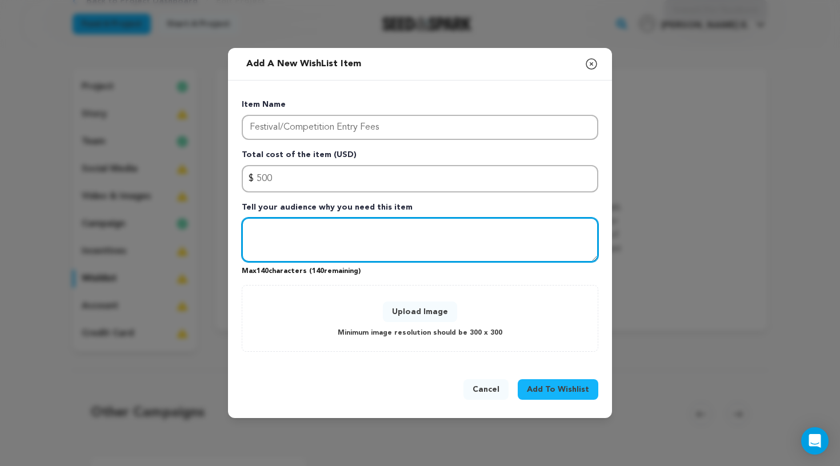
click at [274, 230] on textarea "Tell your audience why you need this item" at bounding box center [420, 240] width 356 height 45
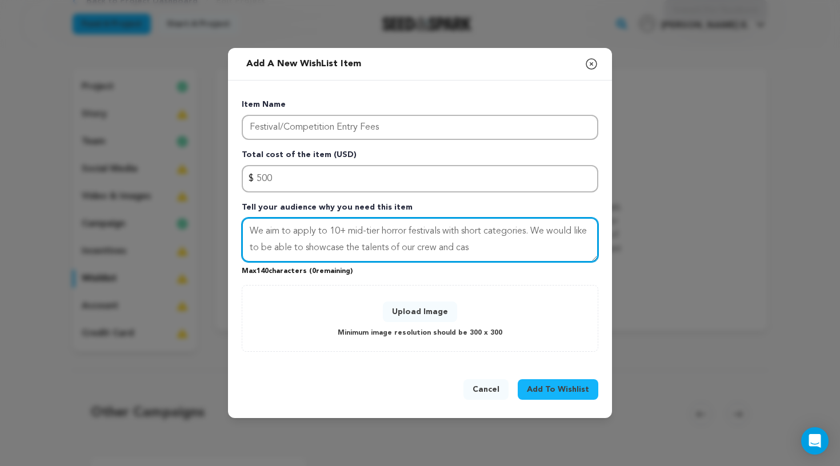
drag, startPoint x: 532, startPoint y: 231, endPoint x: 444, endPoint y: 230, distance: 87.4
click at [444, 230] on textarea "We aim to apply to 10+ mid-tier horror festivals with short categories. We woul…" at bounding box center [420, 240] width 356 height 45
click at [422, 249] on textarea "We aim to apply to 10+ mid-tier horror festivals We would like to be able to sh…" at bounding box center [420, 240] width 356 height 45
type textarea "We aim to apply to 10+ mid-tier horror festivals We would like to be able to sh…"
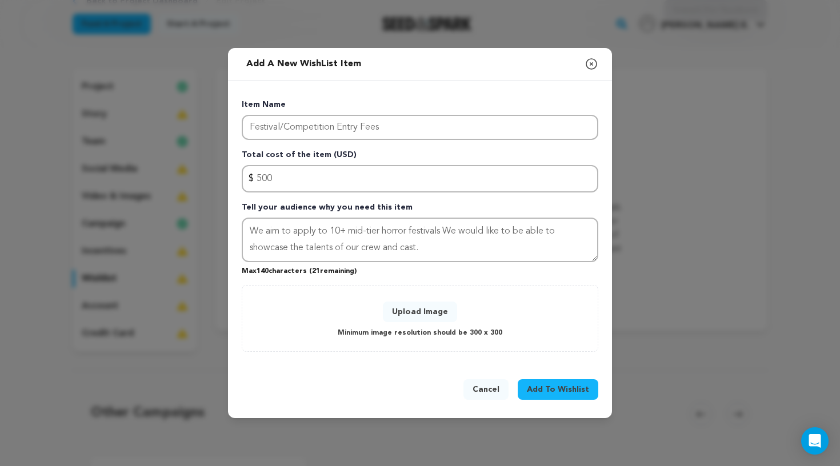
click at [551, 324] on div "Upload Image Minimum image resolution should be 300 x 300" at bounding box center [420, 318] width 332 height 43
click at [571, 386] on span "Add To Wishlist" at bounding box center [558, 389] width 62 height 11
click at [591, 67] on icon "button" at bounding box center [591, 64] width 14 height 14
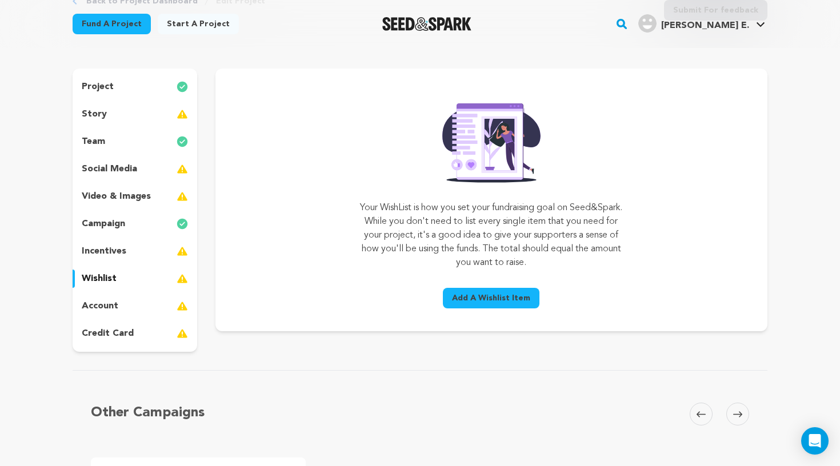
click at [149, 309] on div "account" at bounding box center [135, 306] width 125 height 18
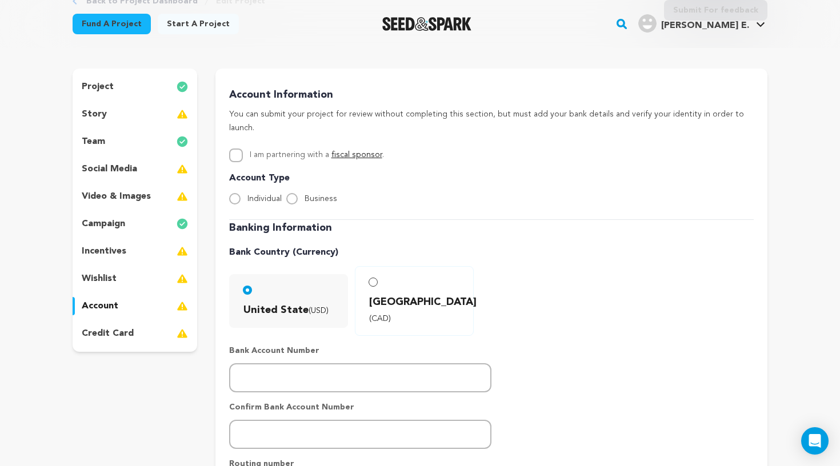
click at [267, 195] on span "Individual" at bounding box center [264, 199] width 34 height 8
click at [240, 193] on input "Individual" at bounding box center [234, 198] width 11 height 11
radio input "true"
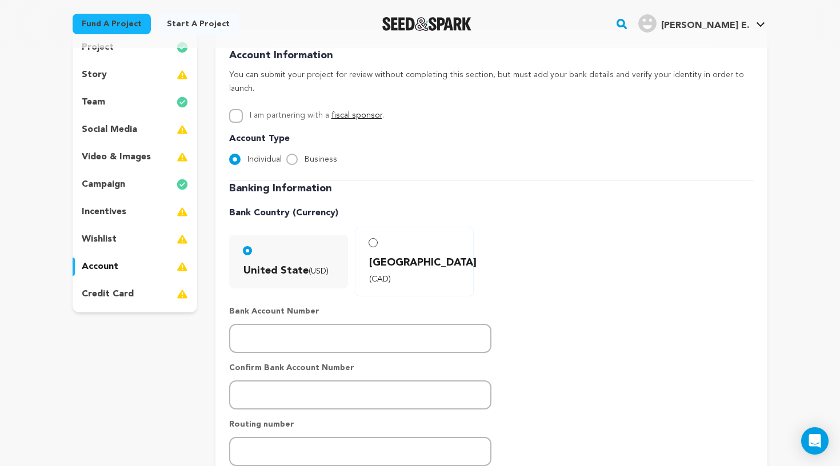
scroll to position [99, 0]
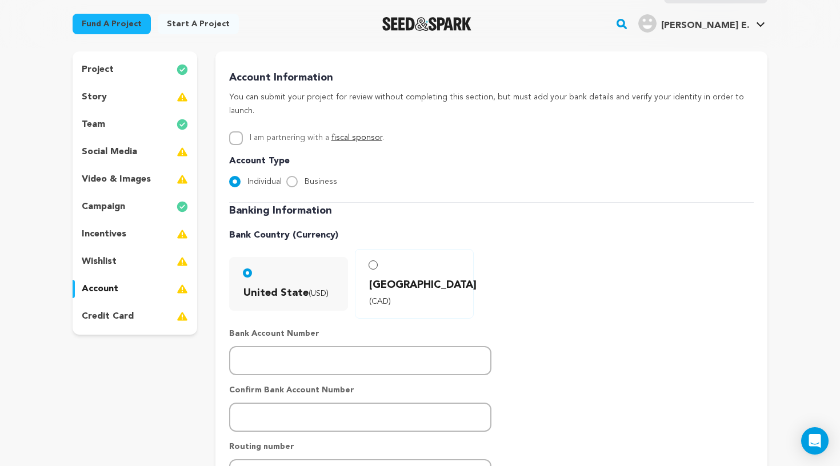
click at [167, 179] on div "video & images" at bounding box center [135, 179] width 125 height 18
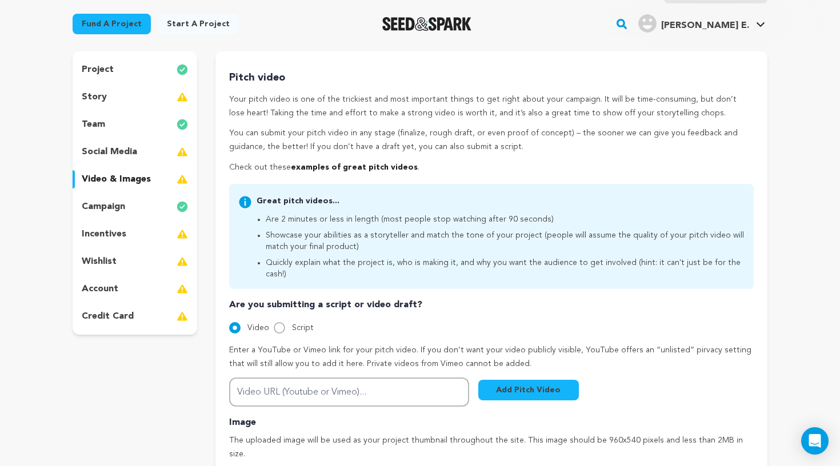
click at [159, 150] on div "social media" at bounding box center [135, 152] width 125 height 18
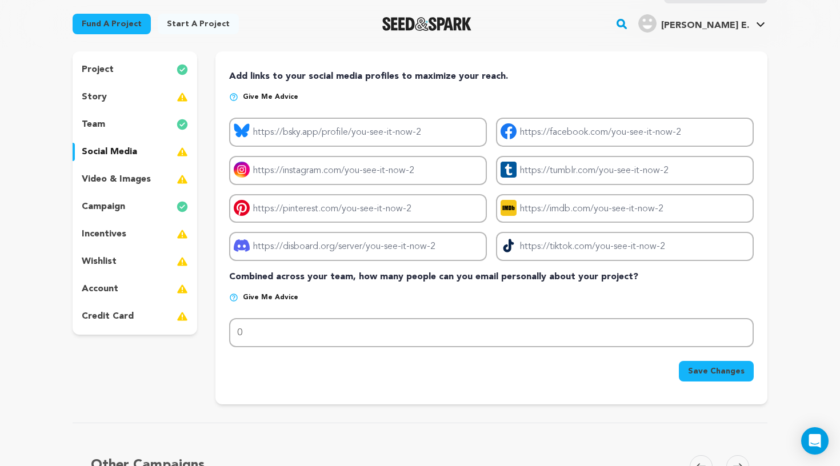
click at [157, 183] on div "video & images" at bounding box center [135, 179] width 125 height 18
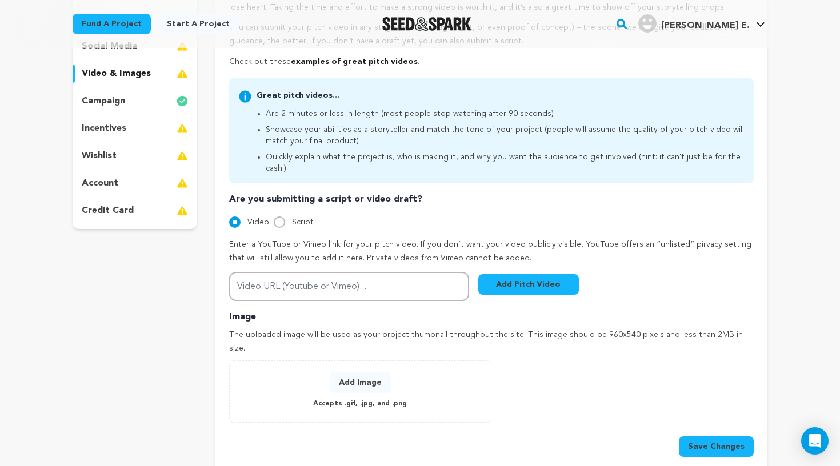
scroll to position [206, 0]
click at [278, 216] on input "Script" at bounding box center [279, 221] width 11 height 11
radio input "true"
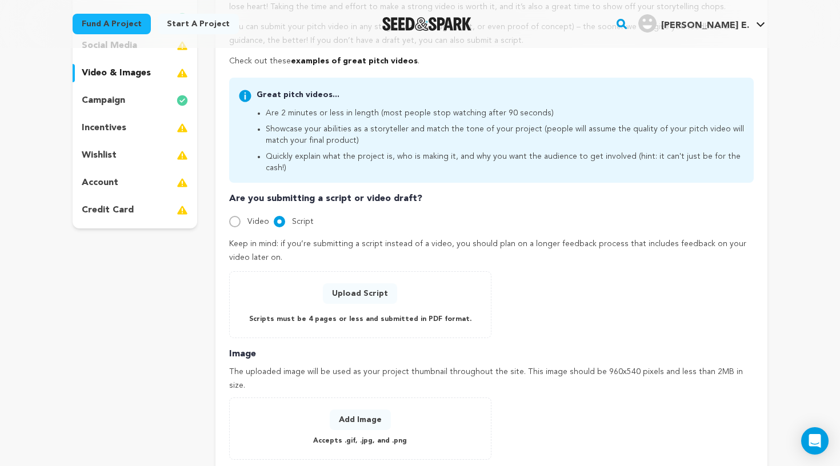
scroll to position [227, 0]
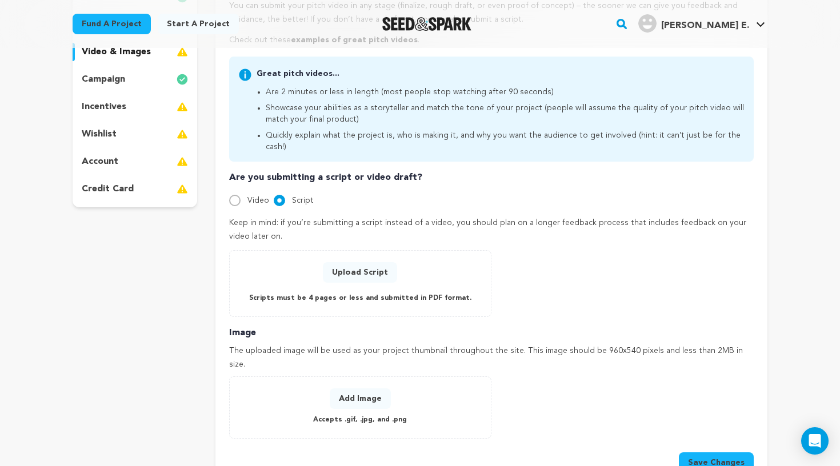
click at [342, 262] on button "Upload Script" at bounding box center [360, 272] width 74 height 21
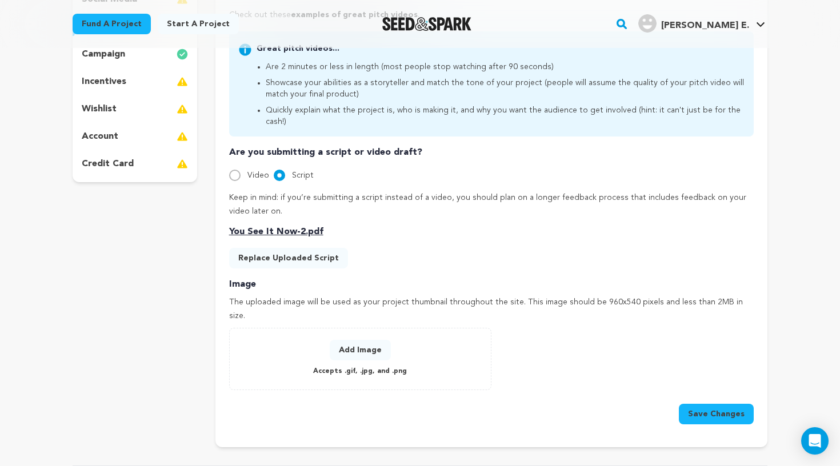
scroll to position [252, 0]
click at [724, 403] on button "Save Changes" at bounding box center [716, 413] width 75 height 21
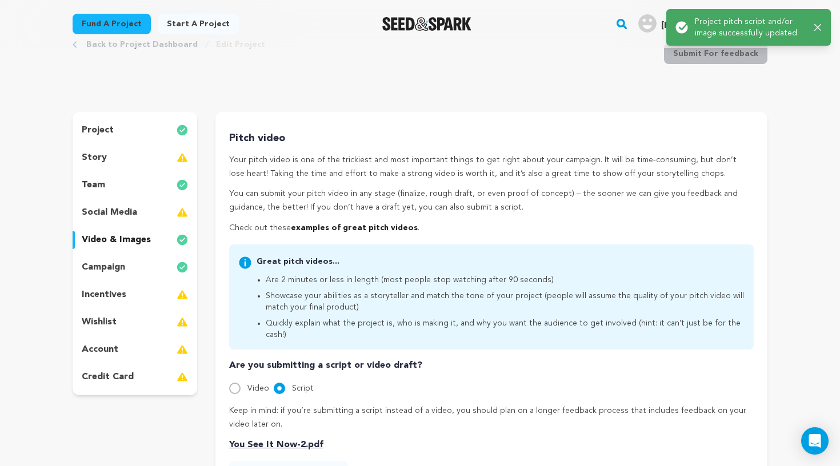
scroll to position [0, 0]
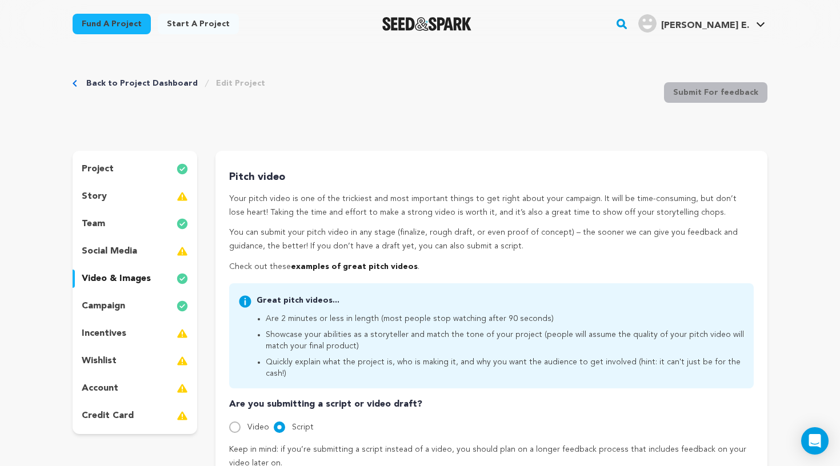
click at [161, 198] on div "story" at bounding box center [135, 196] width 125 height 18
